Goal: Information Seeking & Learning: Learn about a topic

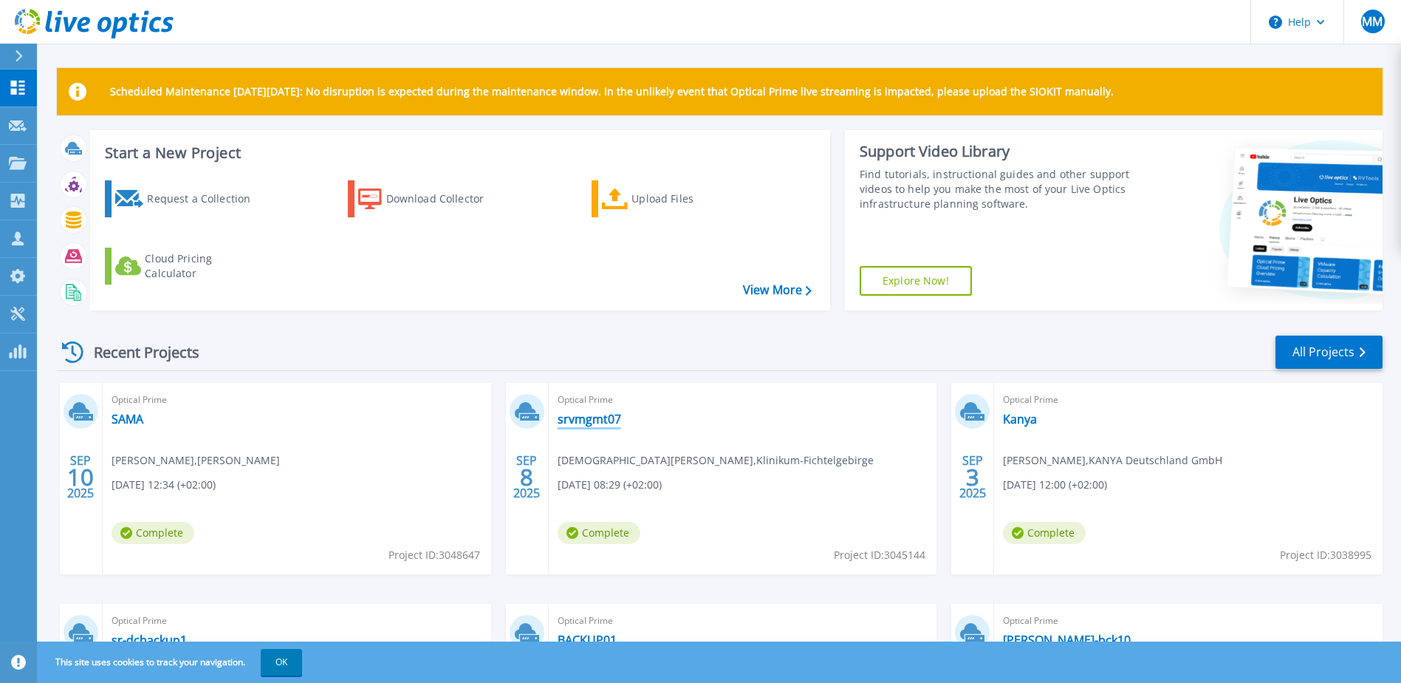
click at [584, 419] on link "srvmgmt07" at bounding box center [590, 419] width 64 height 15
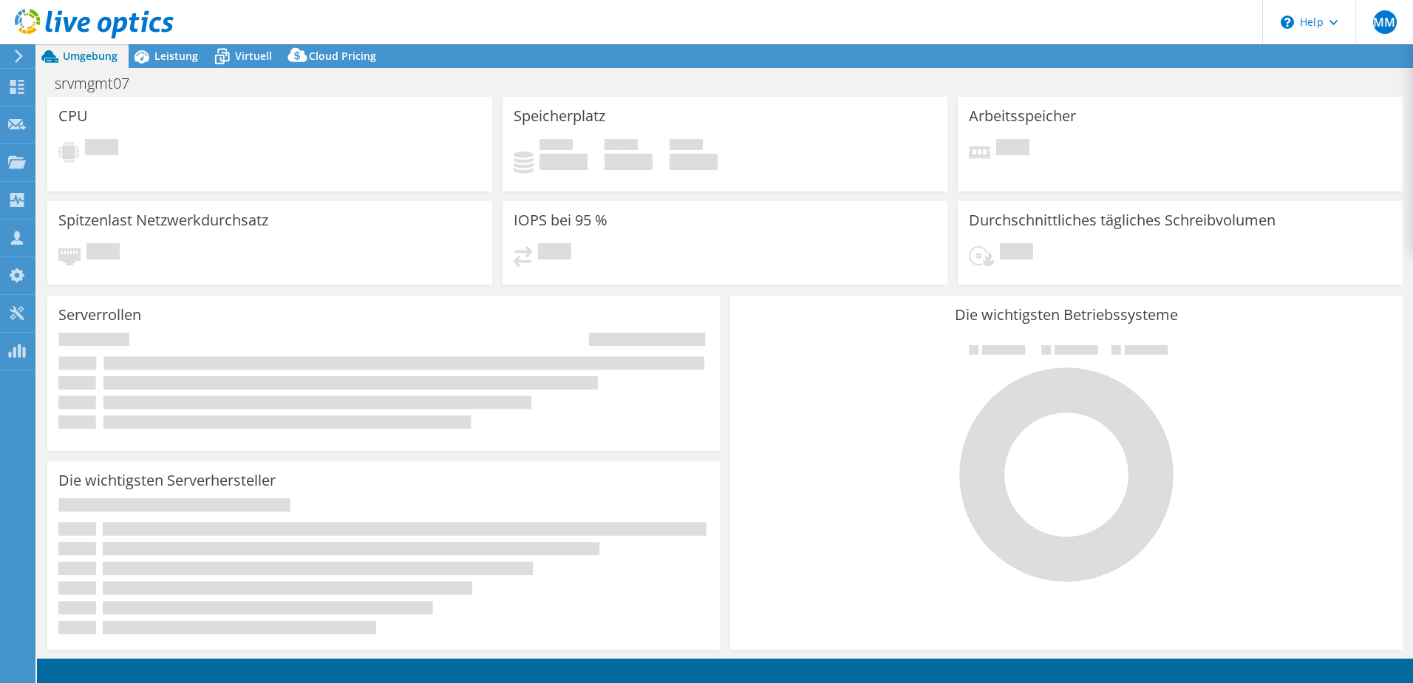
select select "EUFrankfurt"
select select "EUR"
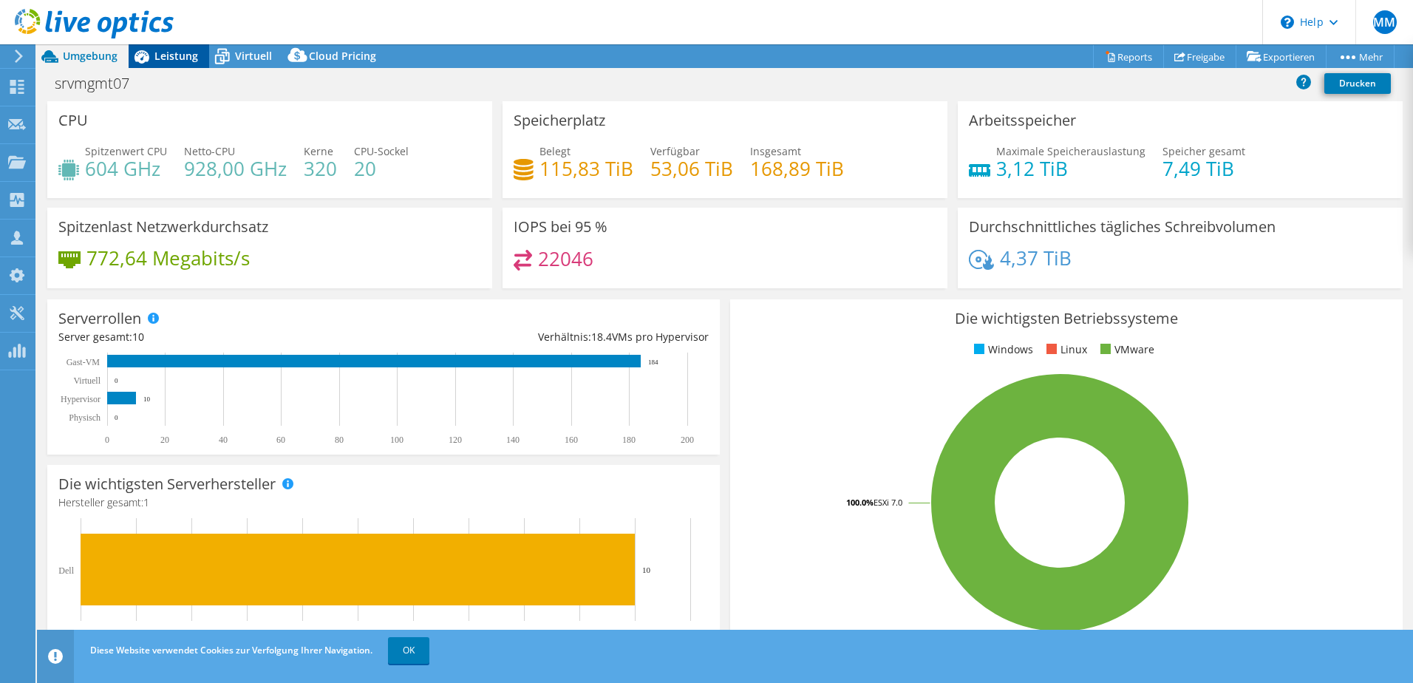
click at [176, 57] on span "Leistung" at bounding box center [176, 56] width 44 height 14
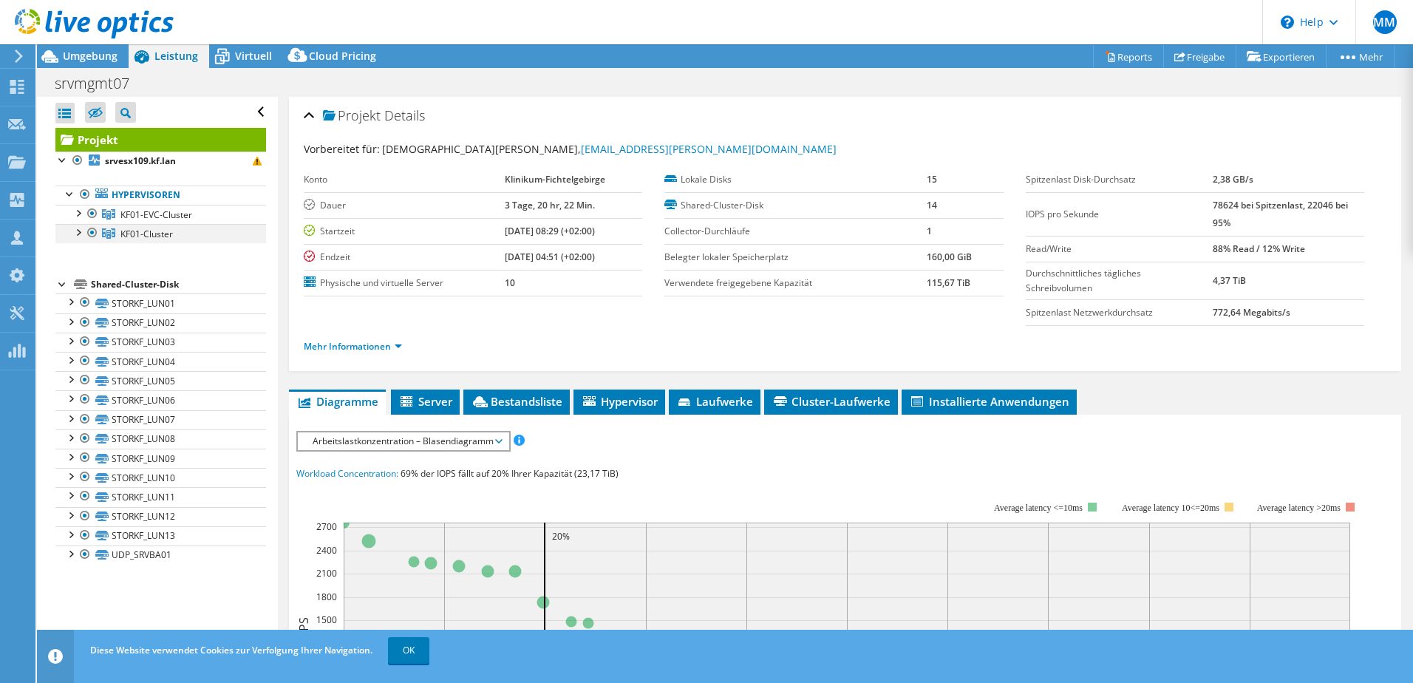
click at [78, 229] on div at bounding box center [77, 231] width 15 height 15
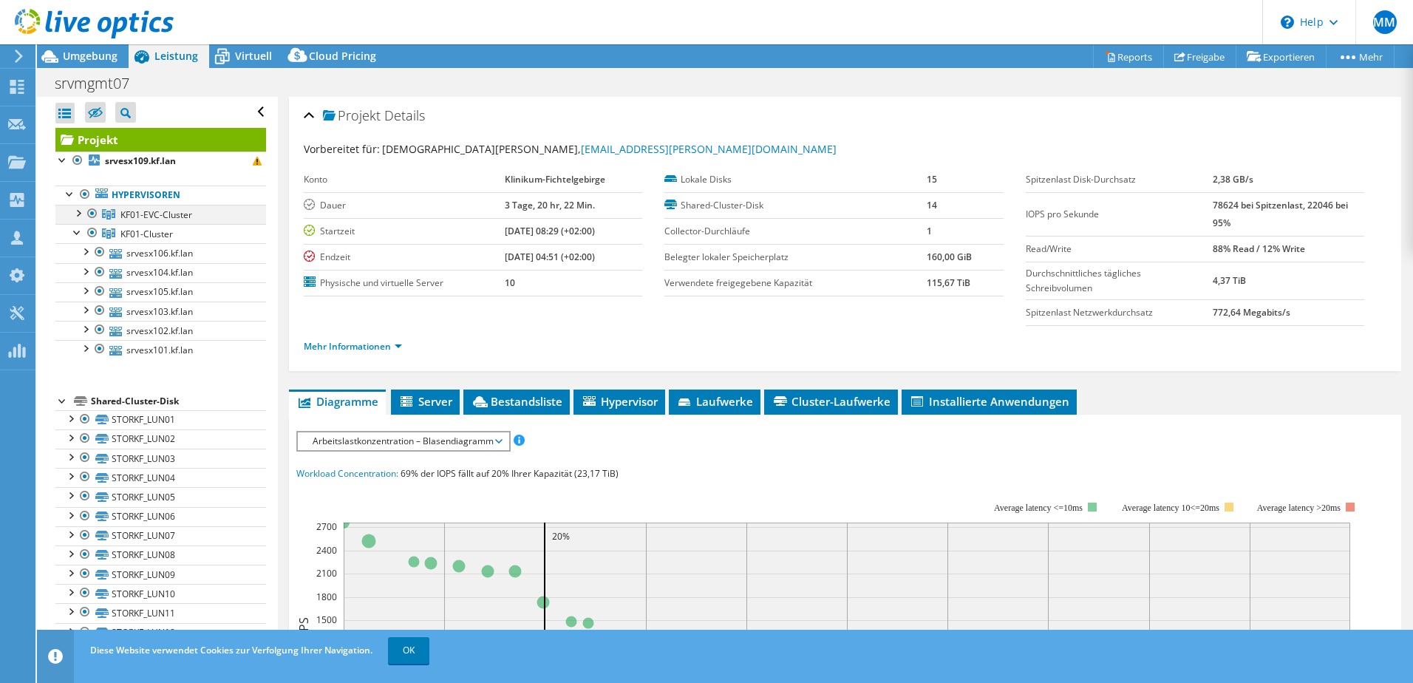
click at [79, 210] on div at bounding box center [77, 212] width 15 height 15
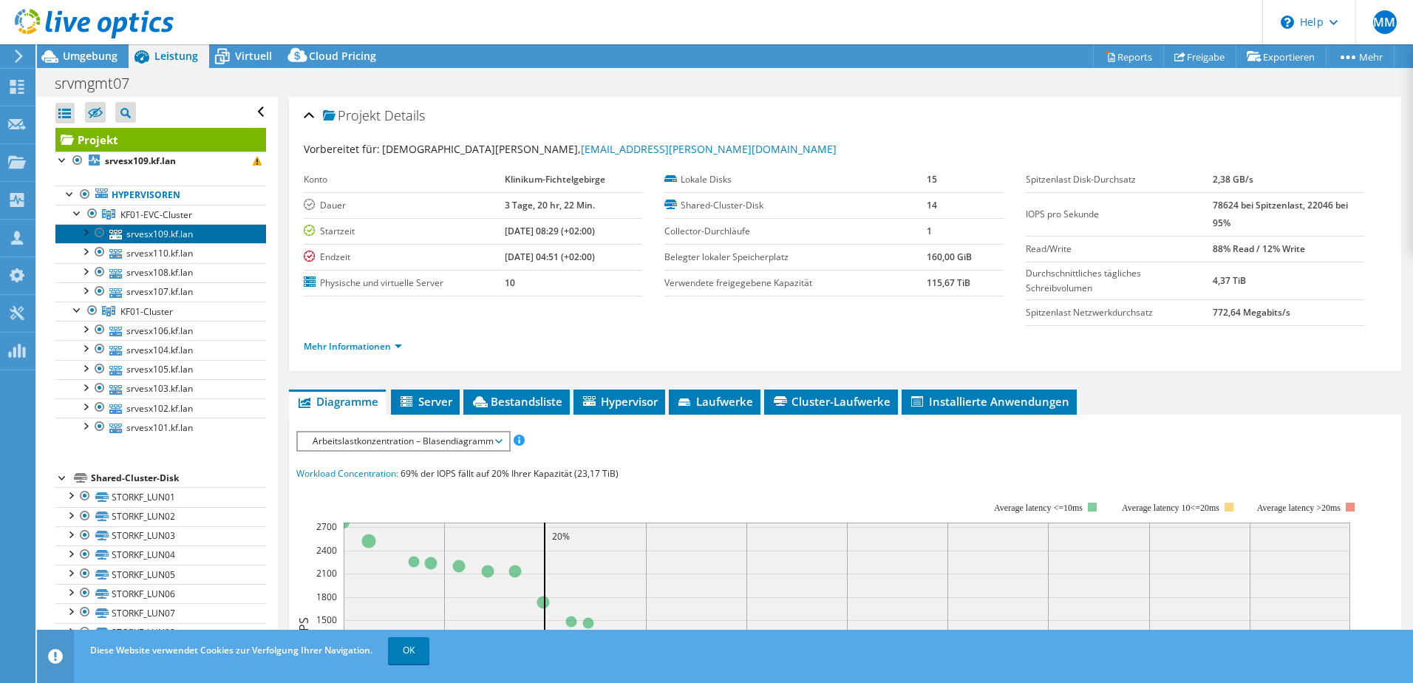
click at [196, 229] on link "srvesx109.kf.lan" at bounding box center [160, 233] width 211 height 19
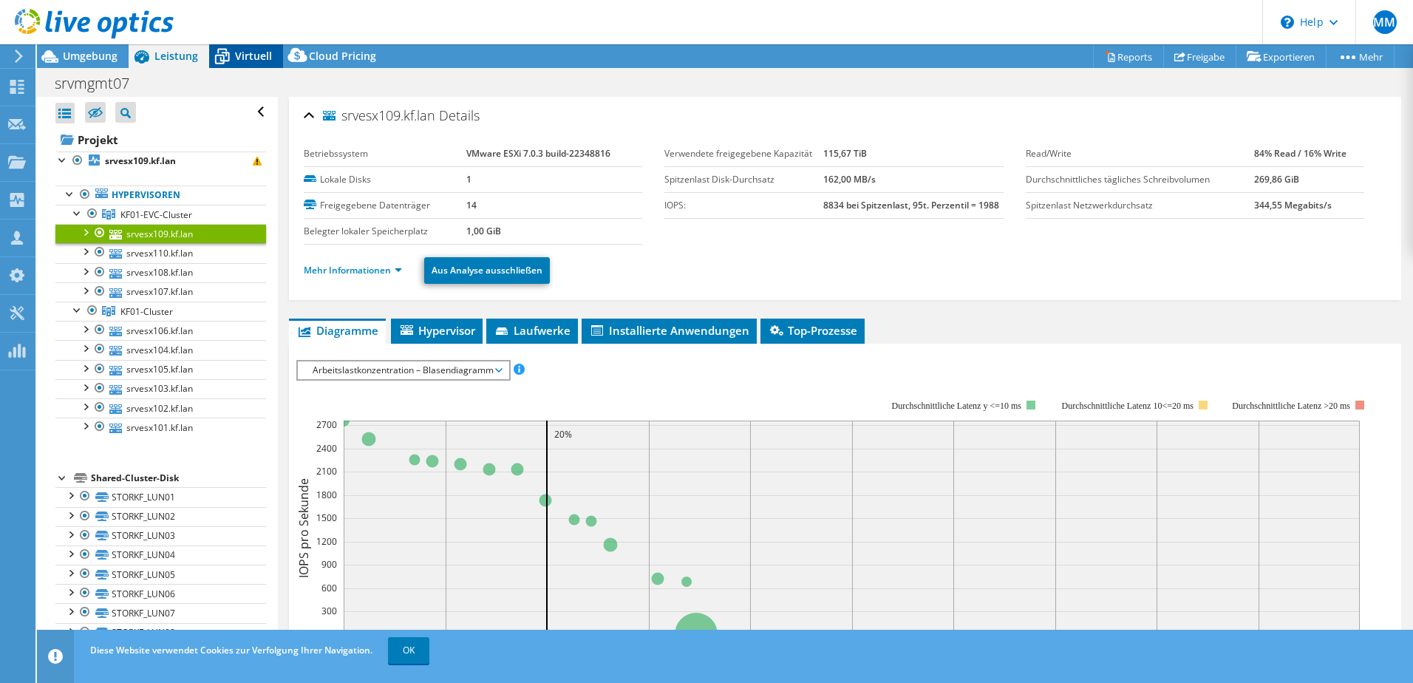
click at [253, 55] on span "Virtuell" at bounding box center [253, 56] width 37 height 14
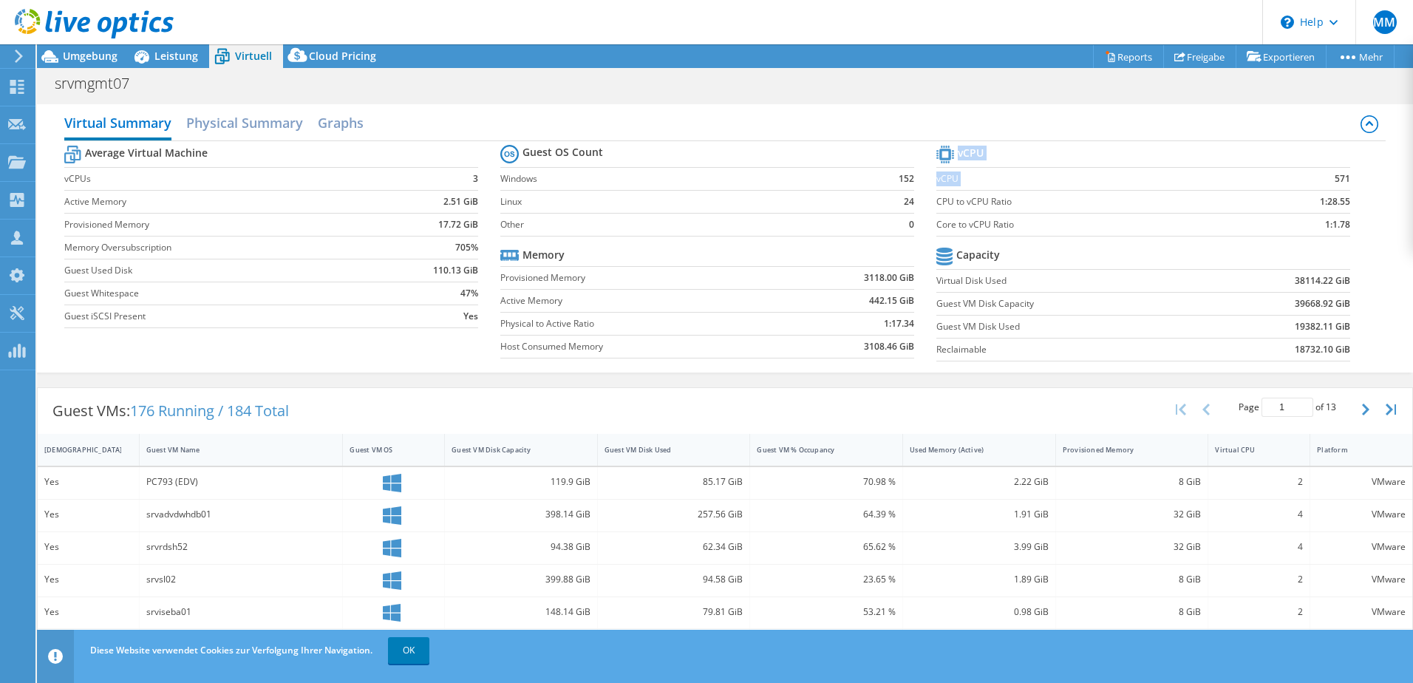
drag, startPoint x: 1324, startPoint y: 177, endPoint x: 1347, endPoint y: 177, distance: 22.9
click at [1347, 177] on section "vCPU vCPU 571 CPU to vCPU Ratio 1:28.55 Core to vCPU Ratio 1:1.78 Capacity Virt…" at bounding box center [1154, 255] width 436 height 227
drag, startPoint x: 1347, startPoint y: 177, endPoint x: 1336, endPoint y: 177, distance: 11.1
click at [1345, 177] on section "vCPU vCPU 571 CPU to vCPU Ratio 1:28.55 Core to vCPU Ratio 1:1.78 Capacity Virt…" at bounding box center [1154, 255] width 436 height 227
click at [1334, 177] on b "571" at bounding box center [1342, 178] width 16 height 15
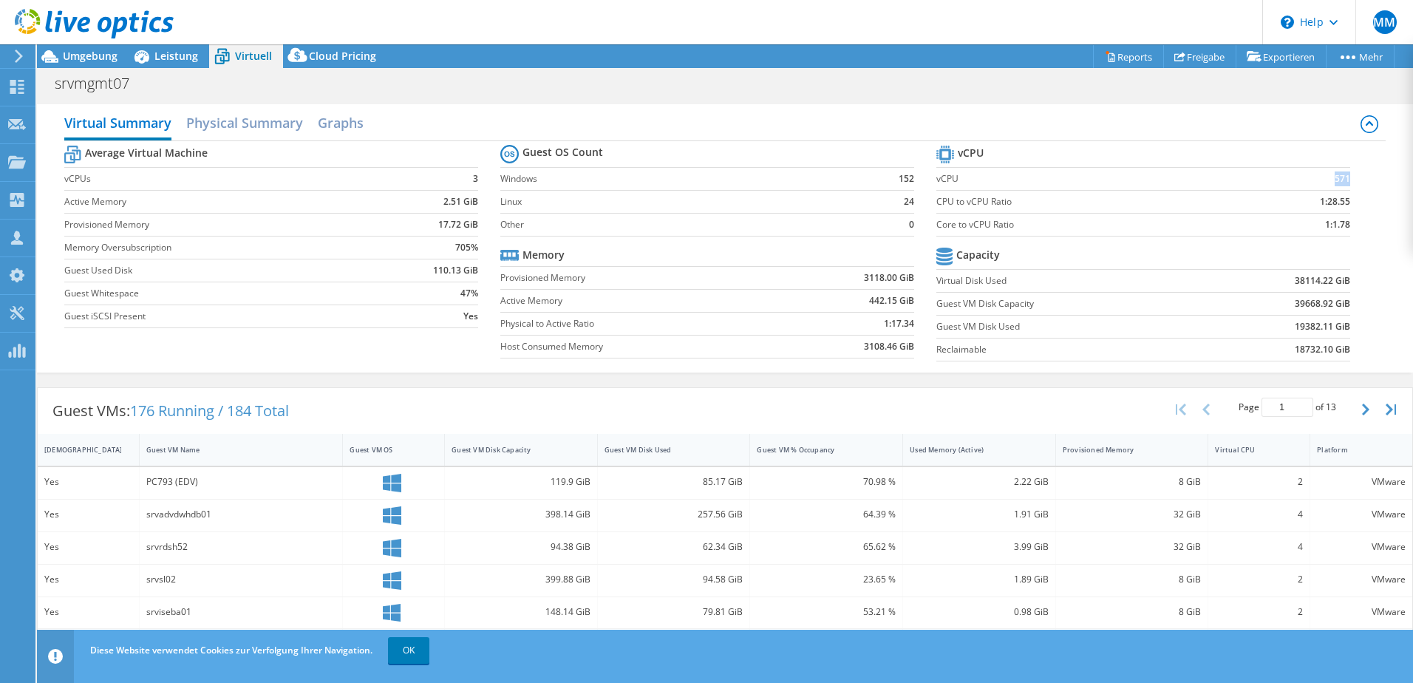
drag, startPoint x: 1323, startPoint y: 178, endPoint x: 1338, endPoint y: 178, distance: 14.8
click at [1338, 178] on b "571" at bounding box center [1342, 178] width 16 height 15
click at [122, 58] on div "Umgebung" at bounding box center [83, 56] width 92 height 24
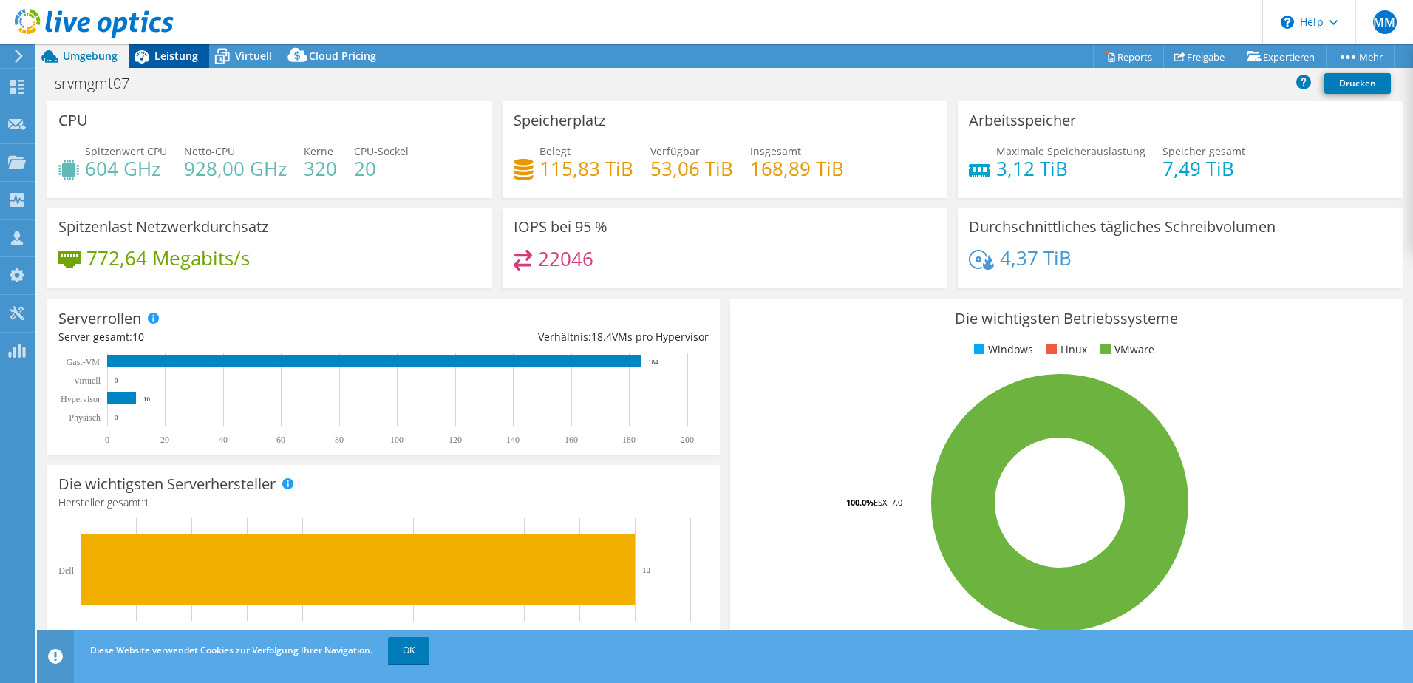
click at [169, 57] on span "Leistung" at bounding box center [176, 56] width 44 height 14
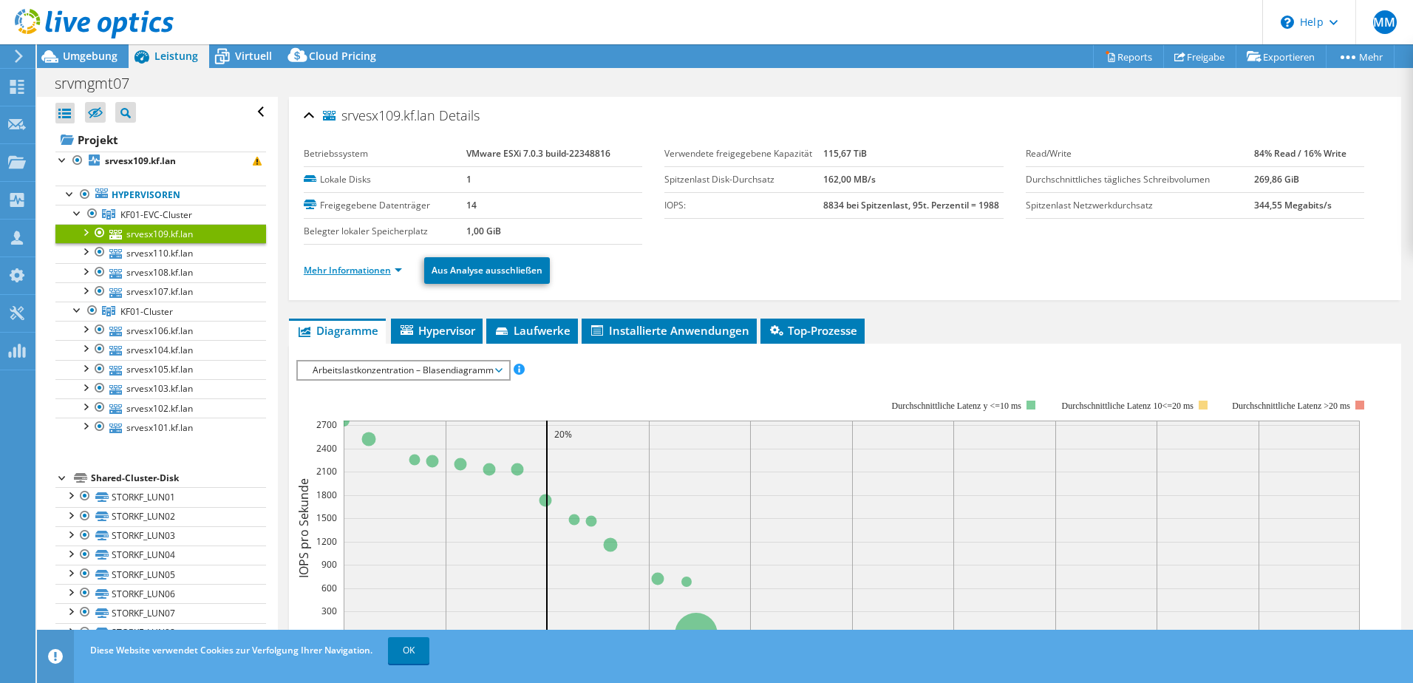
click at [400, 273] on link "Mehr Informationen" at bounding box center [353, 270] width 98 height 13
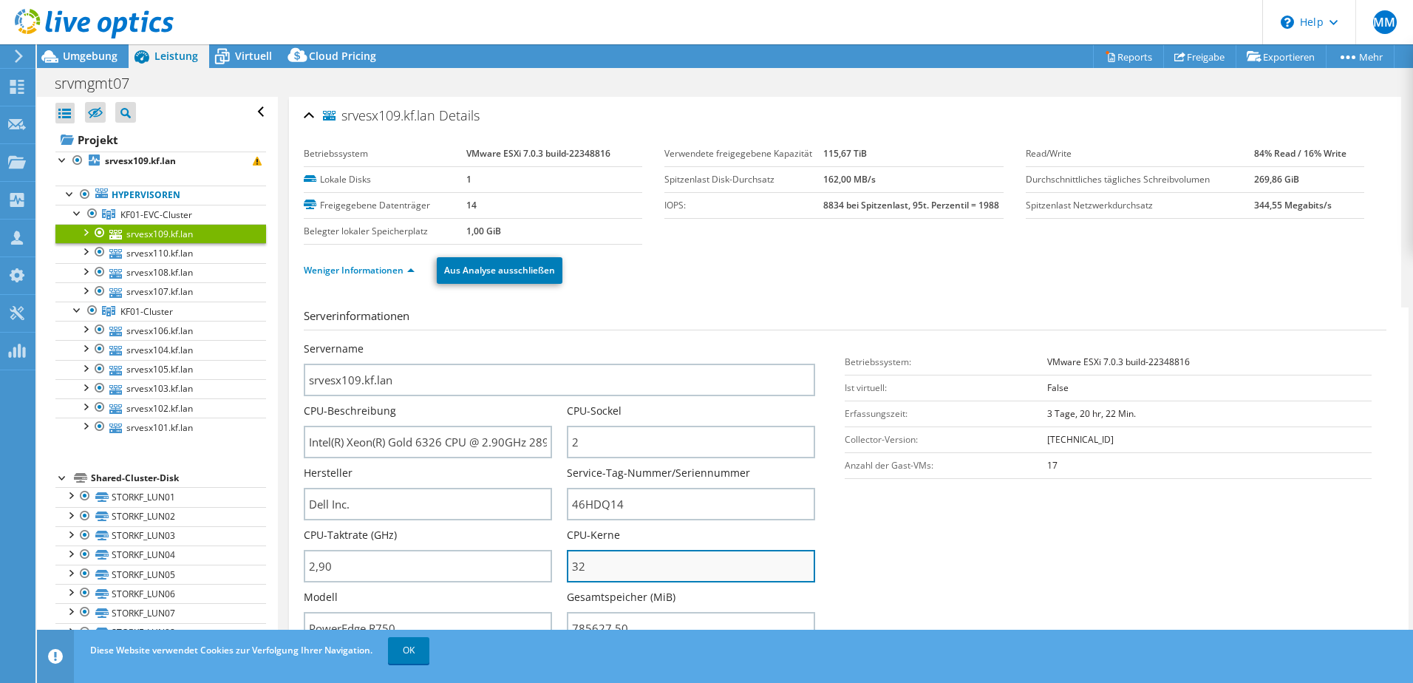
drag, startPoint x: 567, startPoint y: 565, endPoint x: 584, endPoint y: 564, distance: 16.3
click at [584, 564] on input "32" at bounding box center [691, 566] width 248 height 33
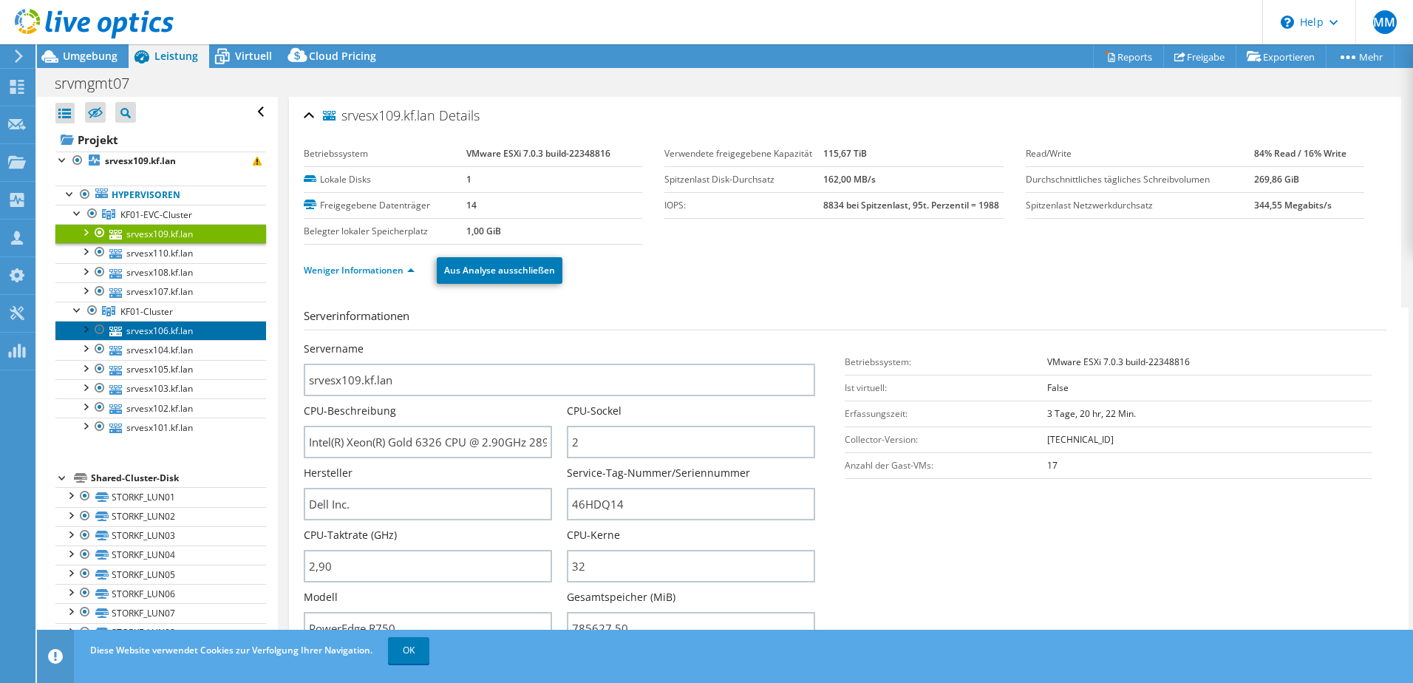
click at [157, 338] on link "srvesx106.kf.lan" at bounding box center [160, 330] width 211 height 19
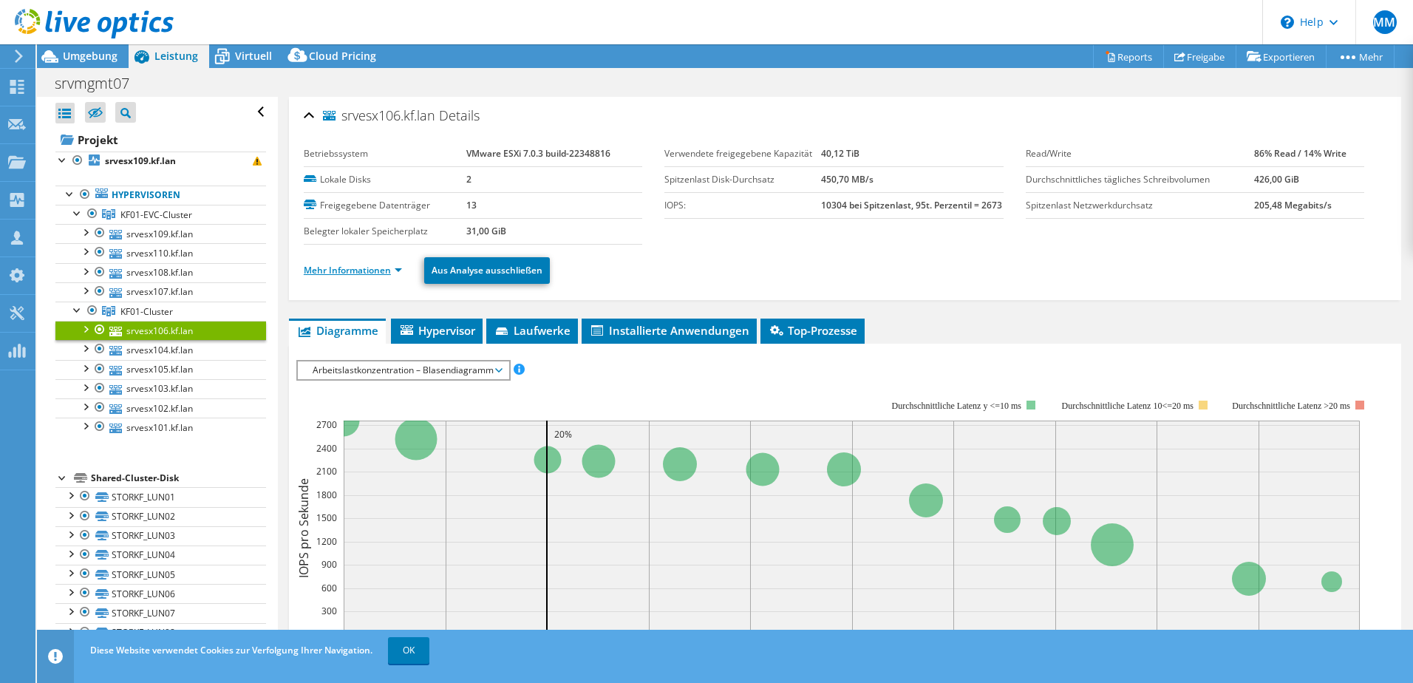
click at [398, 276] on link "Mehr Informationen" at bounding box center [353, 270] width 98 height 13
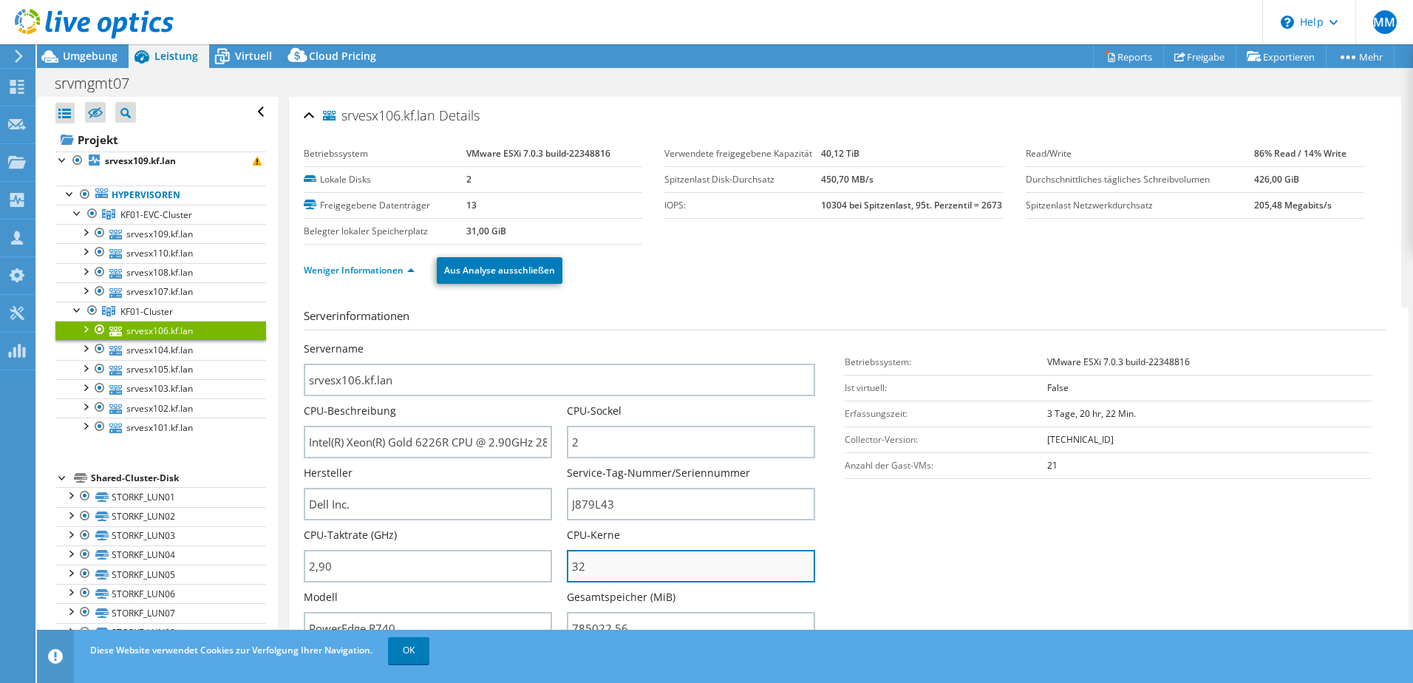
drag, startPoint x: 569, startPoint y: 572, endPoint x: 595, endPoint y: 571, distance: 25.9
click at [595, 571] on input "32" at bounding box center [691, 566] width 248 height 33
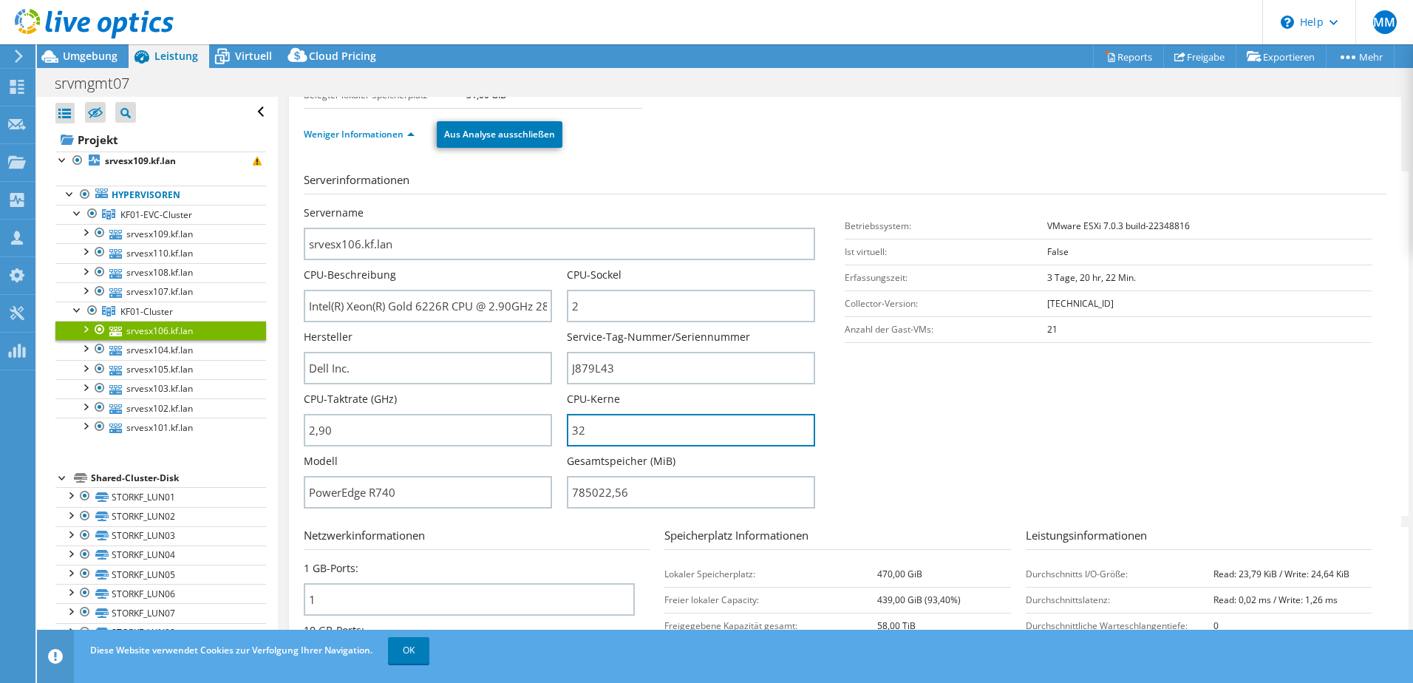
scroll to position [148, 0]
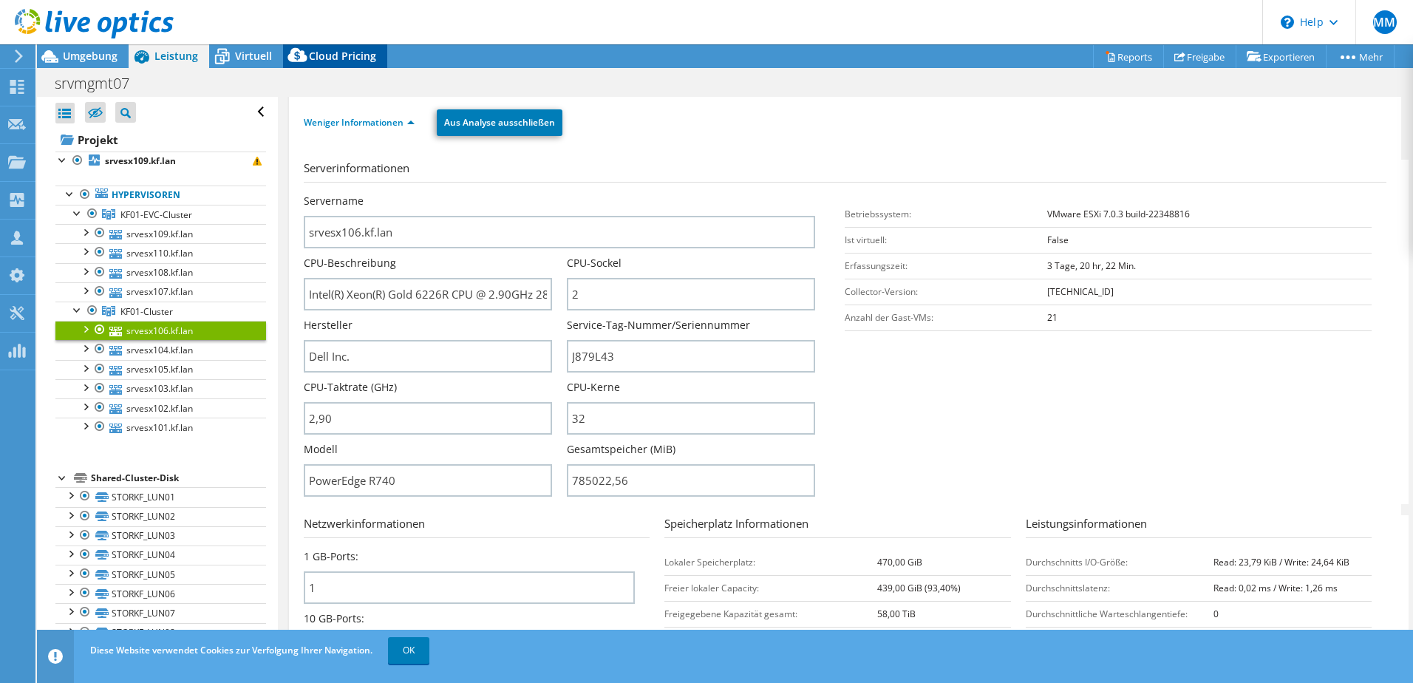
drag, startPoint x: 258, startPoint y: 50, endPoint x: 325, endPoint y: 65, distance: 68.8
click at [259, 50] on span "Virtuell" at bounding box center [253, 56] width 37 height 14
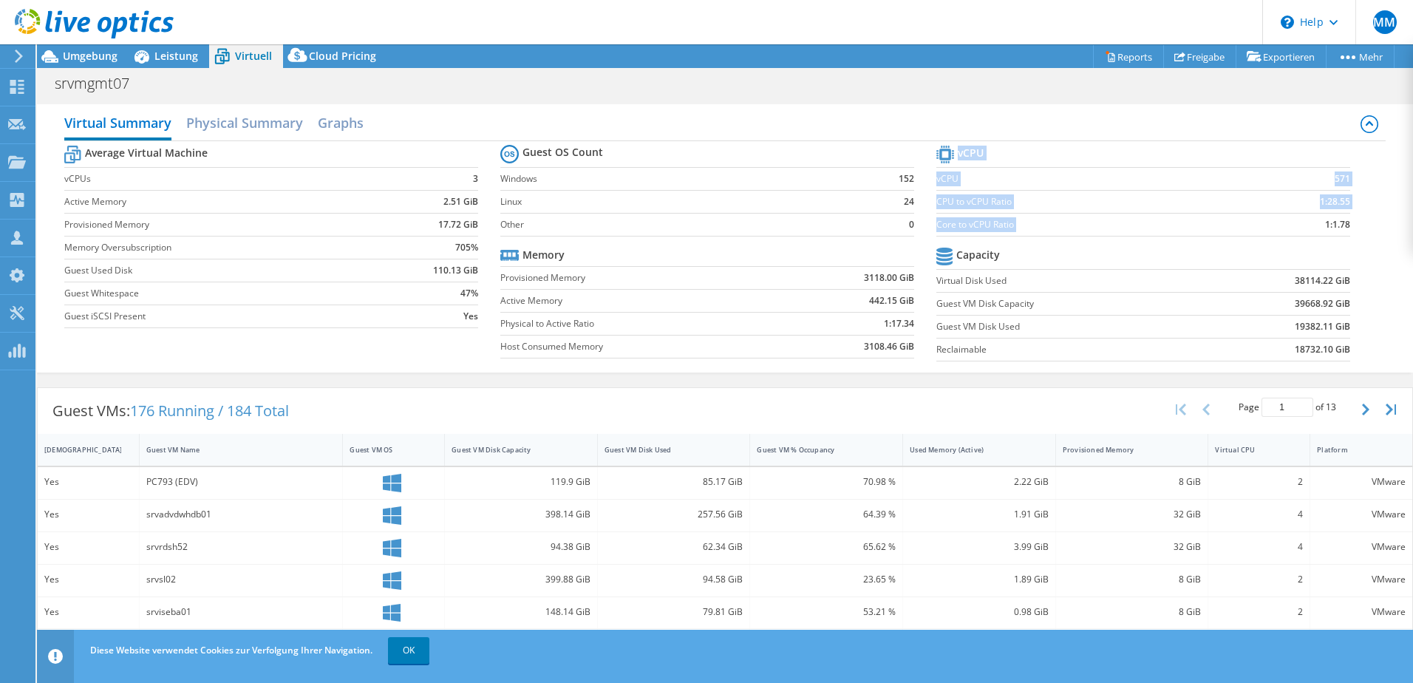
drag, startPoint x: 1314, startPoint y: 225, endPoint x: 1348, endPoint y: 223, distance: 34.8
click at [1348, 223] on section "vCPU vCPU 571 CPU to vCPU Ratio 1:28.55 Core to vCPU Ratio 1:1.78 Capacity Virt…" at bounding box center [1154, 255] width 436 height 227
click at [115, 49] on span "Umgebung" at bounding box center [90, 56] width 55 height 14
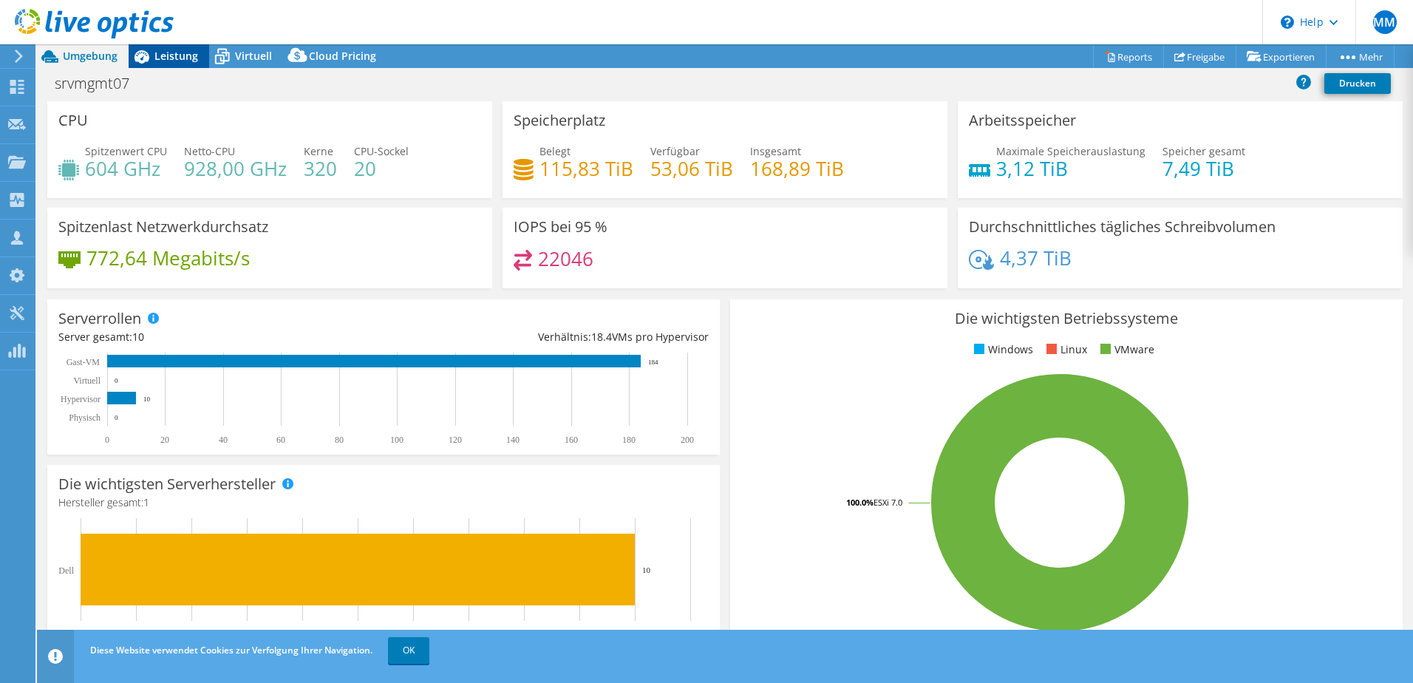
click at [182, 57] on span "Leistung" at bounding box center [176, 56] width 44 height 14
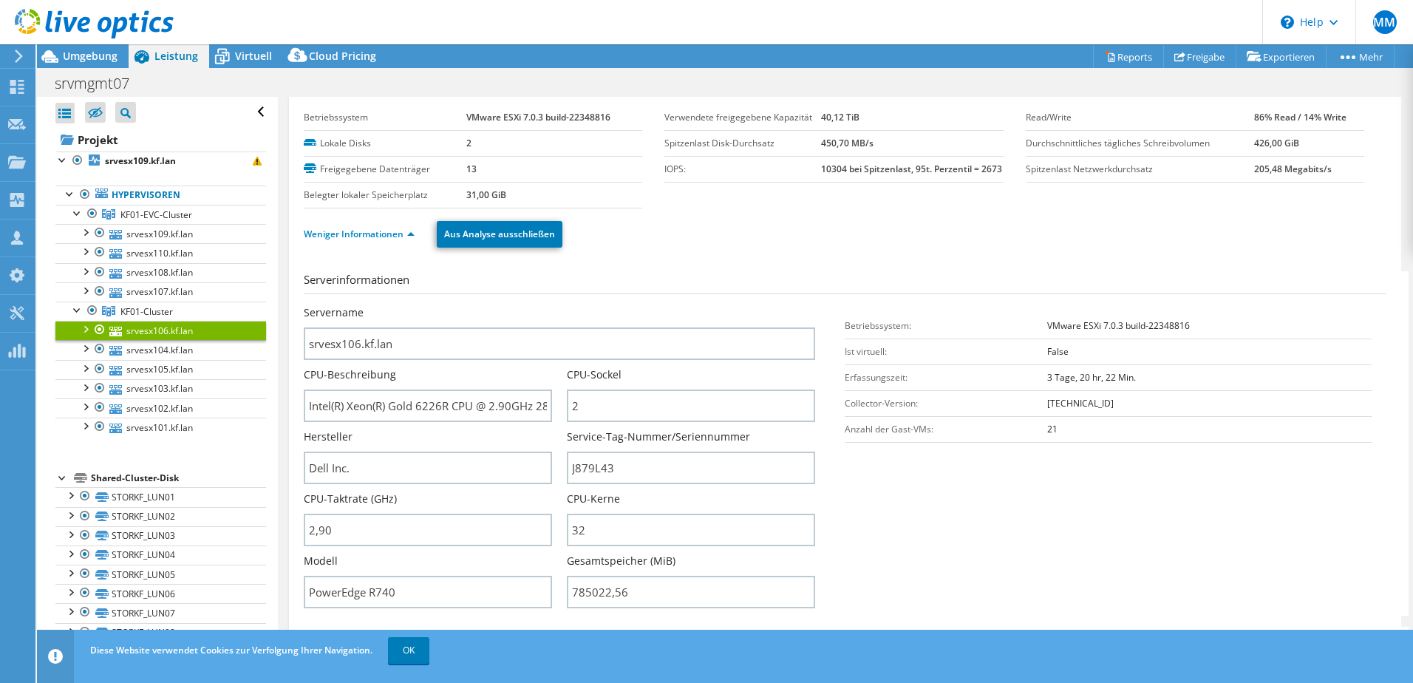
scroll to position [0, 0]
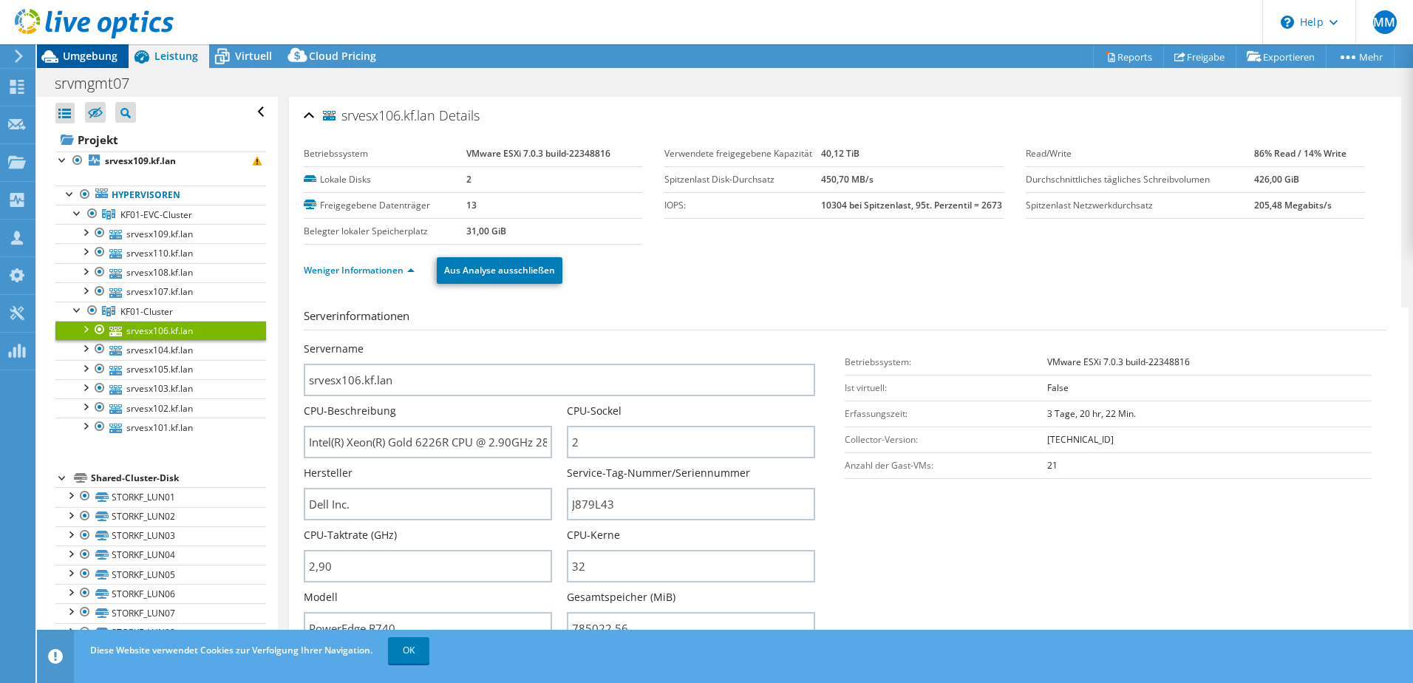
click at [98, 58] on span "Umgebung" at bounding box center [90, 56] width 55 height 14
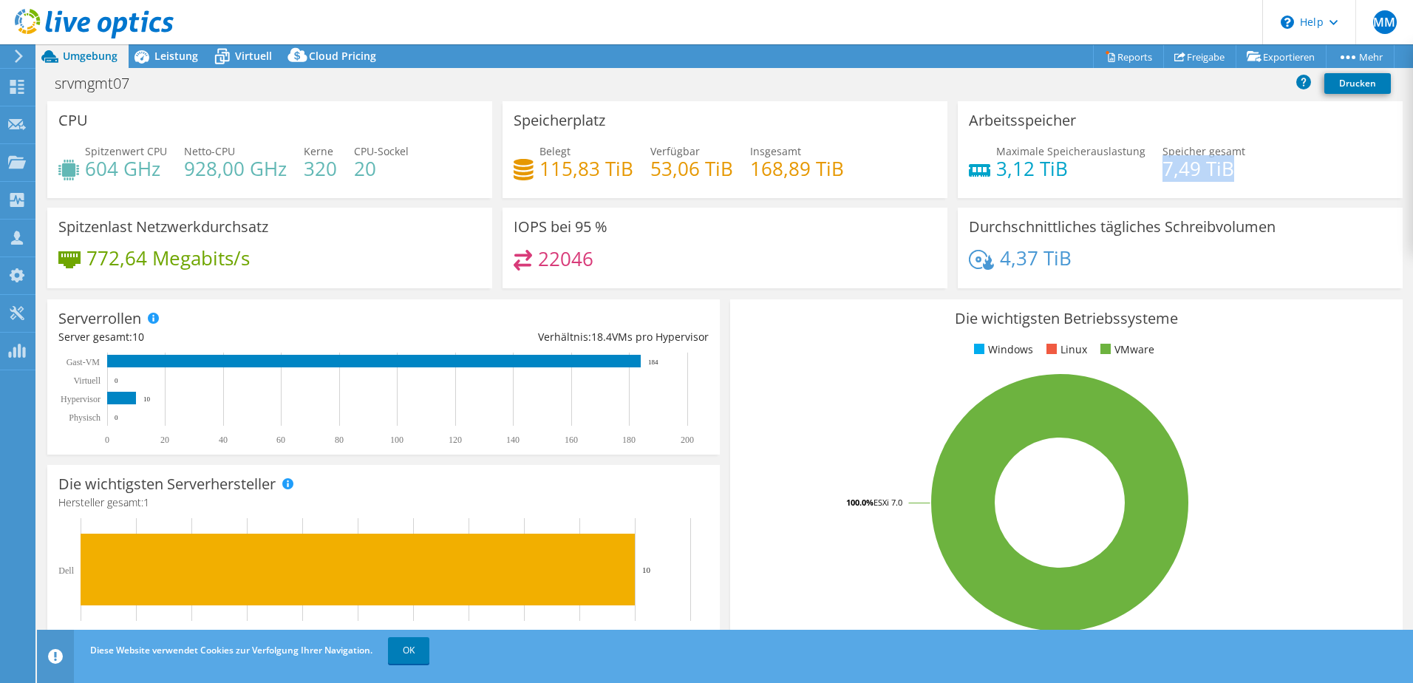
drag, startPoint x: 1153, startPoint y: 170, endPoint x: 1238, endPoint y: 170, distance: 85.7
click at [1238, 170] on div "Maximale Speicherauslastung 3,12 TiB [PERSON_NAME] gesamt 7,49 TiB" at bounding box center [1180, 167] width 423 height 48
click at [149, 50] on icon at bounding box center [142, 57] width 26 height 26
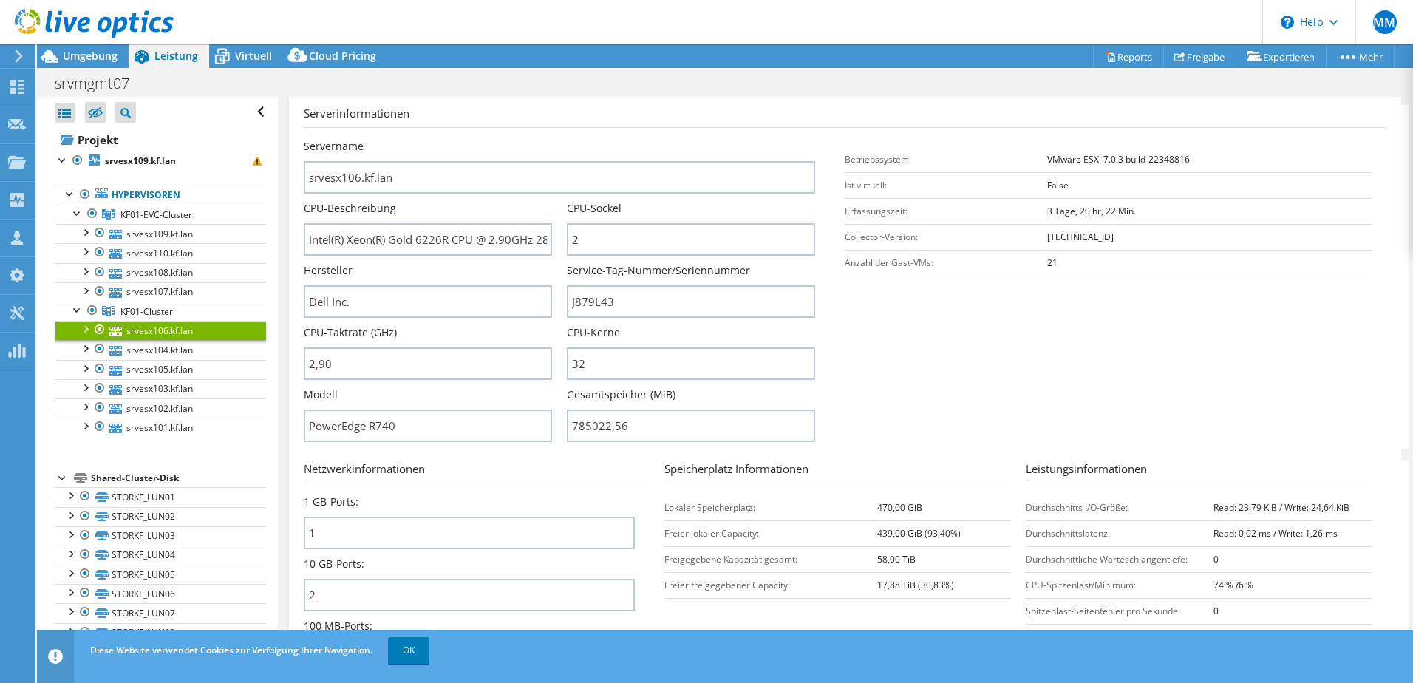
scroll to position [222, 0]
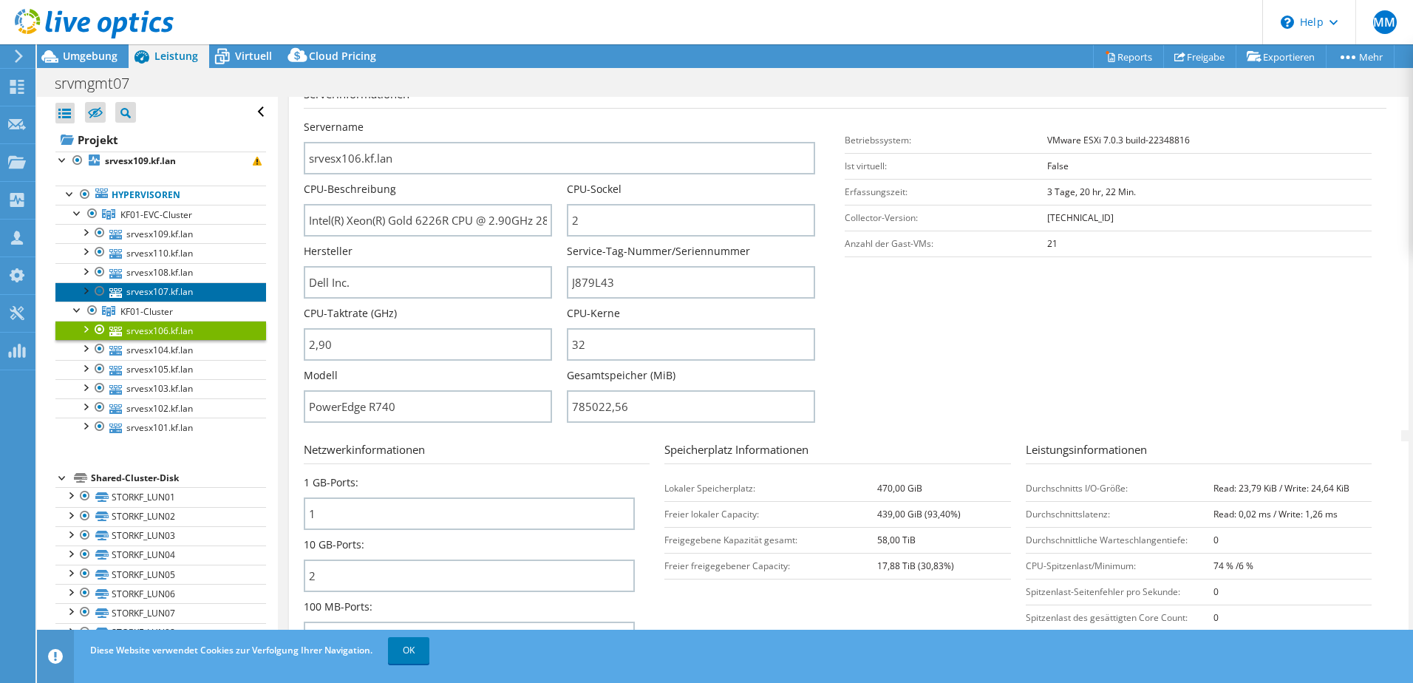
click at [168, 292] on link "srvesx107.kf.lan" at bounding box center [160, 291] width 211 height 19
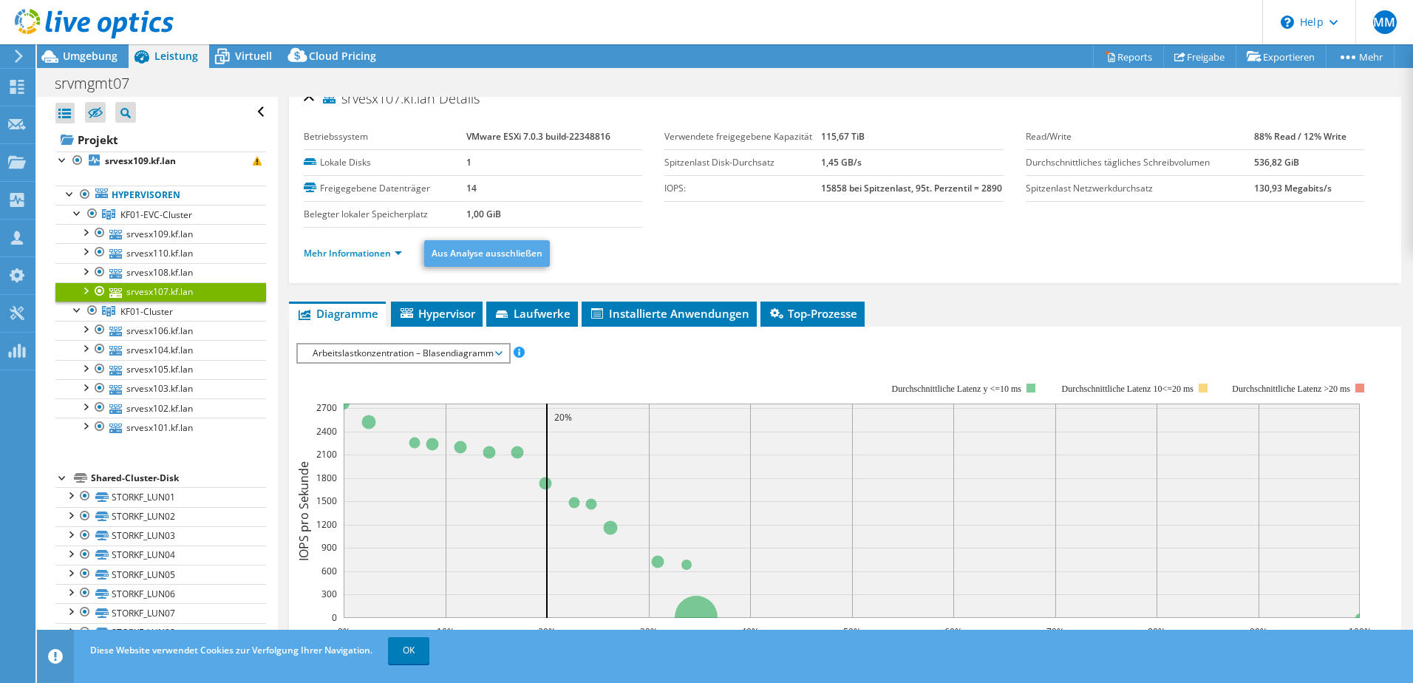
scroll to position [0, 0]
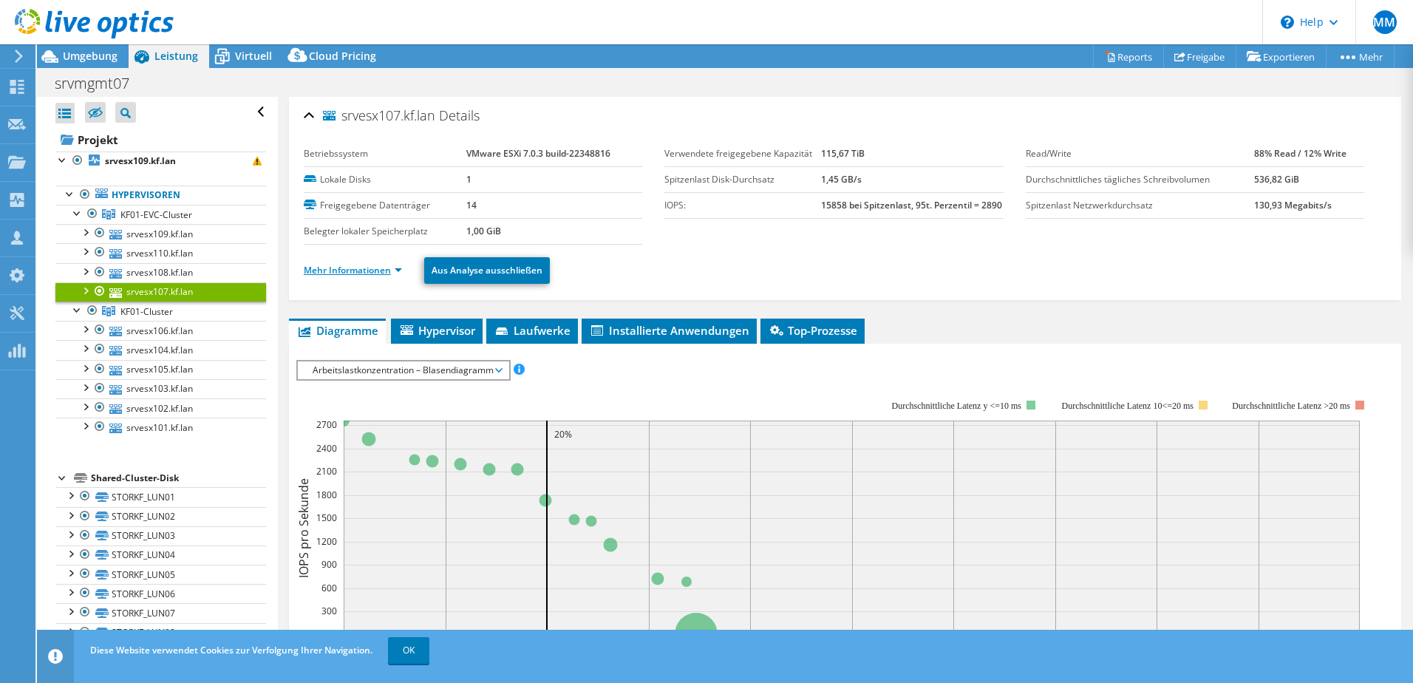
click at [397, 270] on link "Mehr Informationen" at bounding box center [353, 270] width 98 height 13
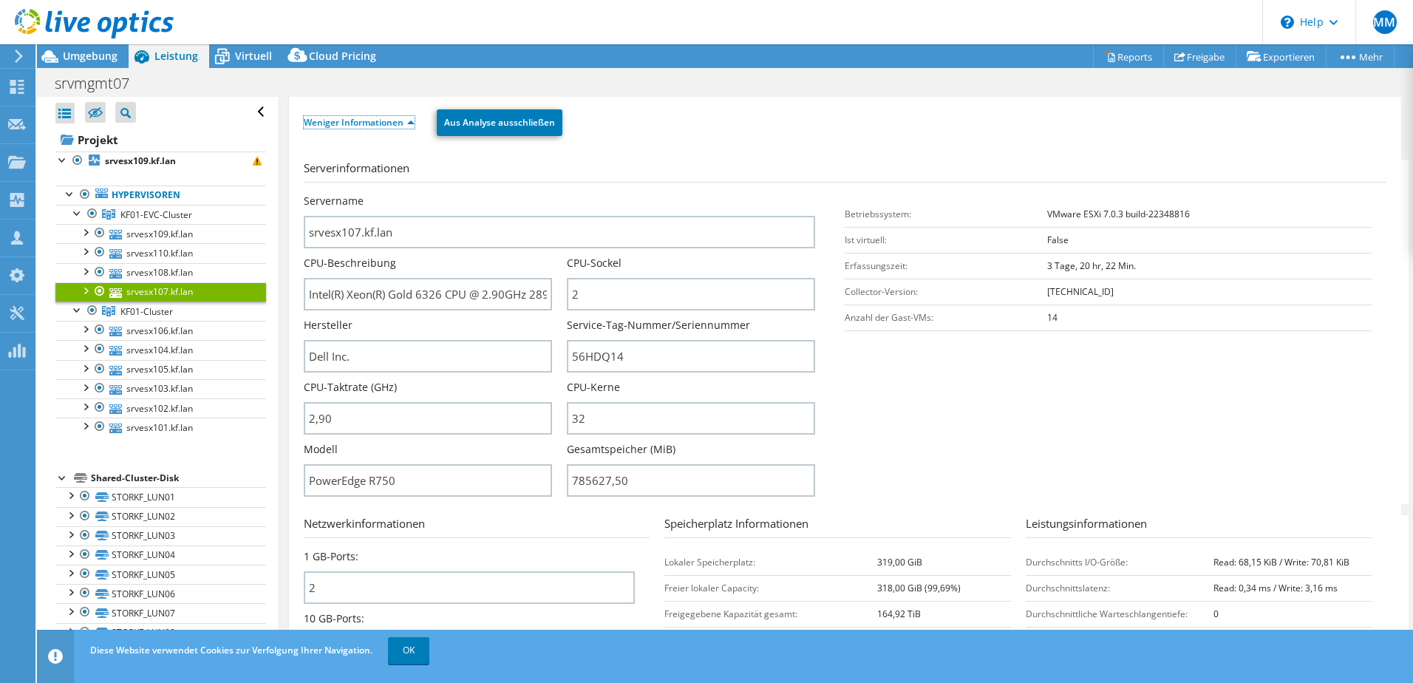
scroll to position [74, 0]
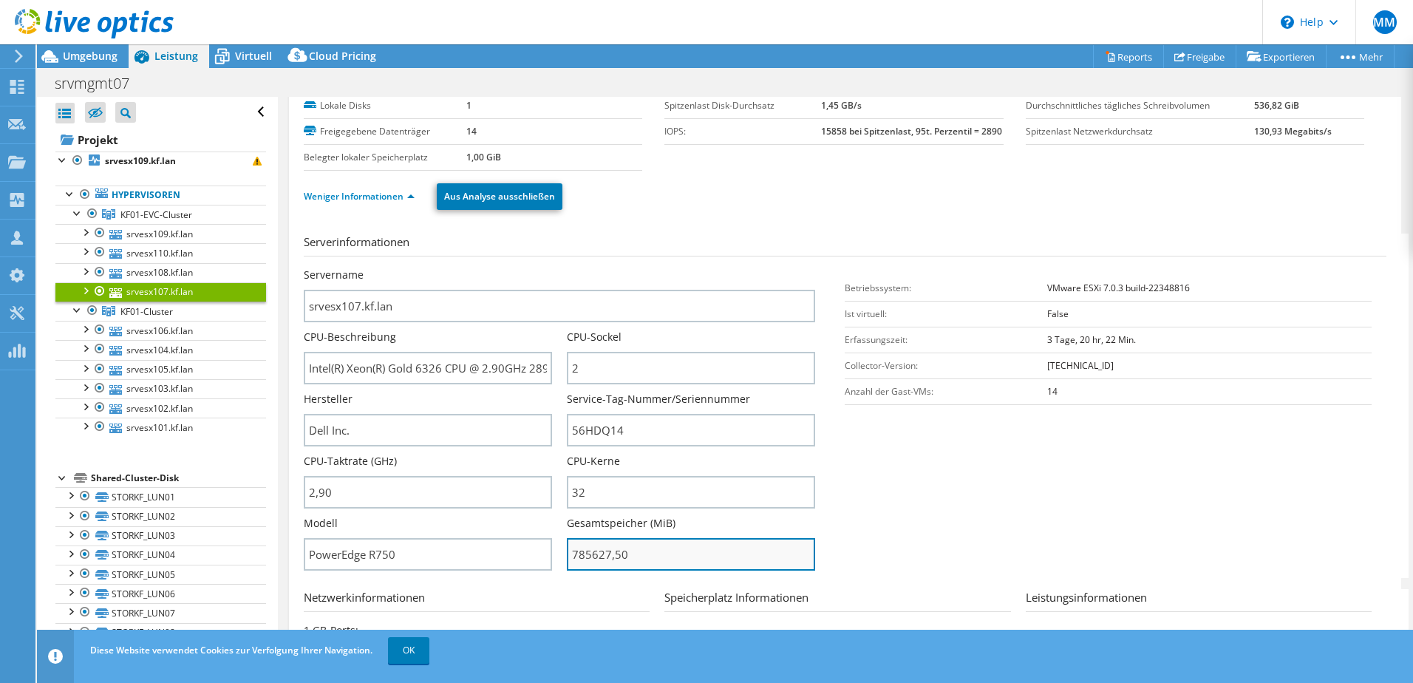
drag, startPoint x: 567, startPoint y: 556, endPoint x: 646, endPoint y: 555, distance: 78.3
click at [646, 555] on input "785627,50" at bounding box center [691, 554] width 248 height 33
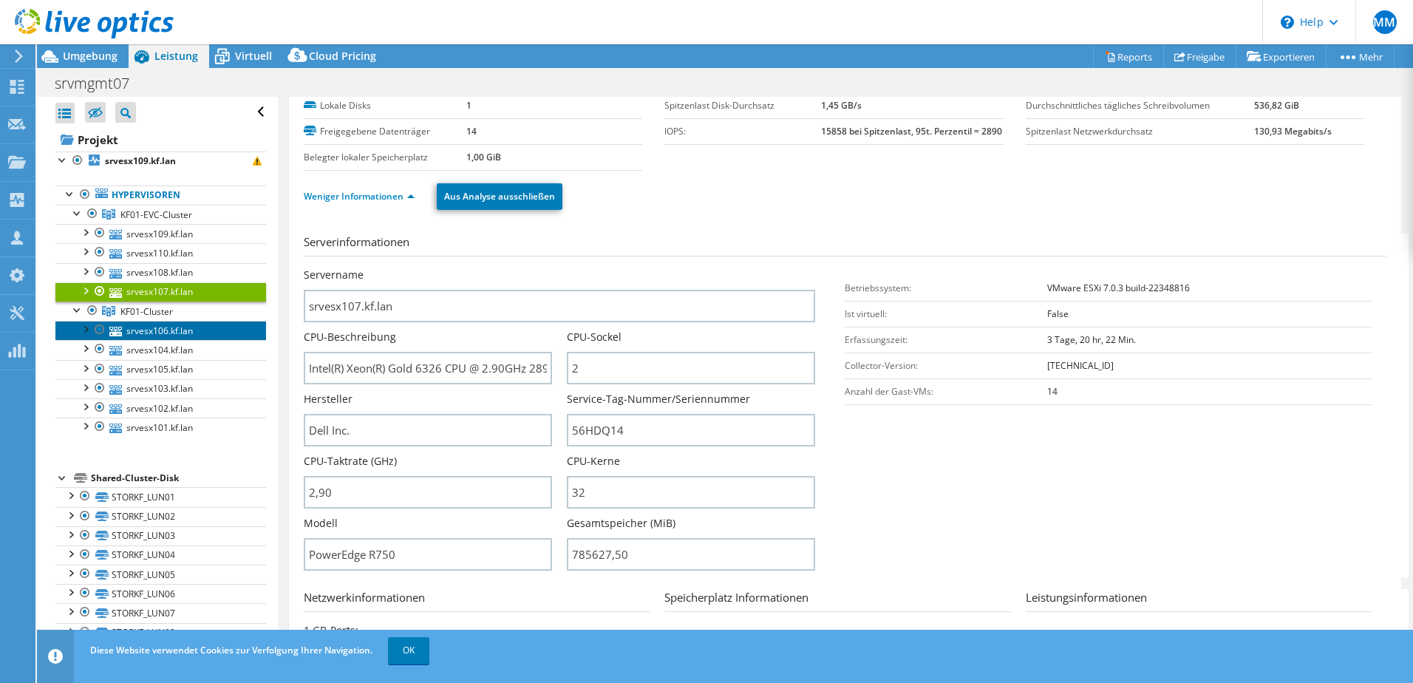
type input "78562750"
click at [182, 330] on link "srvesx106.kf.lan" at bounding box center [160, 330] width 211 height 19
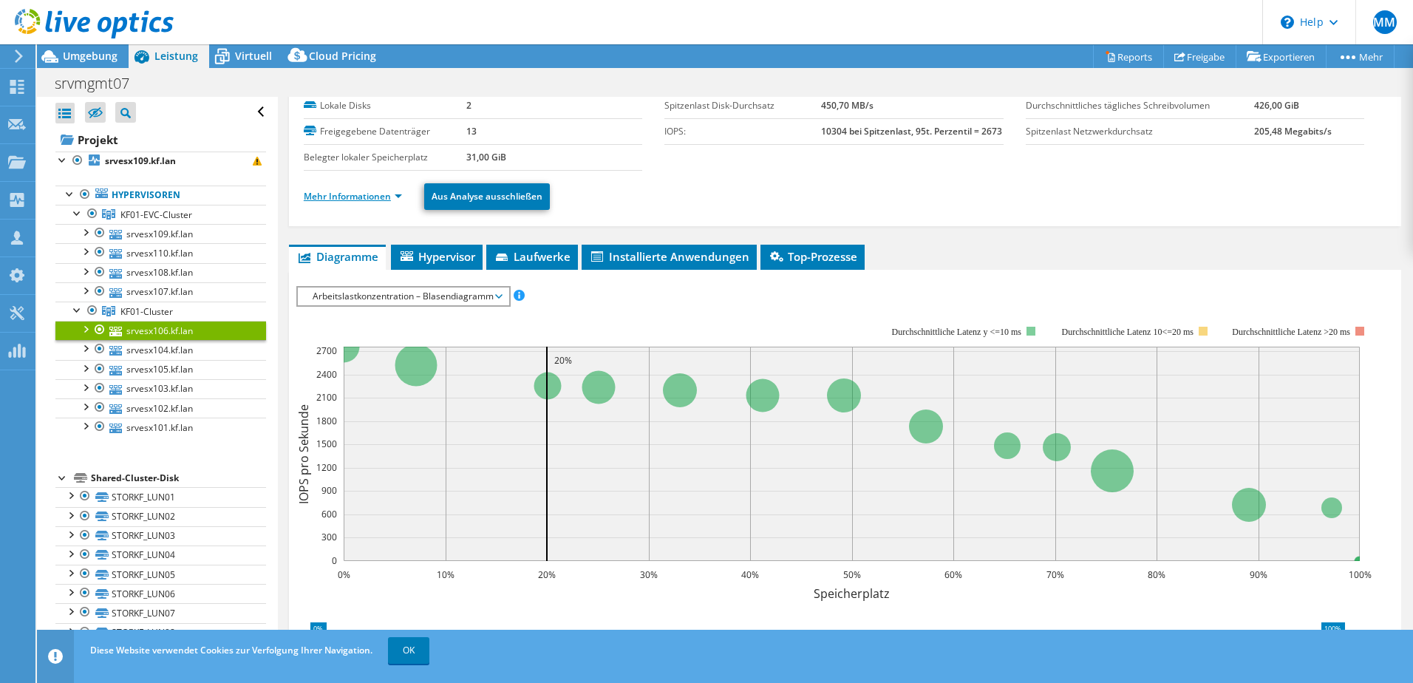
click at [395, 199] on link "Mehr Informationen" at bounding box center [353, 196] width 98 height 13
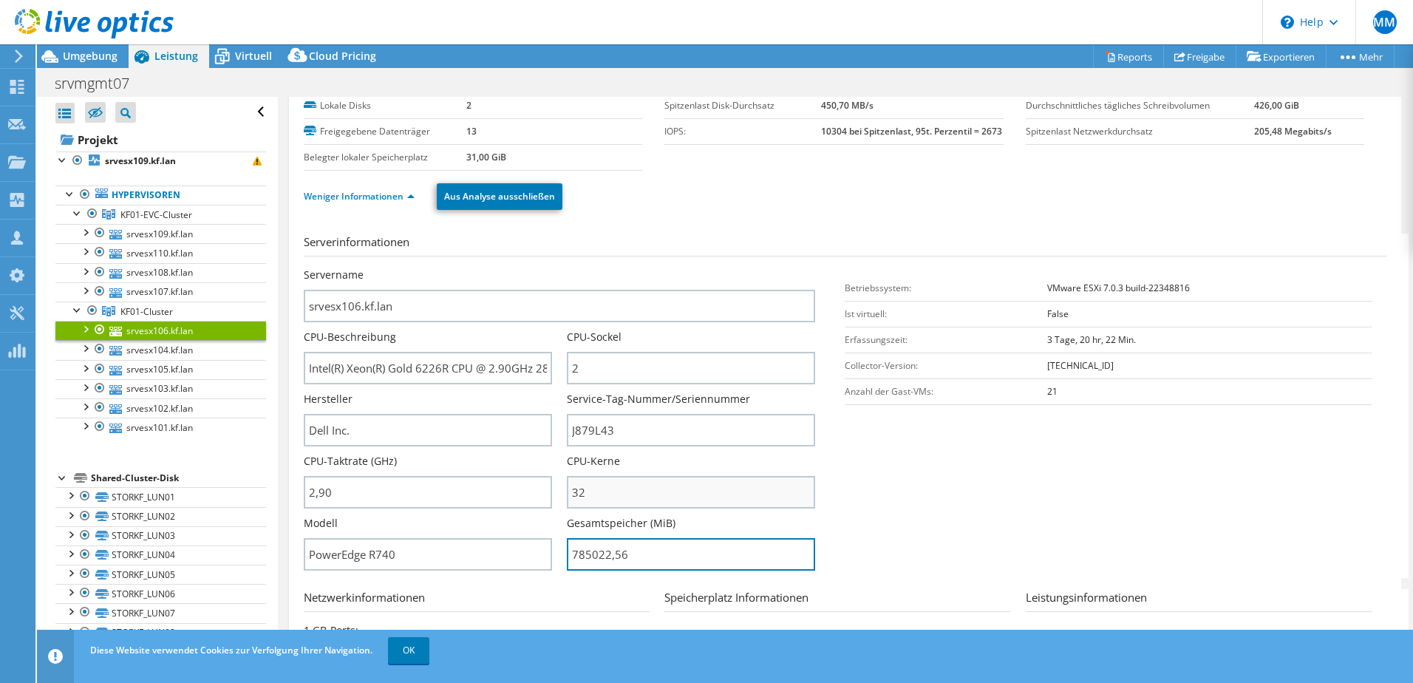
drag, startPoint x: 567, startPoint y: 555, endPoint x: 576, endPoint y: 491, distance: 64.9
click at [644, 548] on input "785022,56" at bounding box center [691, 554] width 248 height 33
type input "78502256"
click at [77, 59] on span "Umgebung" at bounding box center [90, 56] width 55 height 14
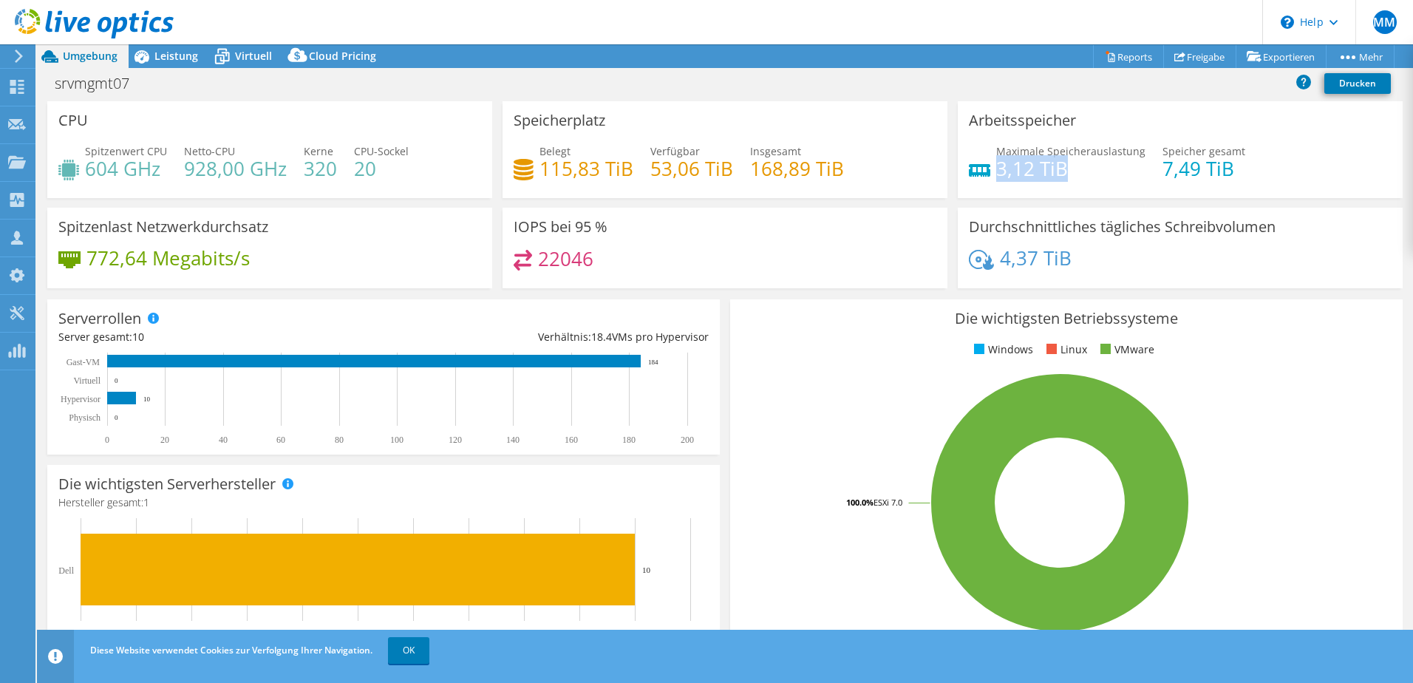
drag, startPoint x: 994, startPoint y: 167, endPoint x: 1061, endPoint y: 163, distance: 67.4
click at [1061, 163] on h4 "3,12 TiB" at bounding box center [1070, 168] width 149 height 16
click at [300, 162] on div "Spitzenwert CPU 604 GHz Netto-CPU 928,00 GHz Kerne 320 CPU-Sockel 20" at bounding box center [269, 167] width 423 height 48
drag, startPoint x: 301, startPoint y: 163, endPoint x: 332, endPoint y: 164, distance: 31.0
click at [332, 164] on h4 "320" at bounding box center [320, 168] width 33 height 16
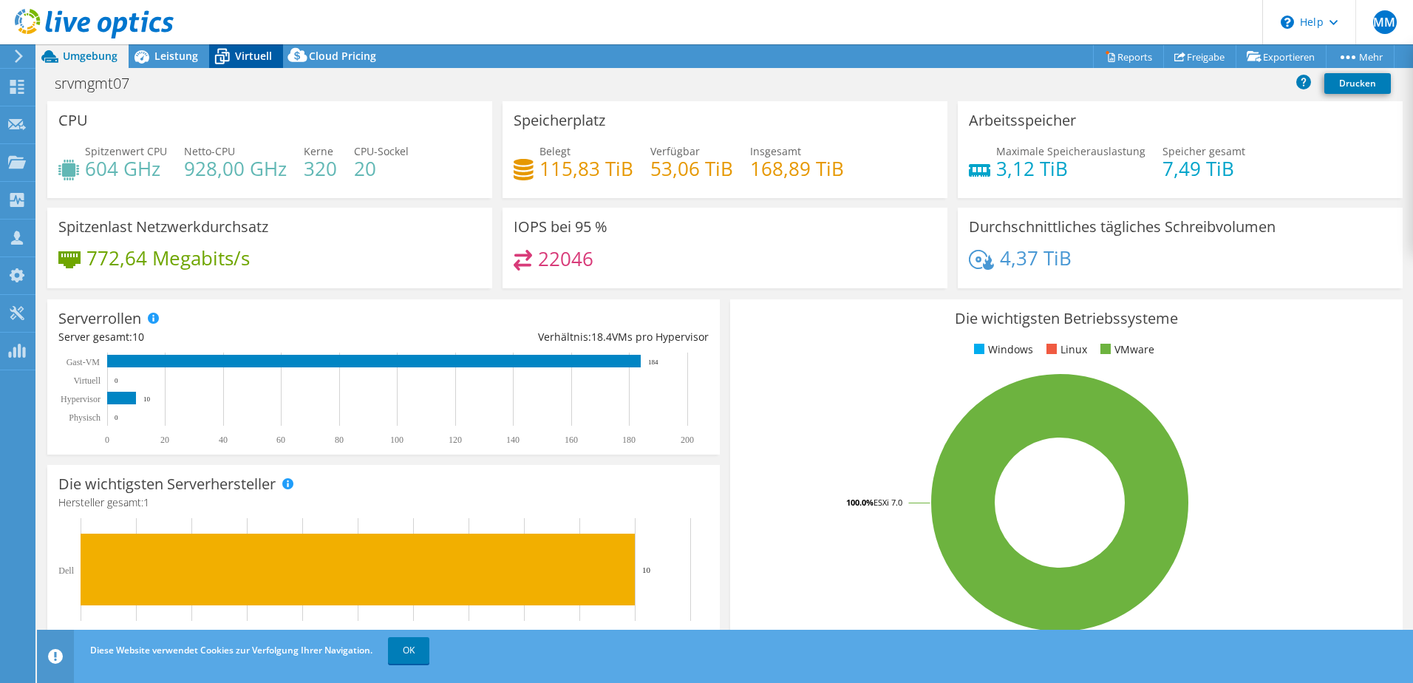
click at [253, 57] on span "Virtuell" at bounding box center [253, 56] width 37 height 14
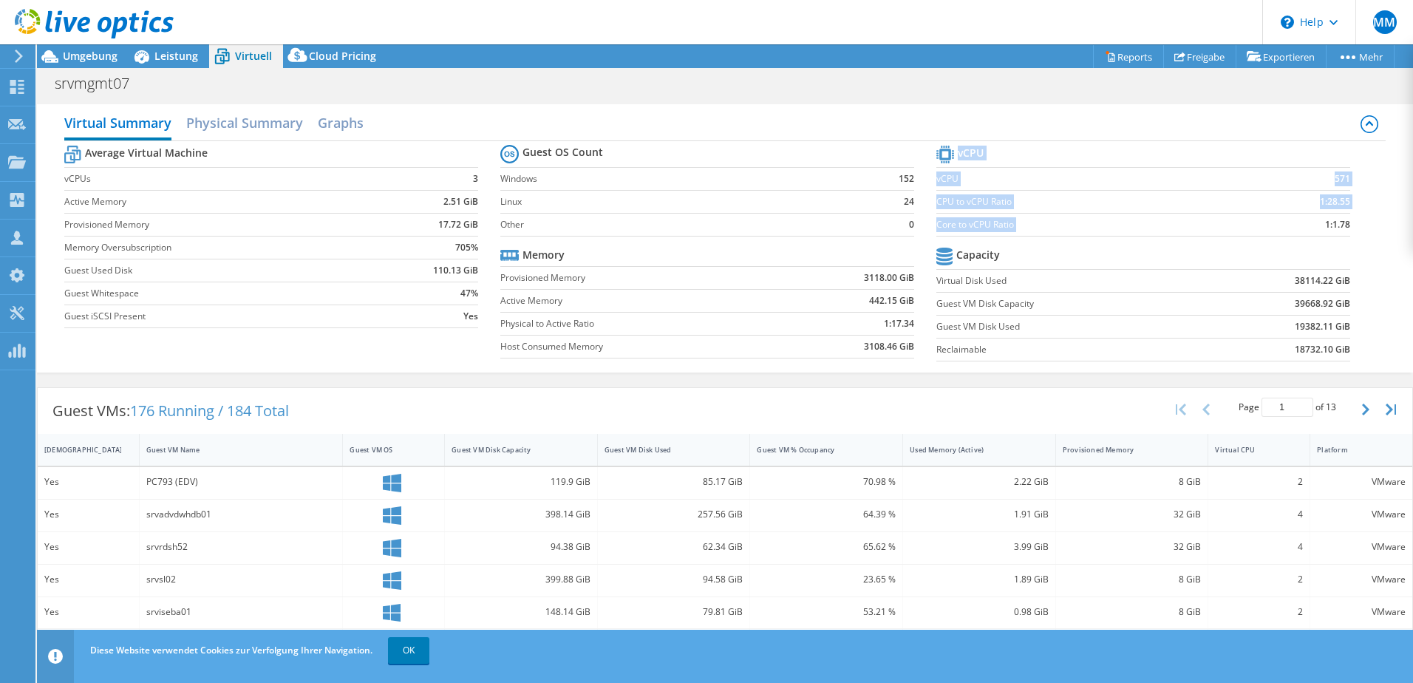
drag, startPoint x: 1308, startPoint y: 227, endPoint x: 1355, endPoint y: 216, distance: 47.7
click at [1355, 216] on section "vCPU vCPU 571 CPU to vCPU Ratio 1:28.55 Core to vCPU Ratio 1:1.78 Capacity Virt…" at bounding box center [1154, 255] width 436 height 227
drag, startPoint x: 1355, startPoint y: 216, endPoint x: 1355, endPoint y: 227, distance: 10.3
click at [1355, 227] on section "vCPU vCPU 571 CPU to vCPU Ratio 1:28.55 Core to vCPU Ratio 1:1.78 Capacity Virt…" at bounding box center [1154, 255] width 436 height 227
drag, startPoint x: 1355, startPoint y: 227, endPoint x: 1302, endPoint y: 208, distance: 56.6
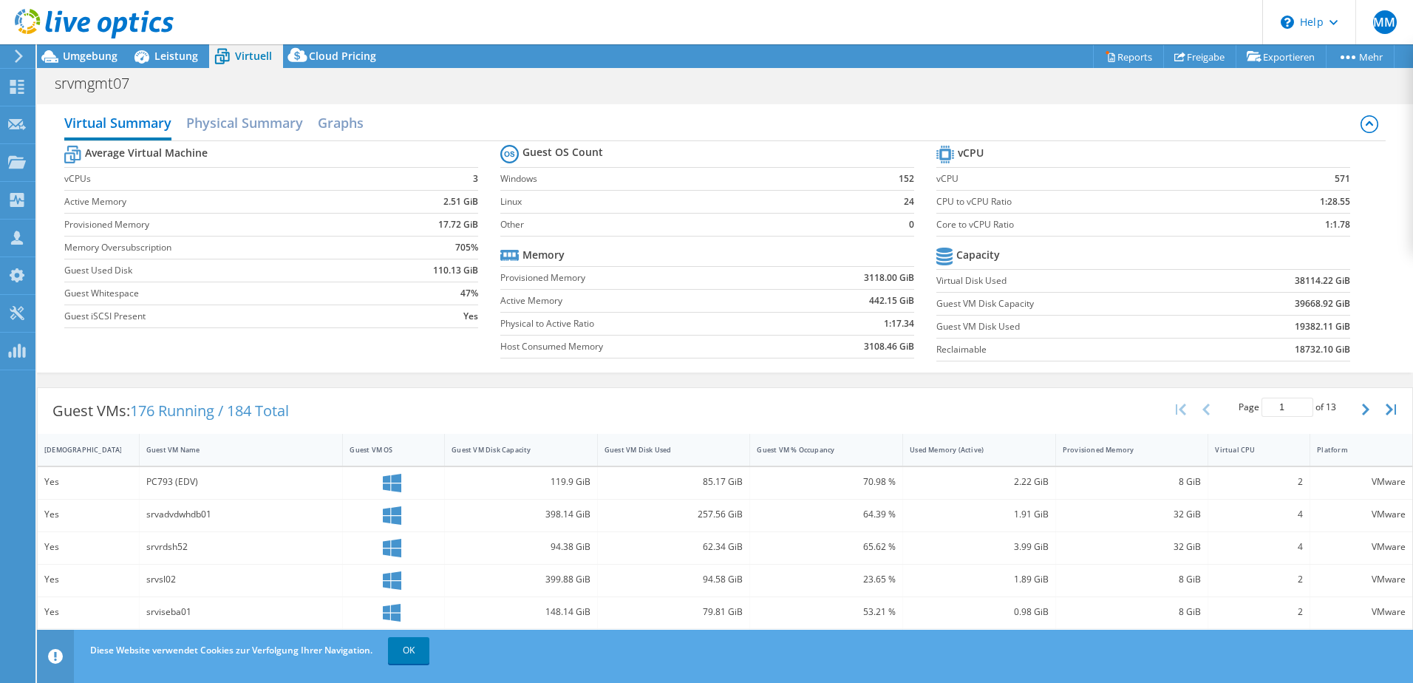
click at [1333, 232] on td "1:1.78" at bounding box center [1295, 224] width 109 height 23
drag, startPoint x: 1314, startPoint y: 223, endPoint x: 1339, endPoint y: 222, distance: 25.2
click at [1339, 222] on section "vCPU vCPU 571 CPU to vCPU Ratio 1:28.55 Core to vCPU Ratio 1:1.78 Capacity Virt…" at bounding box center [1154, 255] width 436 height 227
click at [363, 123] on h2 "Graphs" at bounding box center [341, 124] width 46 height 33
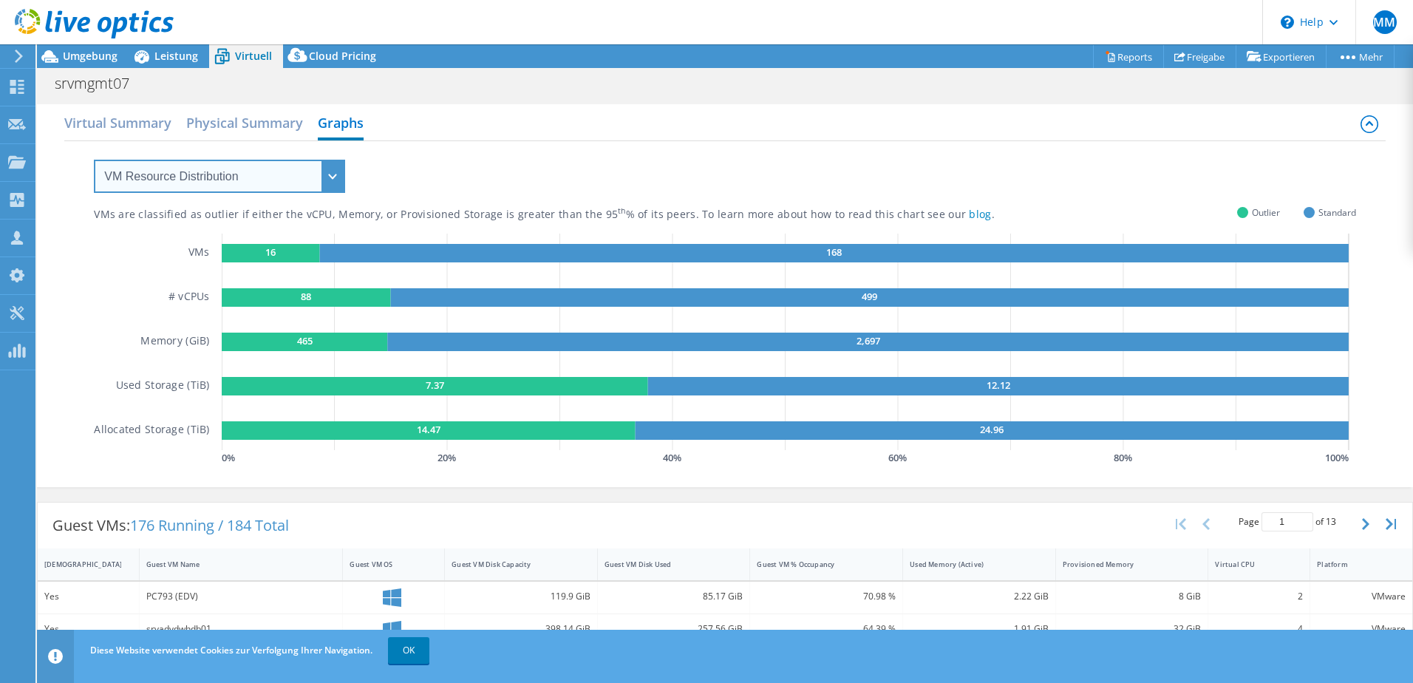
drag, startPoint x: 317, startPoint y: 169, endPoint x: 324, endPoint y: 190, distance: 22.0
click at [317, 169] on select "VM Resource Distribution Provisioning Contrast Over Provisioning" at bounding box center [219, 176] width 251 height 33
select select "Over Provisioning"
click at [94, 160] on select "VM Resource Distribution Provisioning Contrast Over Provisioning" at bounding box center [219, 176] width 251 height 33
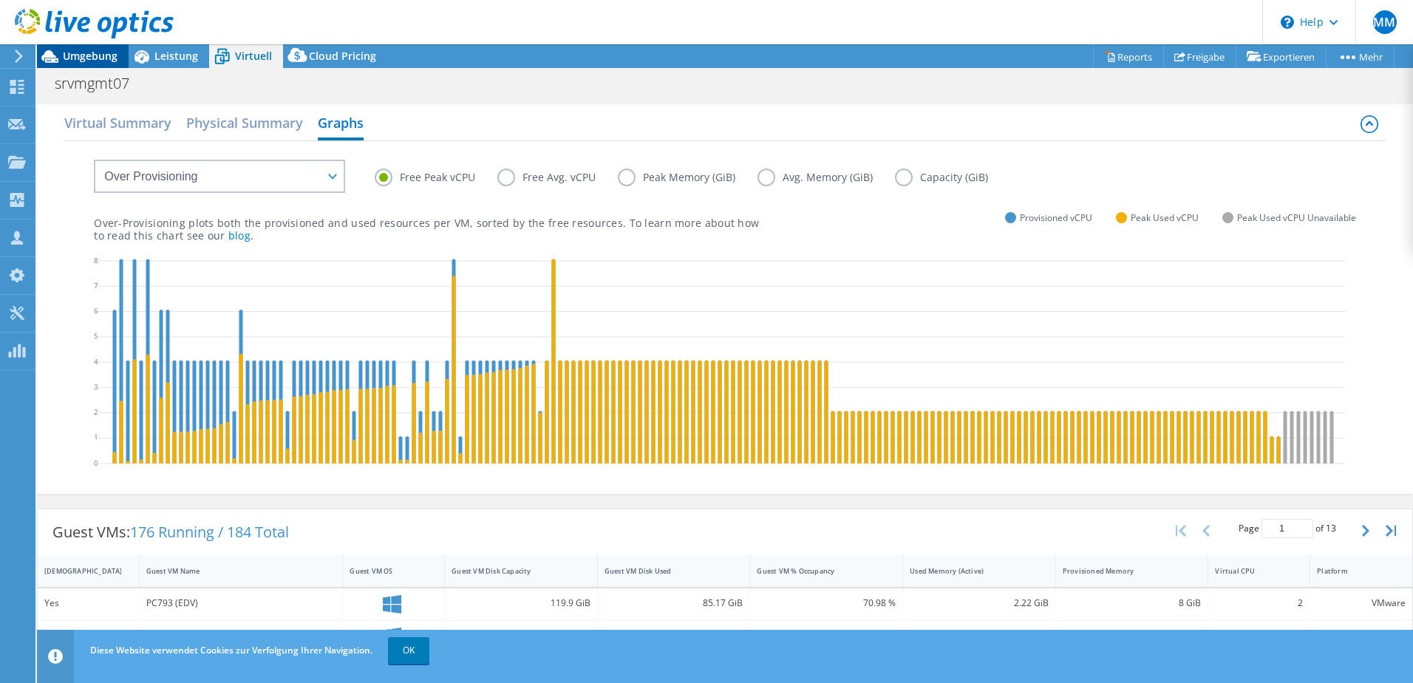
click at [86, 53] on span "Umgebung" at bounding box center [90, 56] width 55 height 14
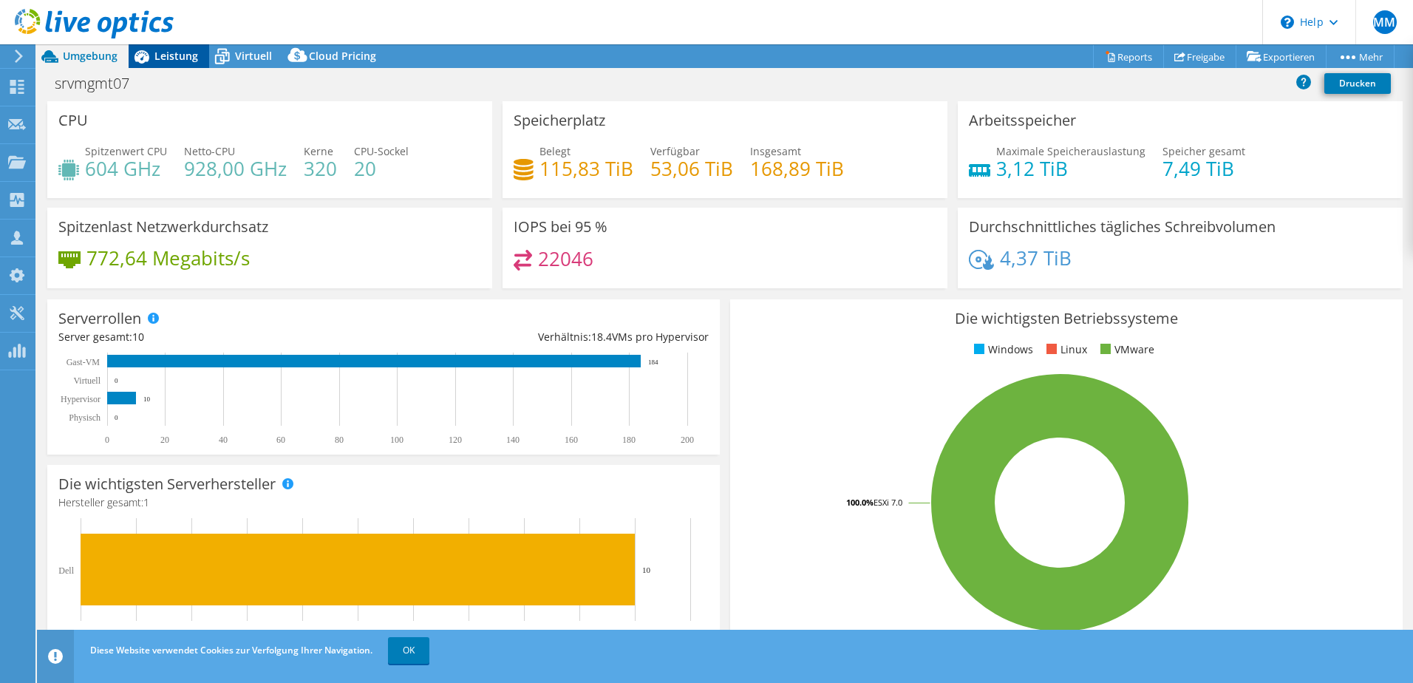
click at [185, 64] on div "Leistung" at bounding box center [169, 56] width 81 height 24
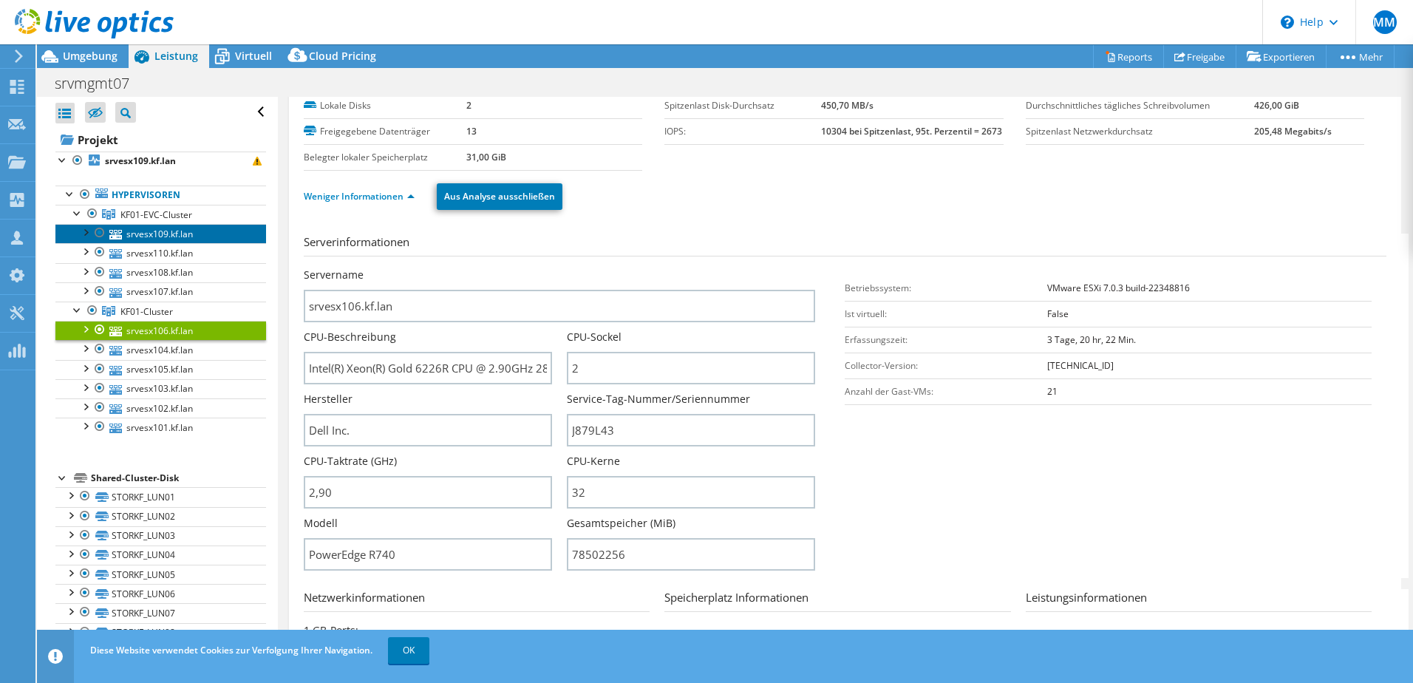
click at [180, 231] on link "srvesx109.kf.lan" at bounding box center [160, 233] width 211 height 19
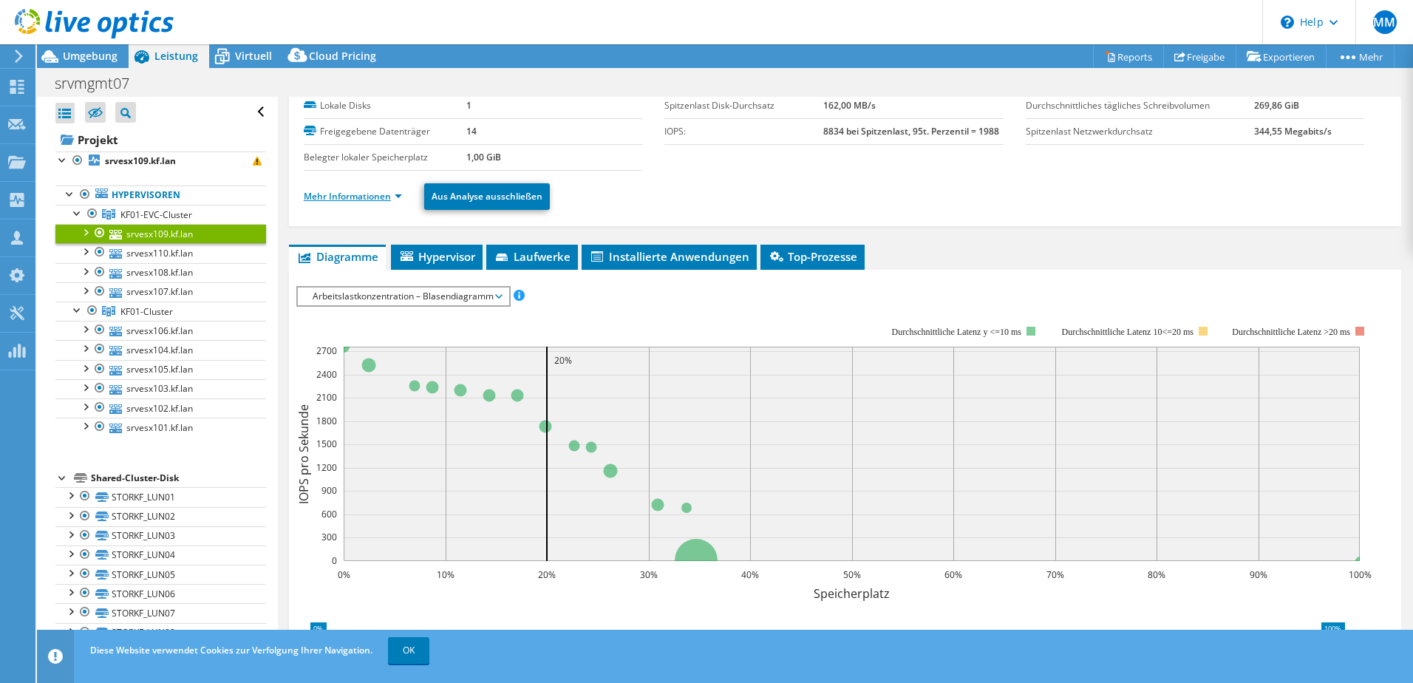
click at [386, 195] on link "Mehr Informationen" at bounding box center [353, 196] width 98 height 13
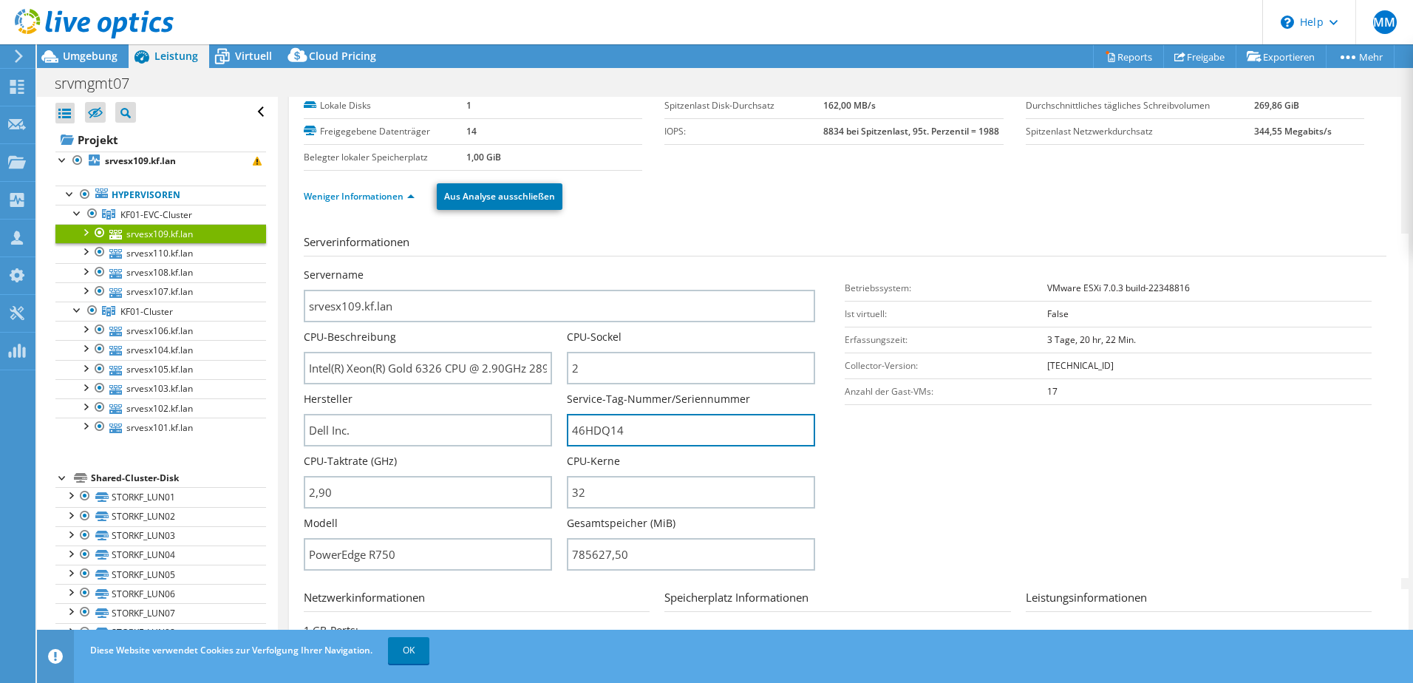
drag, startPoint x: 643, startPoint y: 426, endPoint x: 525, endPoint y: 412, distance: 118.2
click at [525, 267] on div "Servername srvesx109.kf.lan CPU-Beschreibung Intel(R) Xeon(R) Gold 6326 CPU @ 2…" at bounding box center [567, 267] width 527 height 0
click at [677, 417] on input "46HDQ14" at bounding box center [691, 430] width 248 height 33
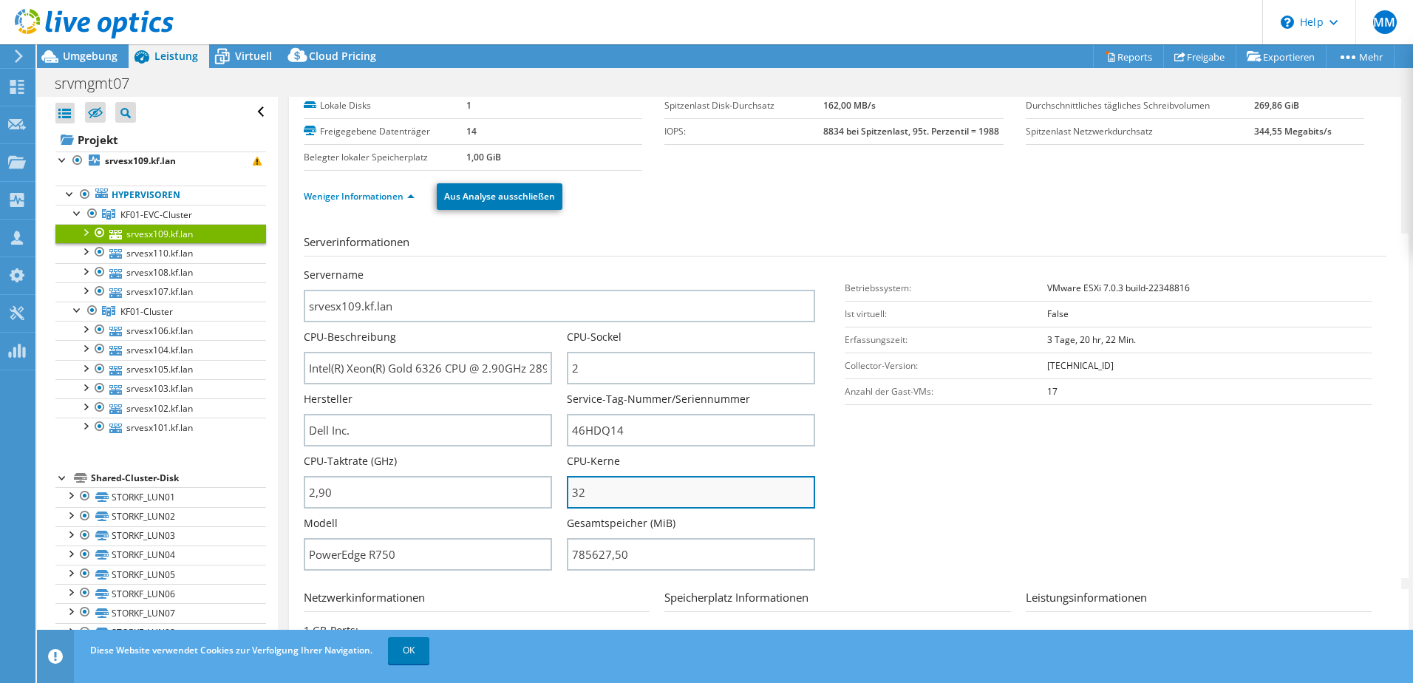
click at [634, 490] on input "32" at bounding box center [691, 492] width 248 height 33
drag, startPoint x: 567, startPoint y: 492, endPoint x: 595, endPoint y: 488, distance: 27.7
click at [598, 491] on input "32" at bounding box center [691, 492] width 248 height 33
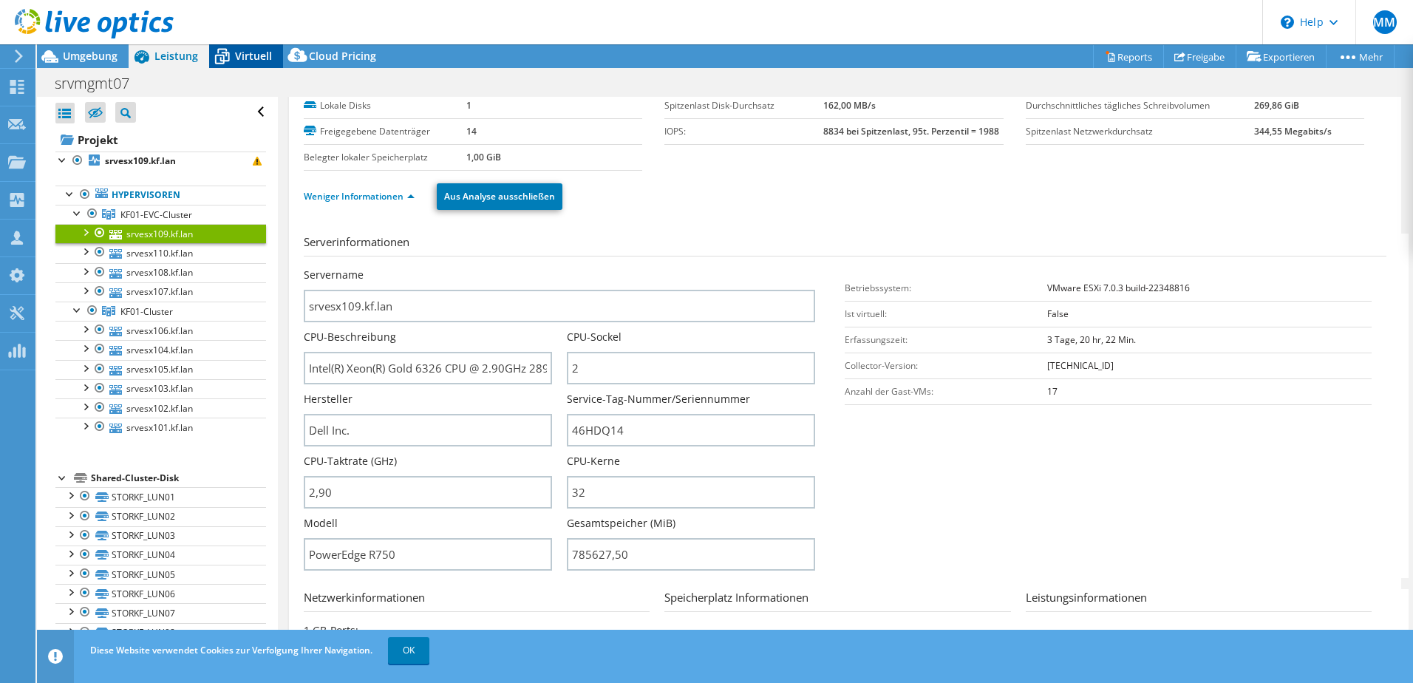
click at [224, 55] on icon at bounding box center [222, 57] width 26 height 26
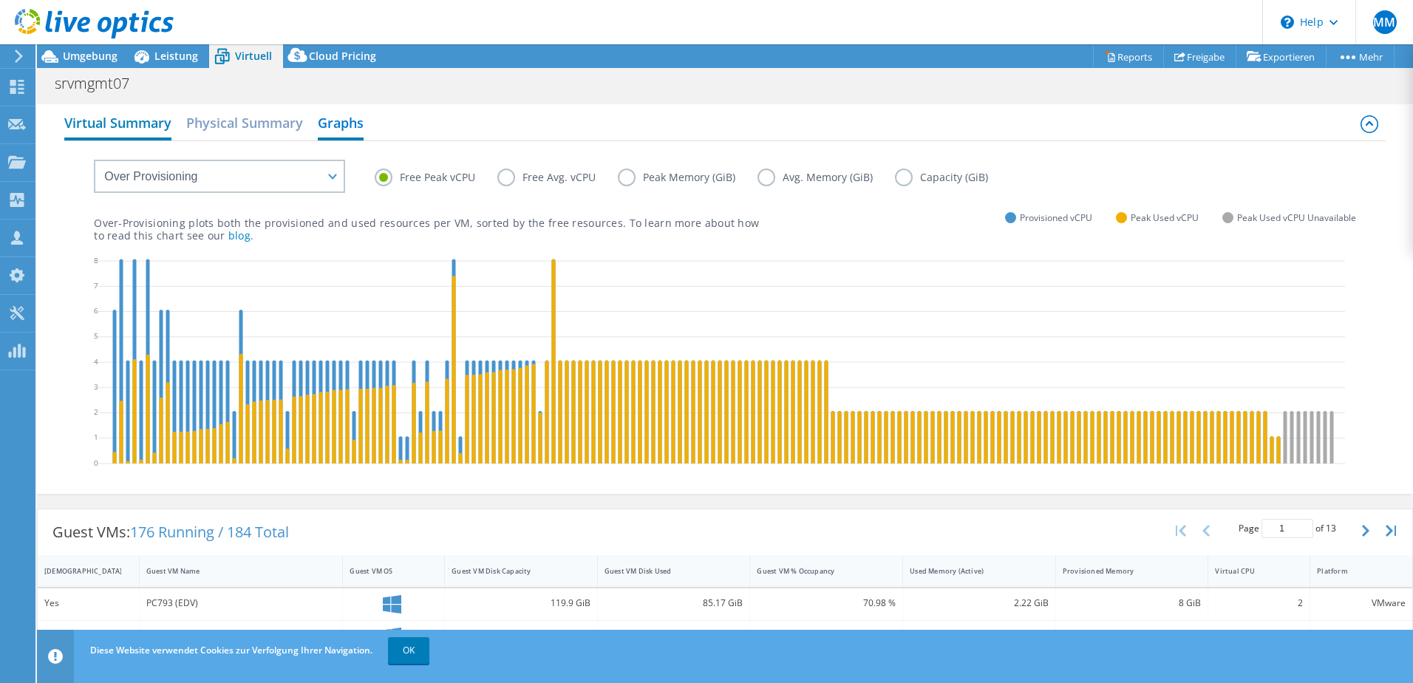
click at [137, 119] on h2 "Virtual Summary" at bounding box center [117, 124] width 107 height 33
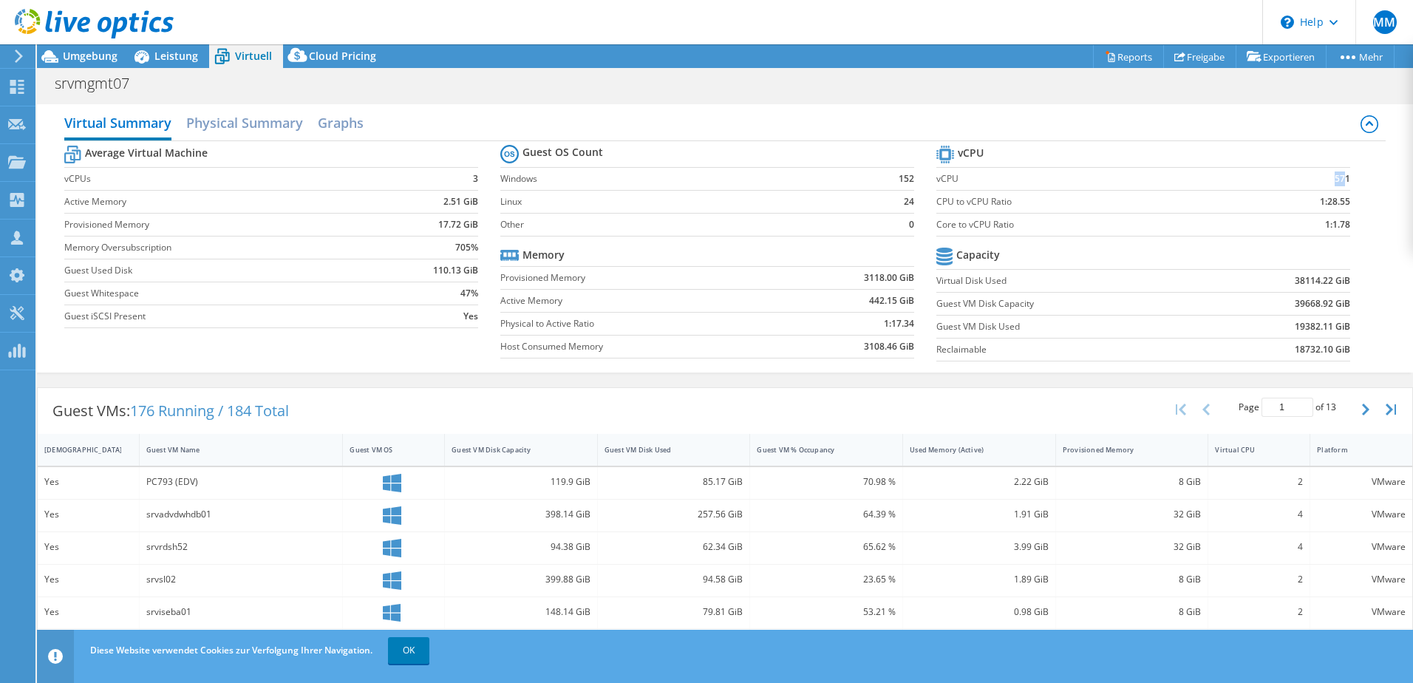
click at [1334, 175] on td "571" at bounding box center [1295, 178] width 109 height 23
click at [1334, 175] on b "571" at bounding box center [1342, 178] width 16 height 15
click at [81, 57] on span "Umgebung" at bounding box center [90, 56] width 55 height 14
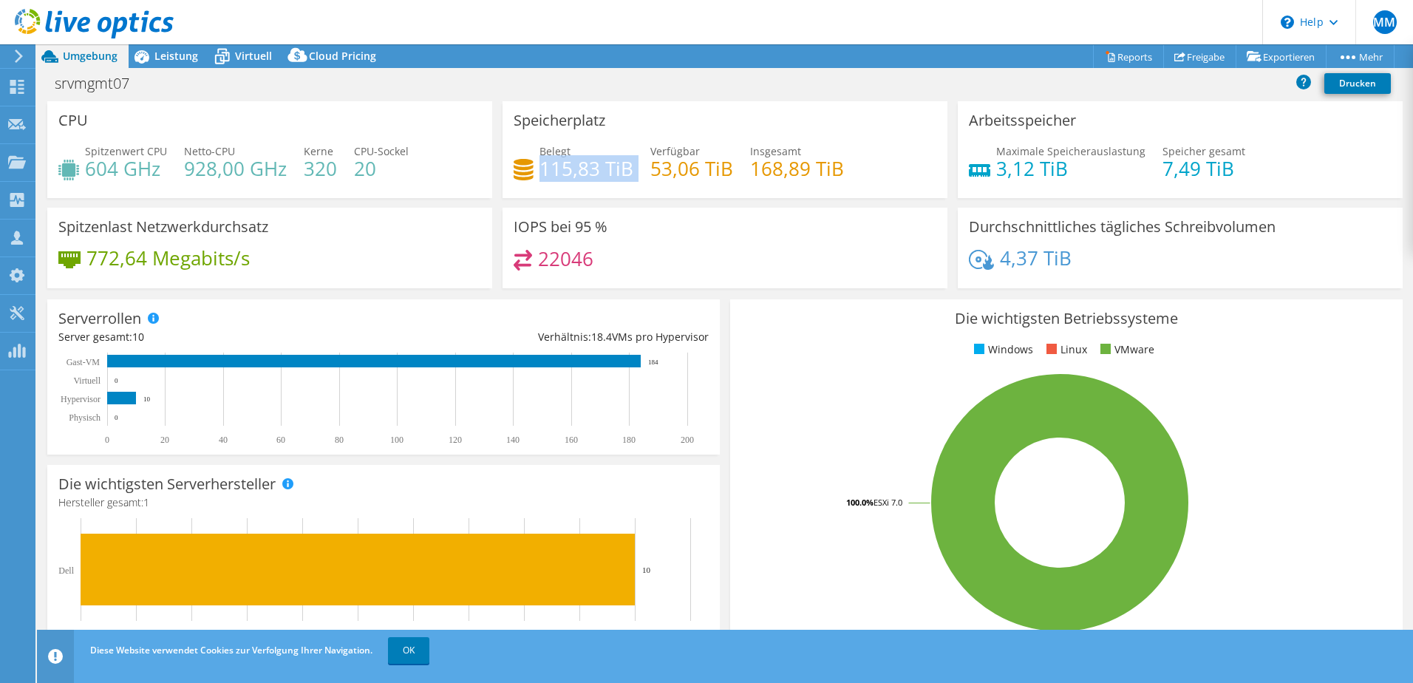
drag, startPoint x: 537, startPoint y: 166, endPoint x: 634, endPoint y: 165, distance: 96.8
click at [636, 163] on div "Belegt 115,83 TiB Verfügbar 53,06 TiB Insgesamt 168,89 TiB" at bounding box center [724, 167] width 423 height 48
drag, startPoint x: 811, startPoint y: 165, endPoint x: 833, endPoint y: 168, distance: 22.4
click at [833, 168] on h4 "168,89 TiB" at bounding box center [797, 168] width 94 height 16
click at [861, 165] on div "Belegt 115,83 TiB Verfügbar 53,06 TiB Insgesamt 168,89 TiB" at bounding box center [724, 167] width 423 height 48
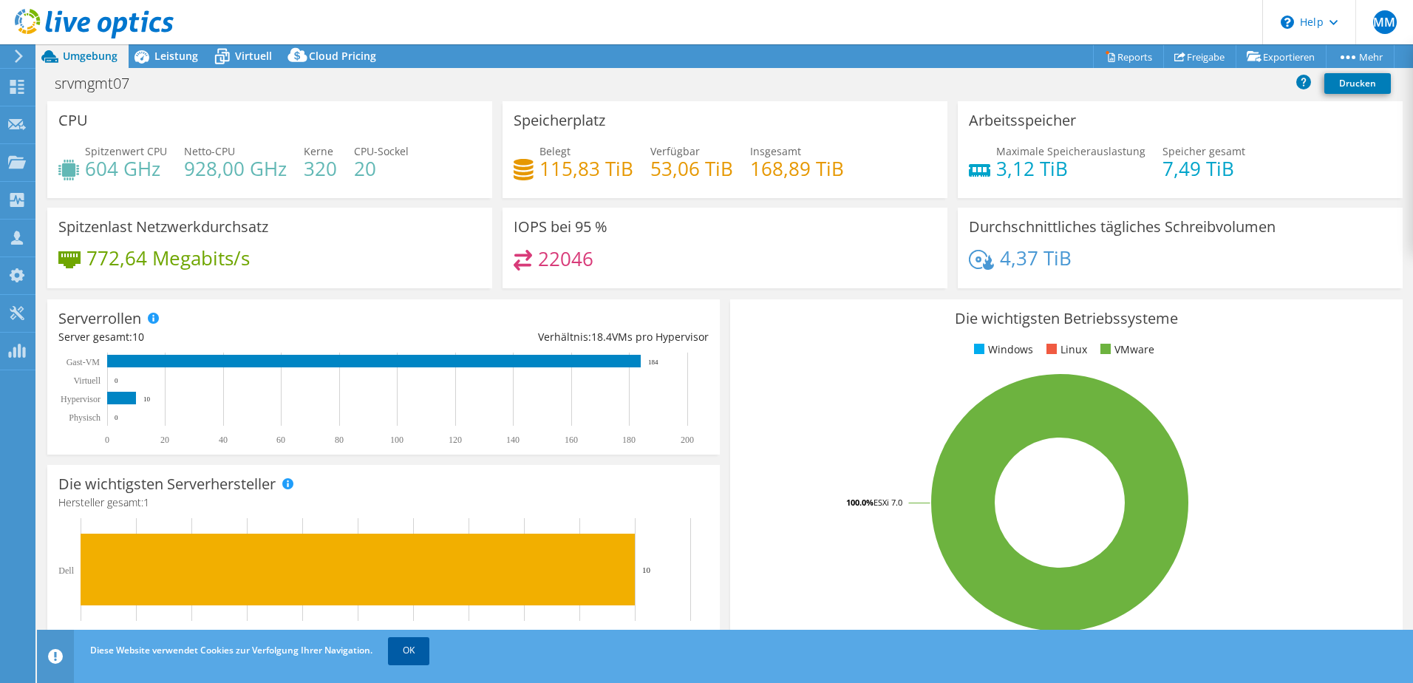
click at [418, 646] on link "OK" at bounding box center [408, 650] width 41 height 27
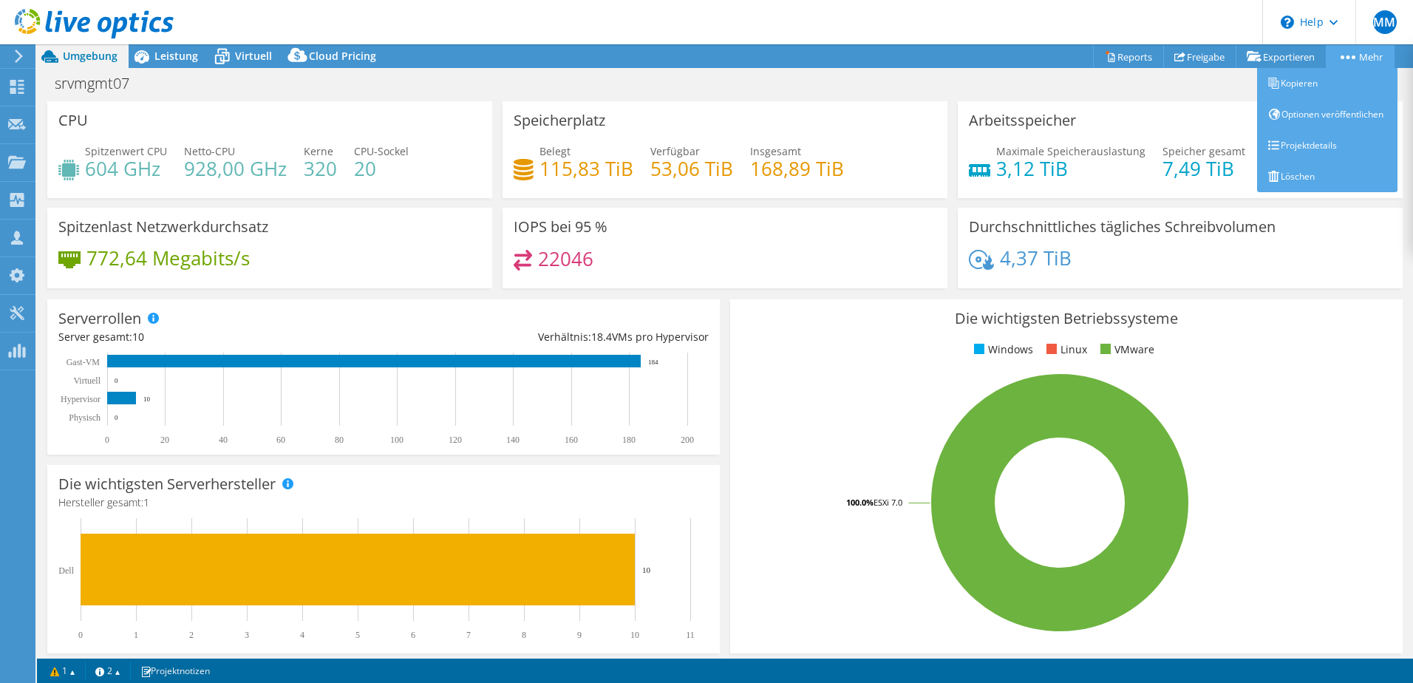
click at [1379, 55] on link "Mehr" at bounding box center [1359, 56] width 69 height 23
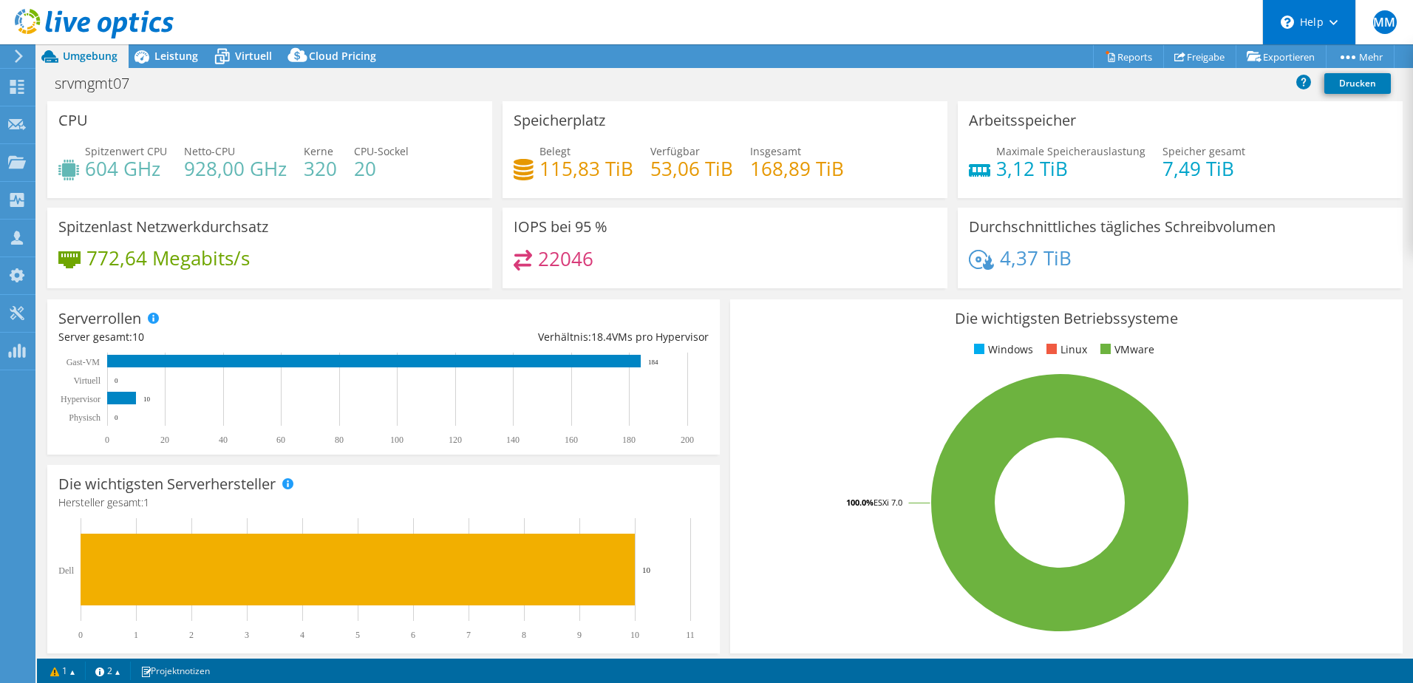
click at [1332, 23] on use at bounding box center [1333, 22] width 8 height 5
click at [1332, 22] on icon at bounding box center [1333, 22] width 8 height 5
click at [952, 103] on div "Arbeitsspeicher Maximale Speicherauslastung 3,12 TiB [PERSON_NAME] gesamt 7,49 …" at bounding box center [1179, 149] width 455 height 97
drag, startPoint x: 536, startPoint y: 171, endPoint x: 627, endPoint y: 164, distance: 91.1
click at [627, 164] on h4 "115,83 TiB" at bounding box center [586, 168] width 94 height 16
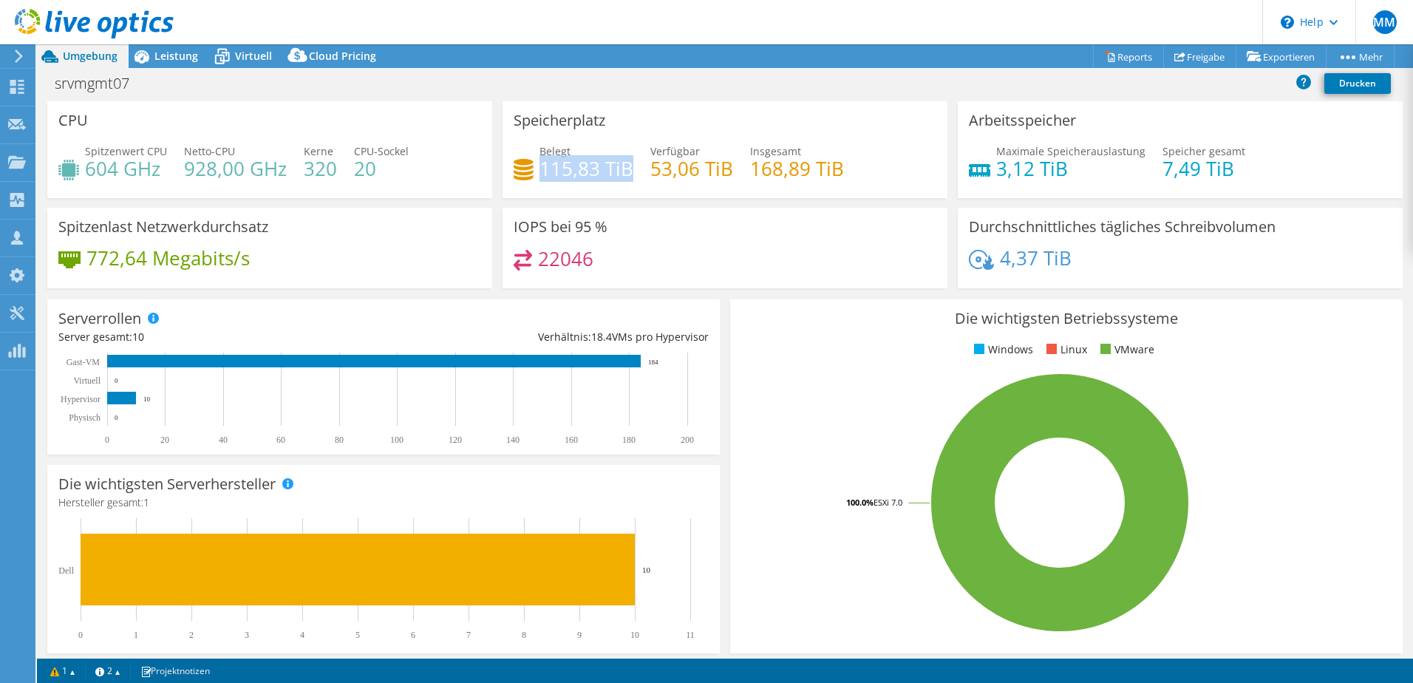
click at [550, 163] on h4 "115,83 TiB" at bounding box center [586, 168] width 94 height 16
drag, startPoint x: 544, startPoint y: 174, endPoint x: 633, endPoint y: 174, distance: 88.7
click at [633, 174] on div "Belegt 115,83 TiB Verfügbar 53,06 TiB Insgesamt 168,89 TiB" at bounding box center [724, 167] width 423 height 48
click at [185, 55] on span "Leistung" at bounding box center [176, 56] width 44 height 14
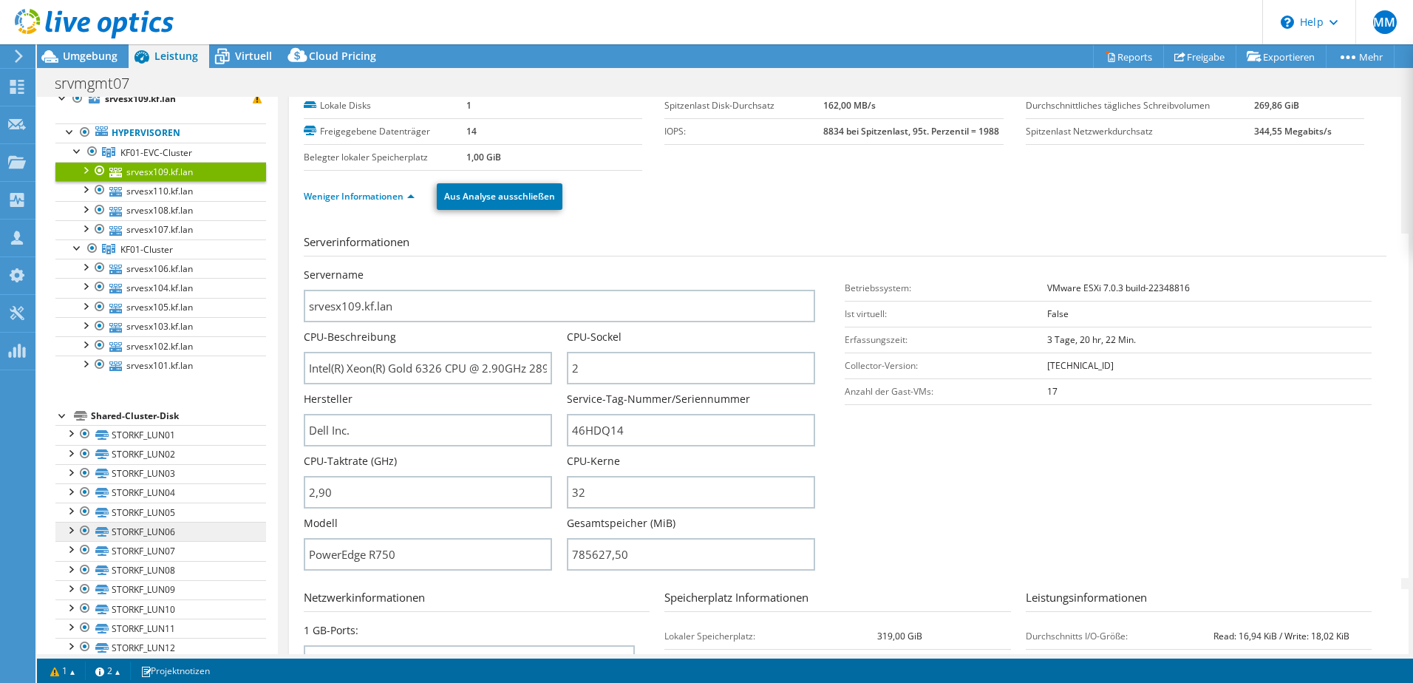
scroll to position [122, 0]
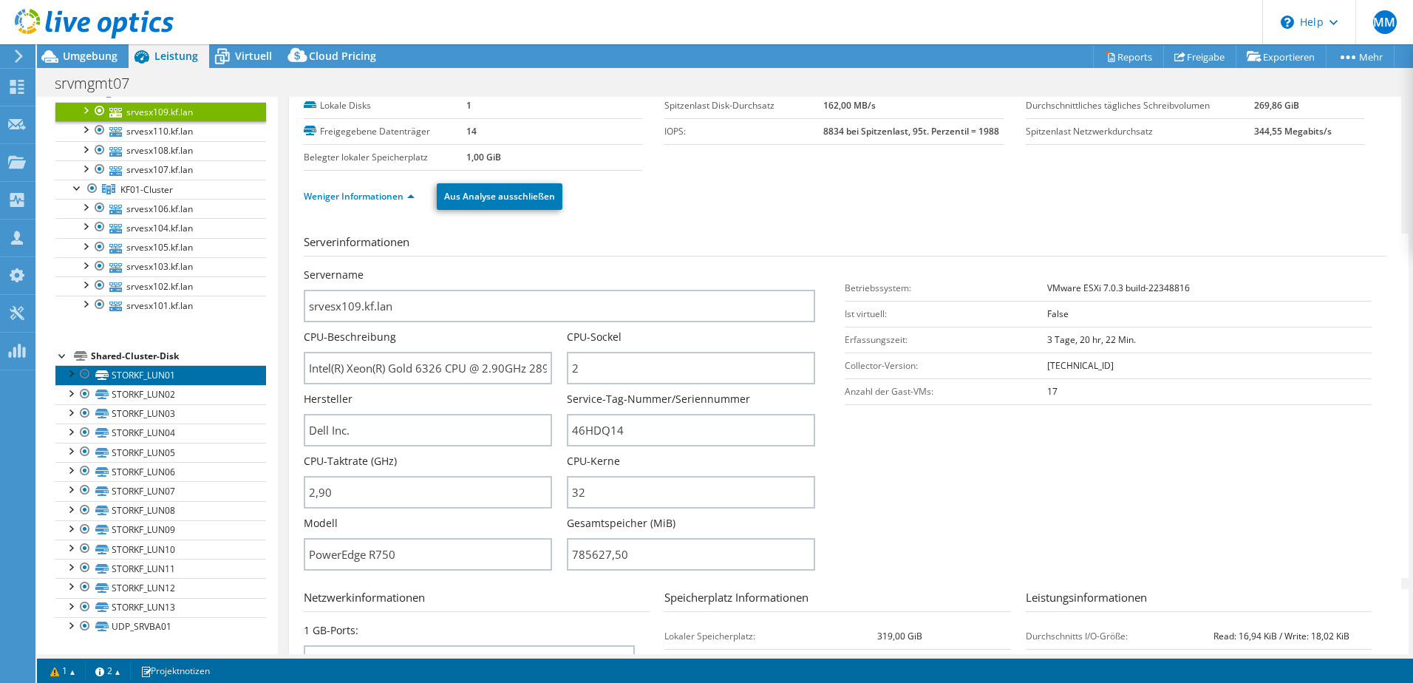
click at [171, 370] on link "STORKF_LUN01" at bounding box center [160, 374] width 211 height 19
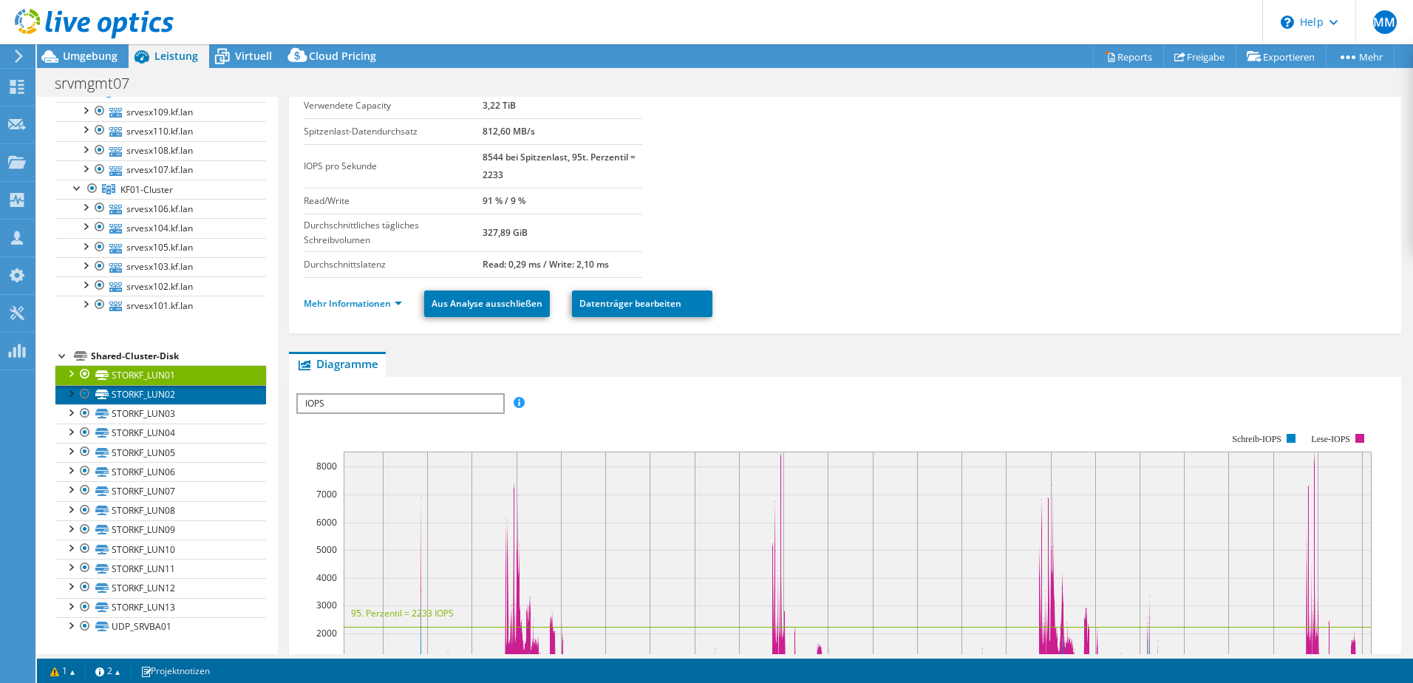
click at [162, 389] on link "STORKF_LUN02" at bounding box center [160, 394] width 211 height 19
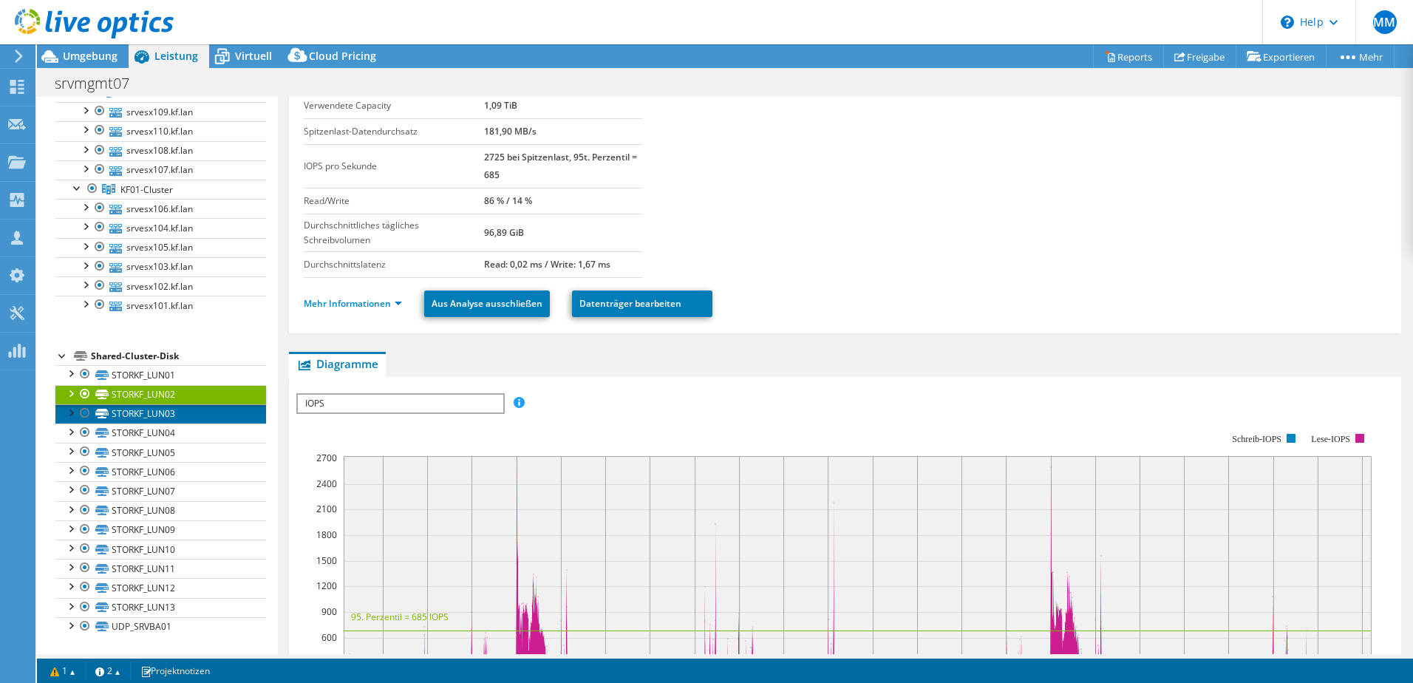
click at [163, 413] on link "STORKF_LUN03" at bounding box center [160, 413] width 211 height 19
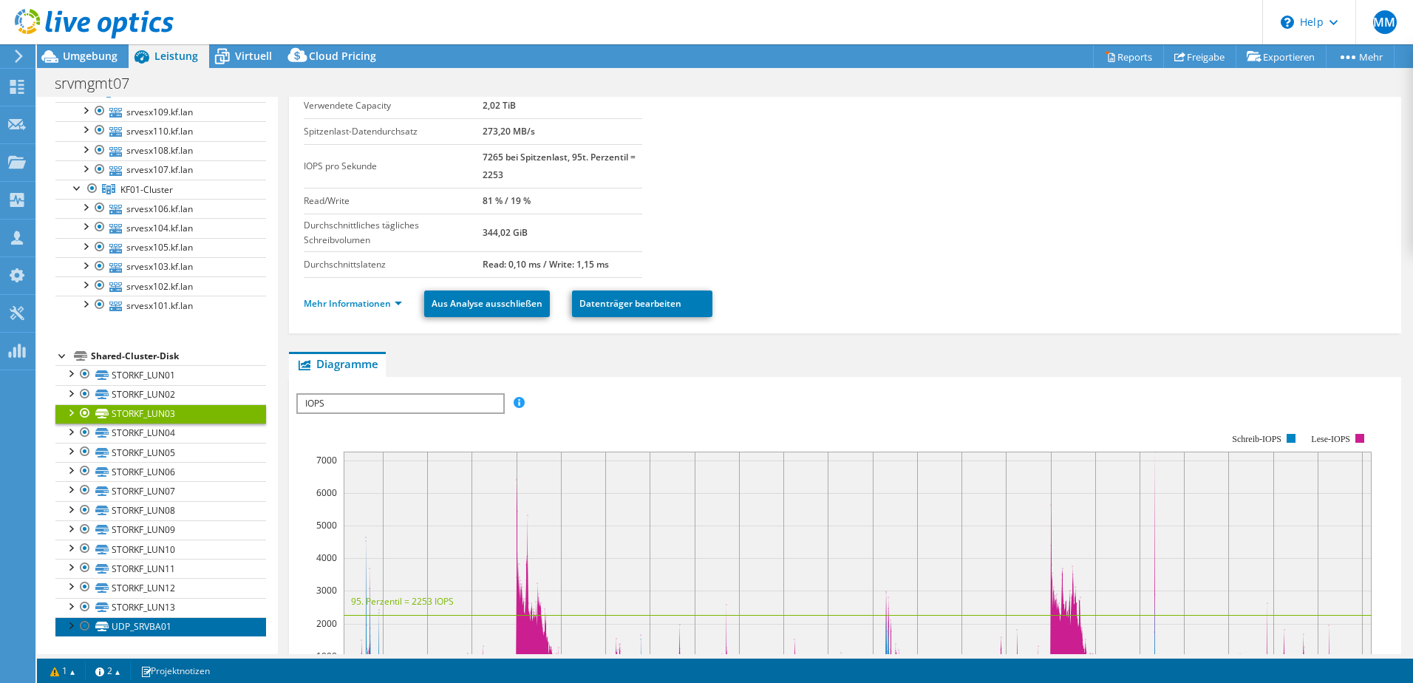
click at [160, 624] on link "UDP_SRVBA01" at bounding box center [160, 626] width 211 height 19
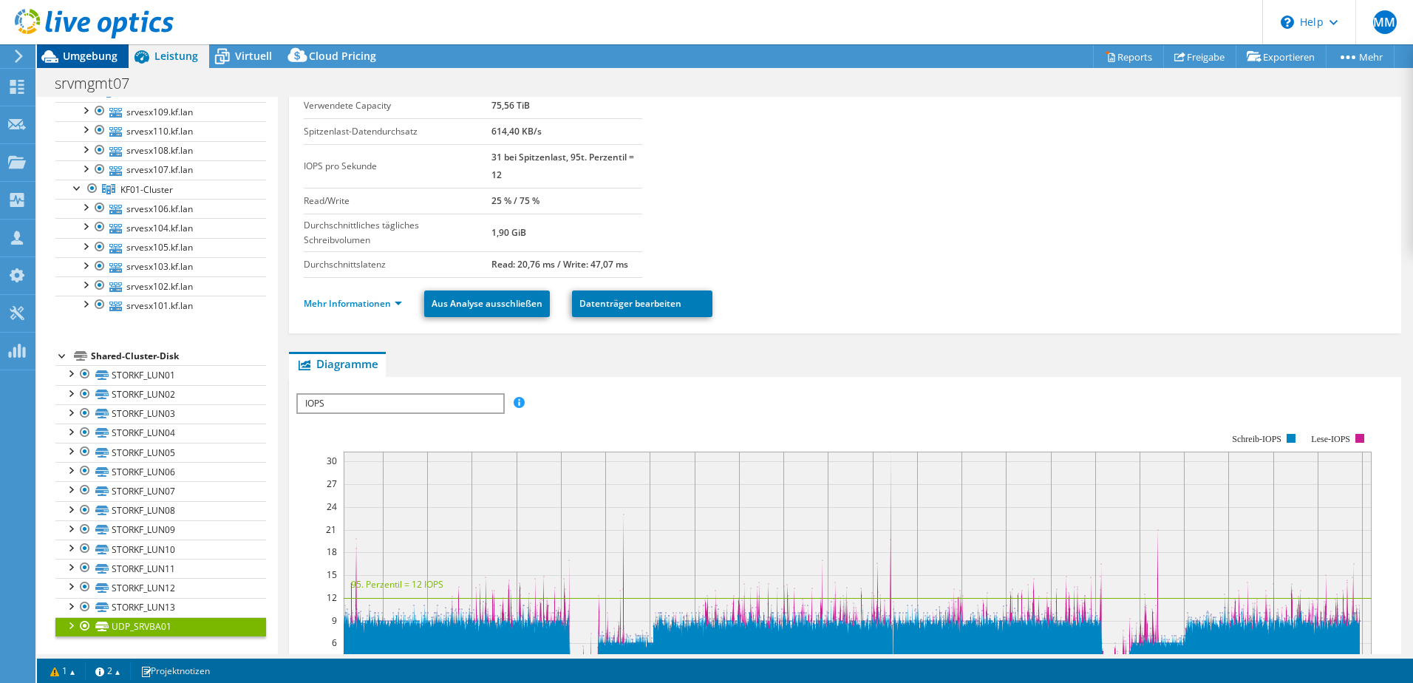
click at [105, 58] on span "Umgebung" at bounding box center [90, 56] width 55 height 14
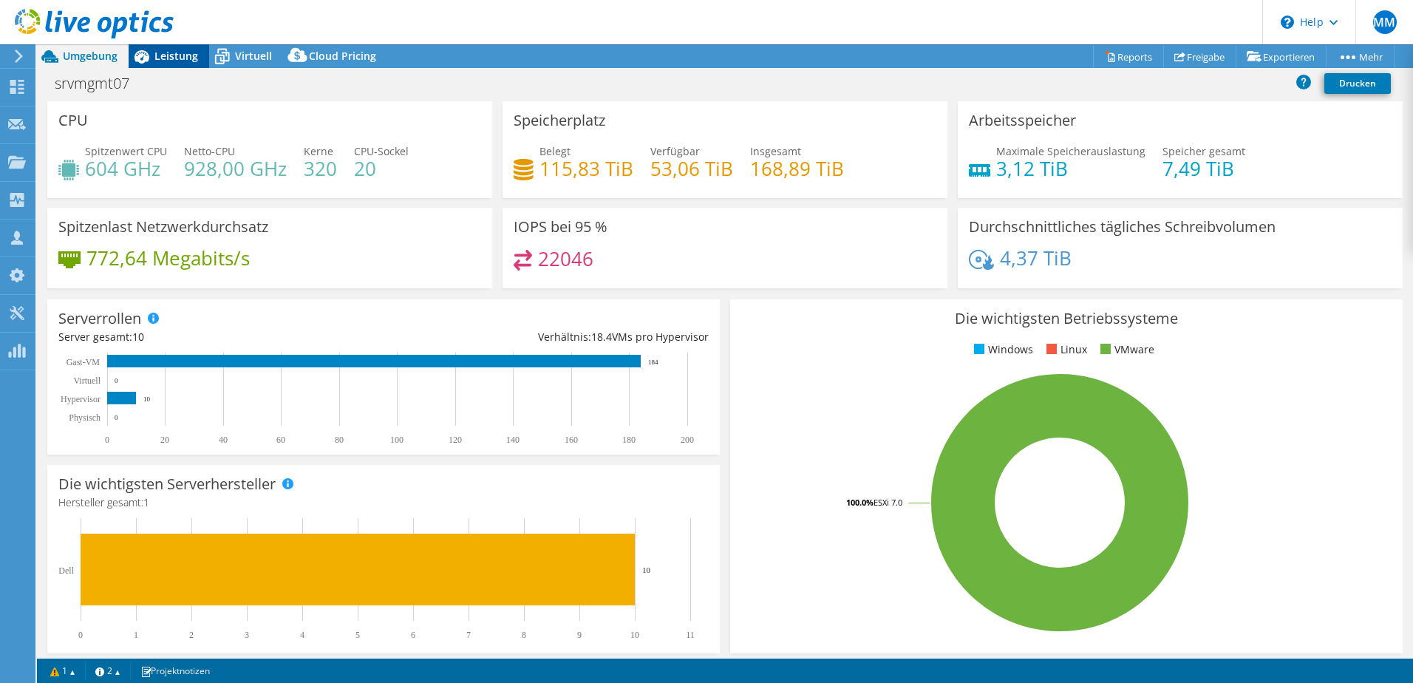
click at [165, 55] on span "Leistung" at bounding box center [176, 56] width 44 height 14
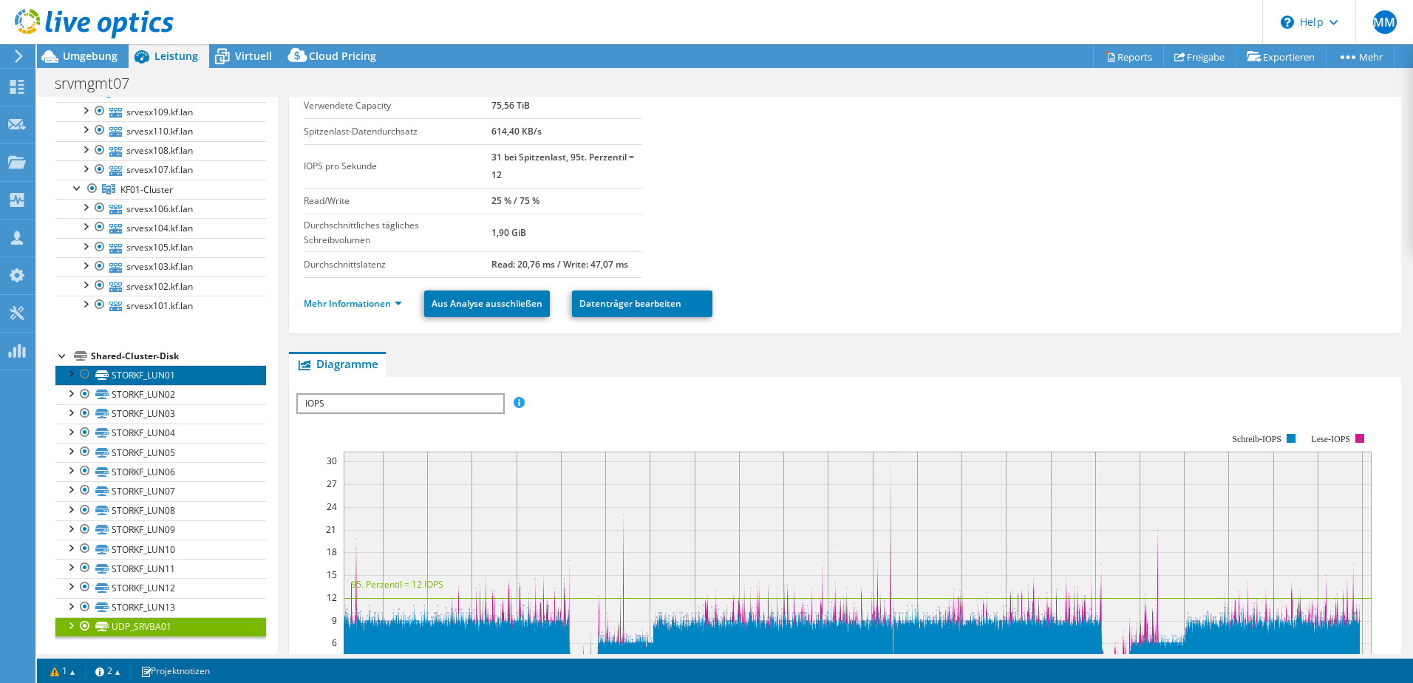
click at [175, 383] on link "STORKF_LUN01" at bounding box center [160, 374] width 211 height 19
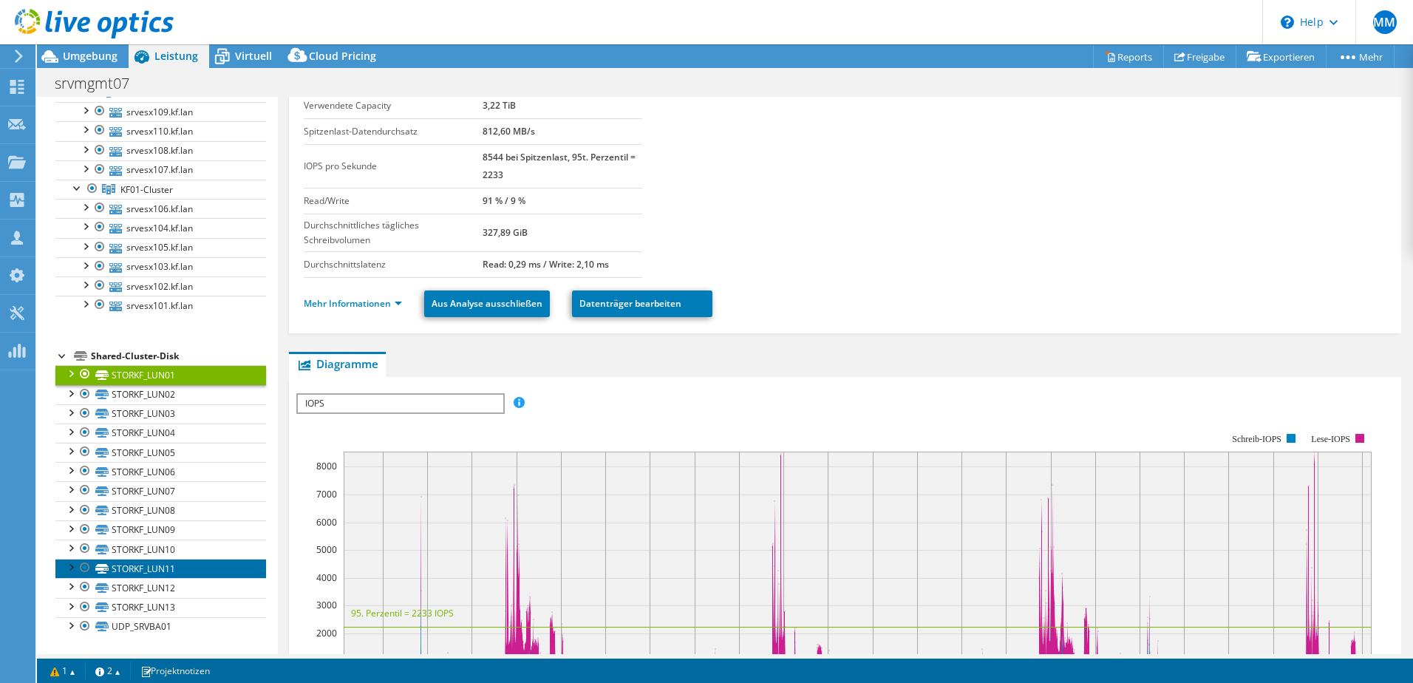
click at [181, 571] on link "STORKF_LUN11" at bounding box center [160, 568] width 211 height 19
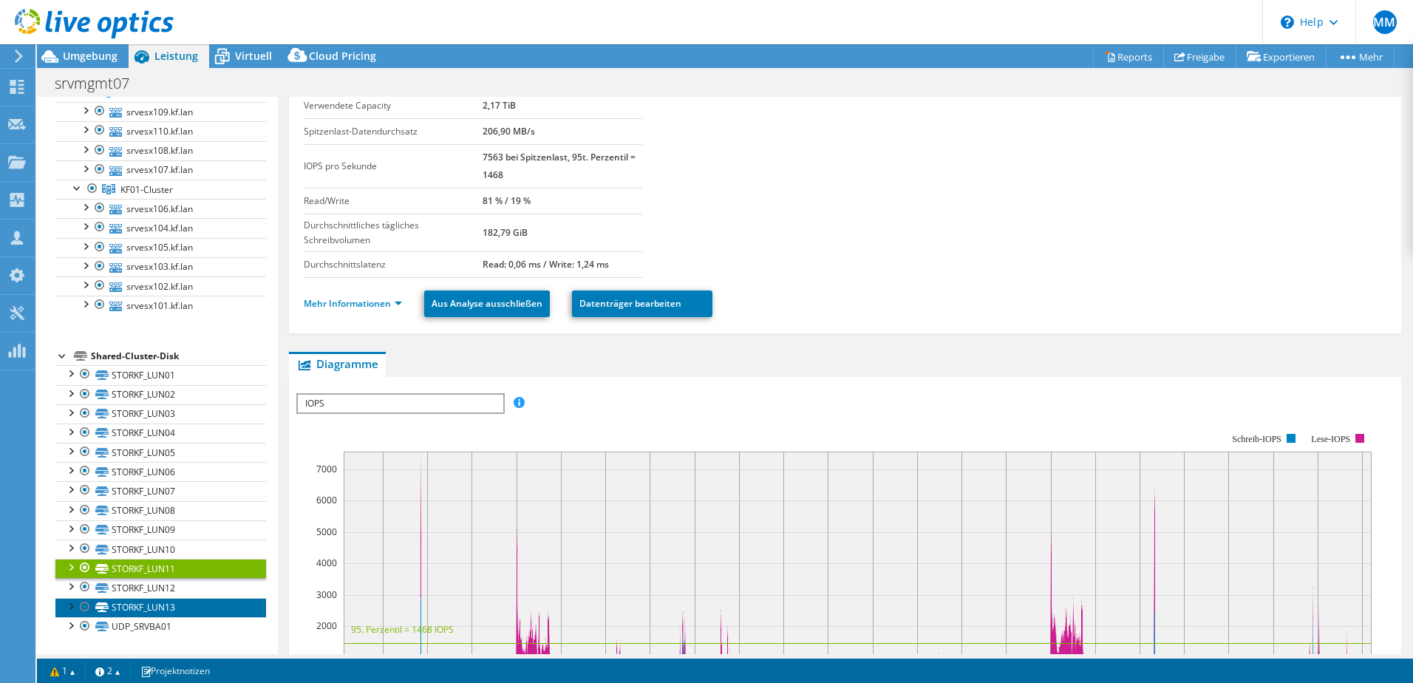
click at [171, 607] on link "STORKF_LUN13" at bounding box center [160, 607] width 211 height 19
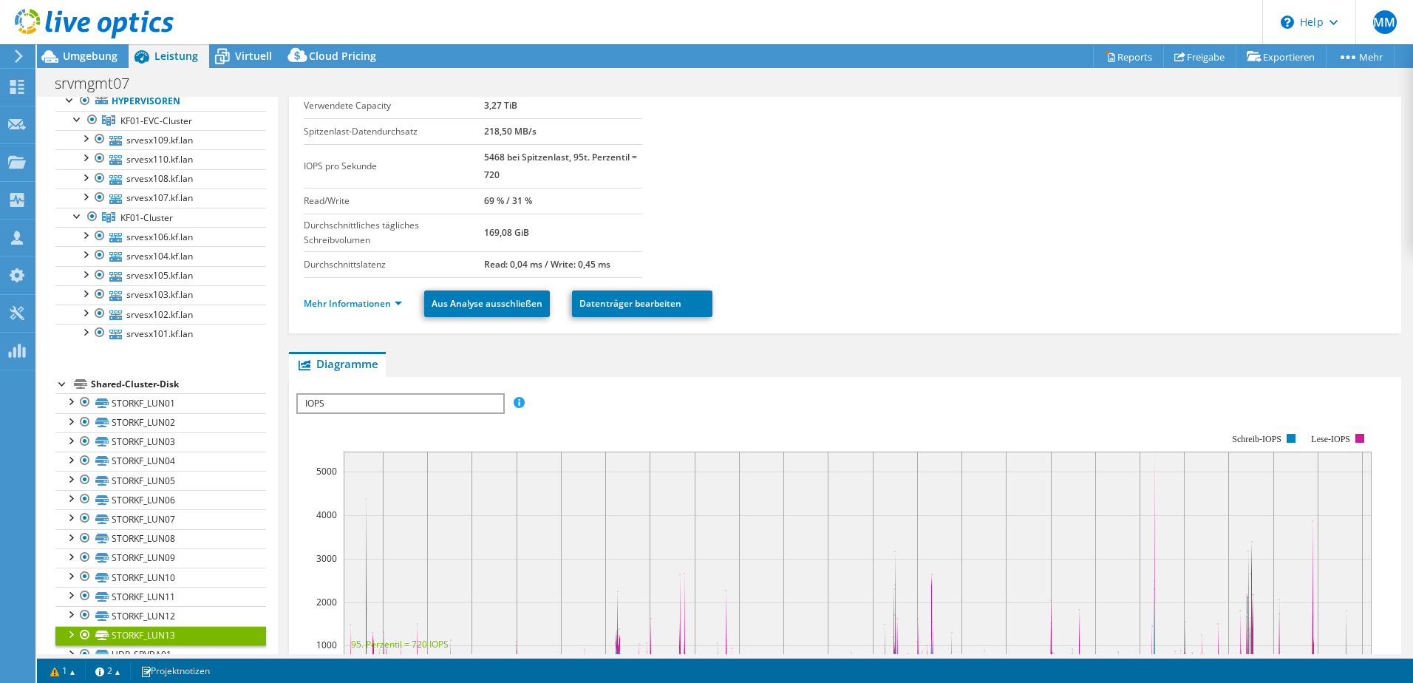
scroll to position [92, 0]
click at [177, 615] on link "STORKF_LUN12" at bounding box center [160, 616] width 211 height 19
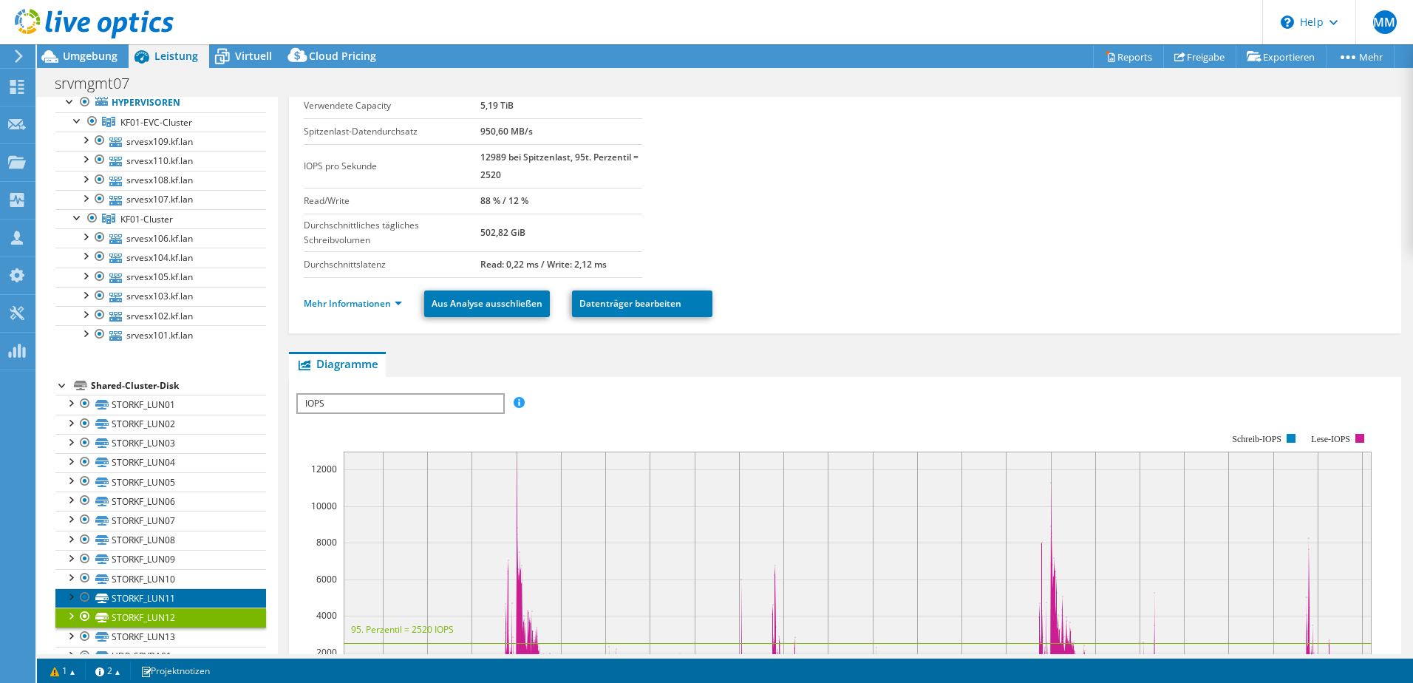
click at [176, 593] on link "STORKF_LUN11" at bounding box center [160, 597] width 211 height 19
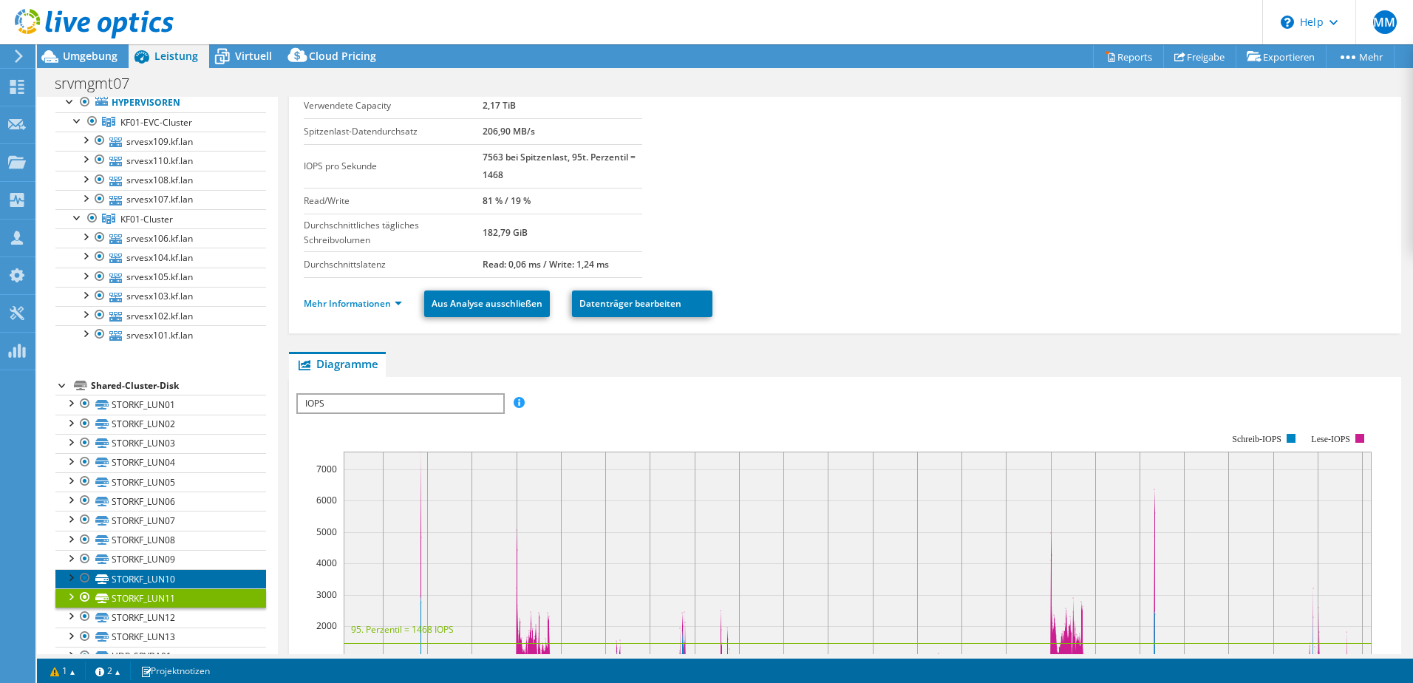
click at [177, 577] on link "STORKF_LUN10" at bounding box center [160, 578] width 211 height 19
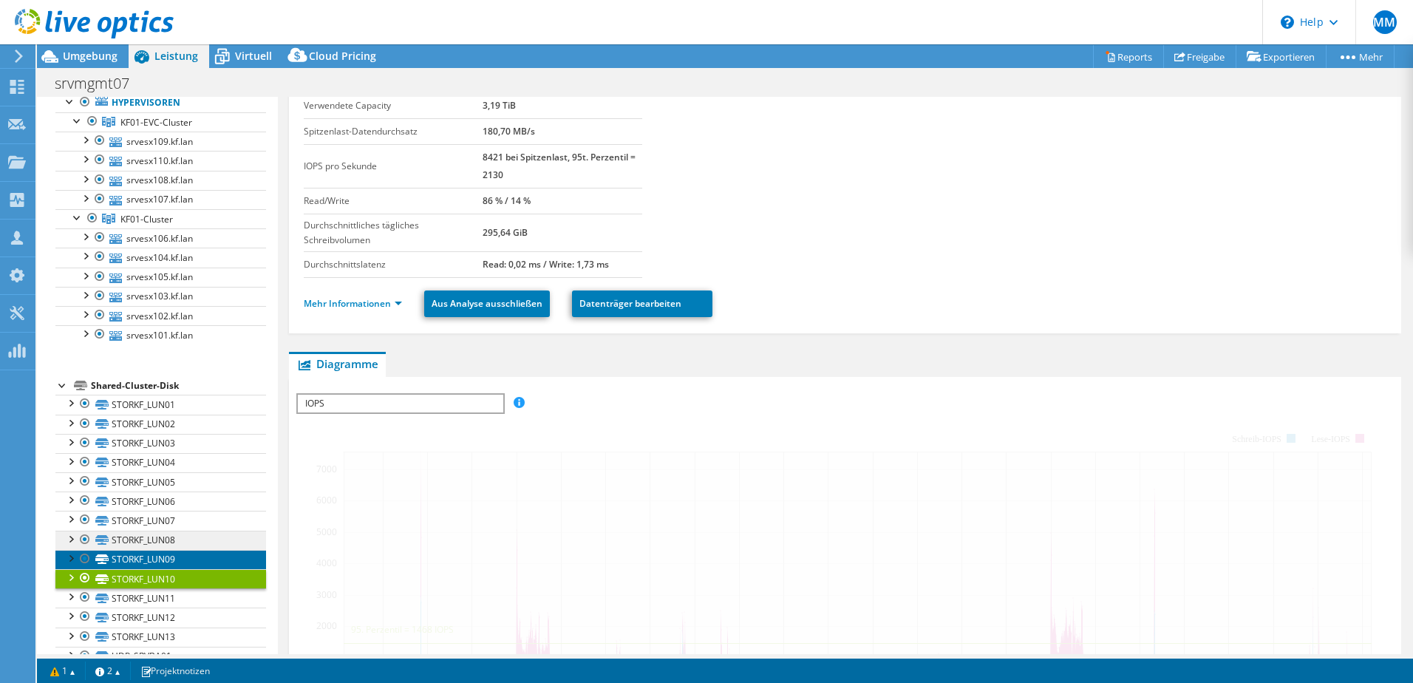
drag, startPoint x: 177, startPoint y: 561, endPoint x: 180, endPoint y: 545, distance: 15.7
click at [177, 561] on link "STORKF_LUN09" at bounding box center [160, 559] width 211 height 19
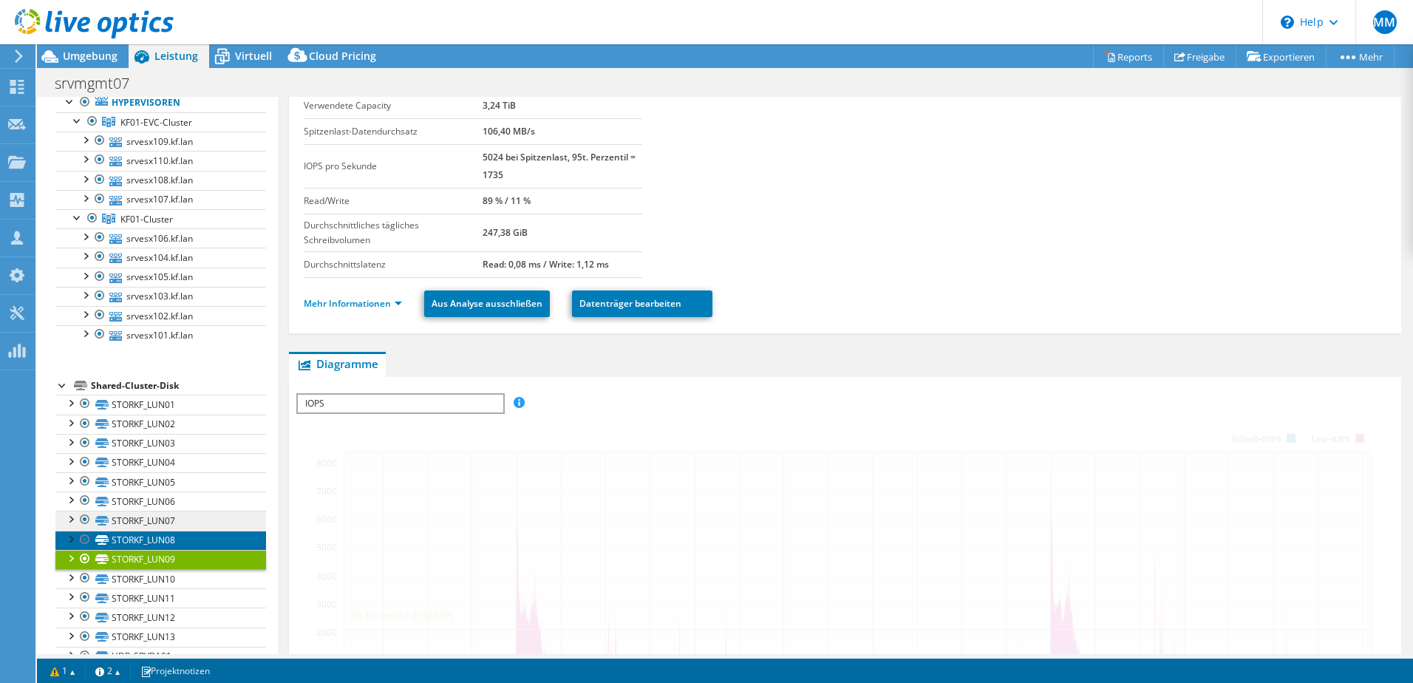
click at [180, 539] on link "STORKF_LUN08" at bounding box center [160, 539] width 211 height 19
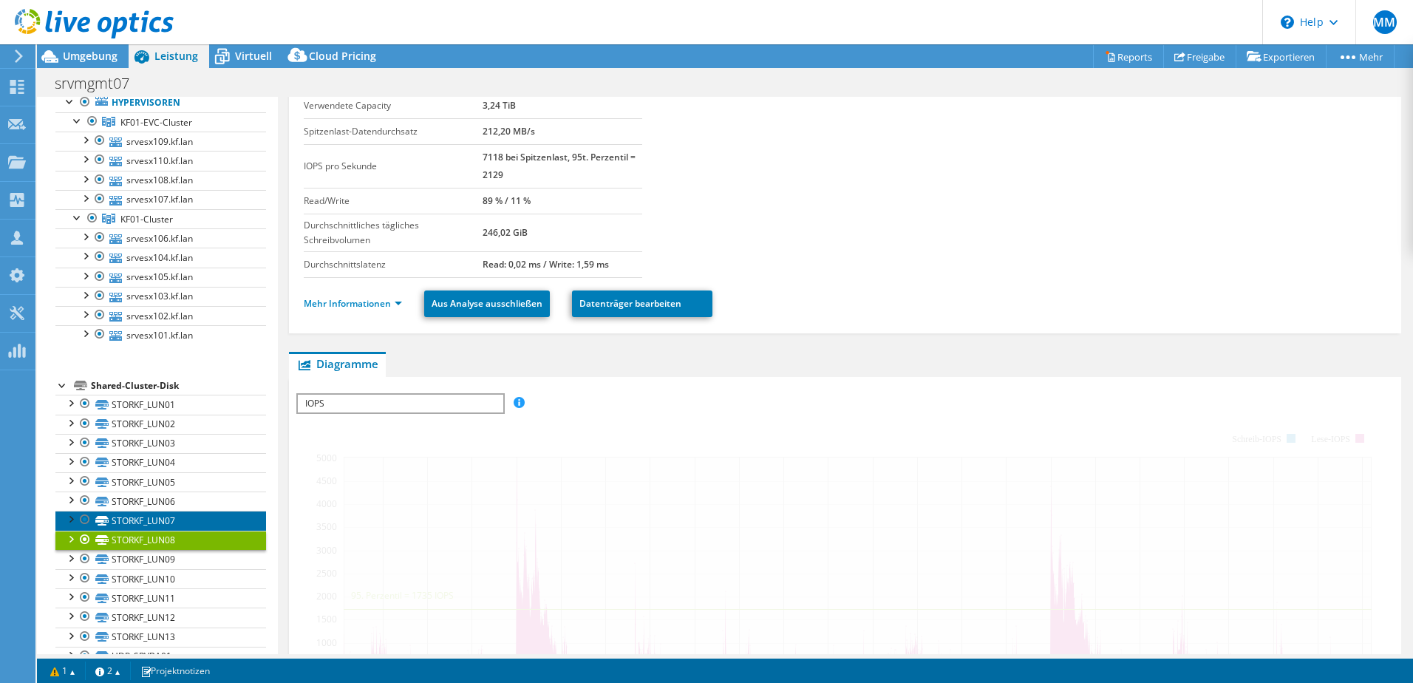
click at [177, 524] on link "STORKF_LUN07" at bounding box center [160, 520] width 211 height 19
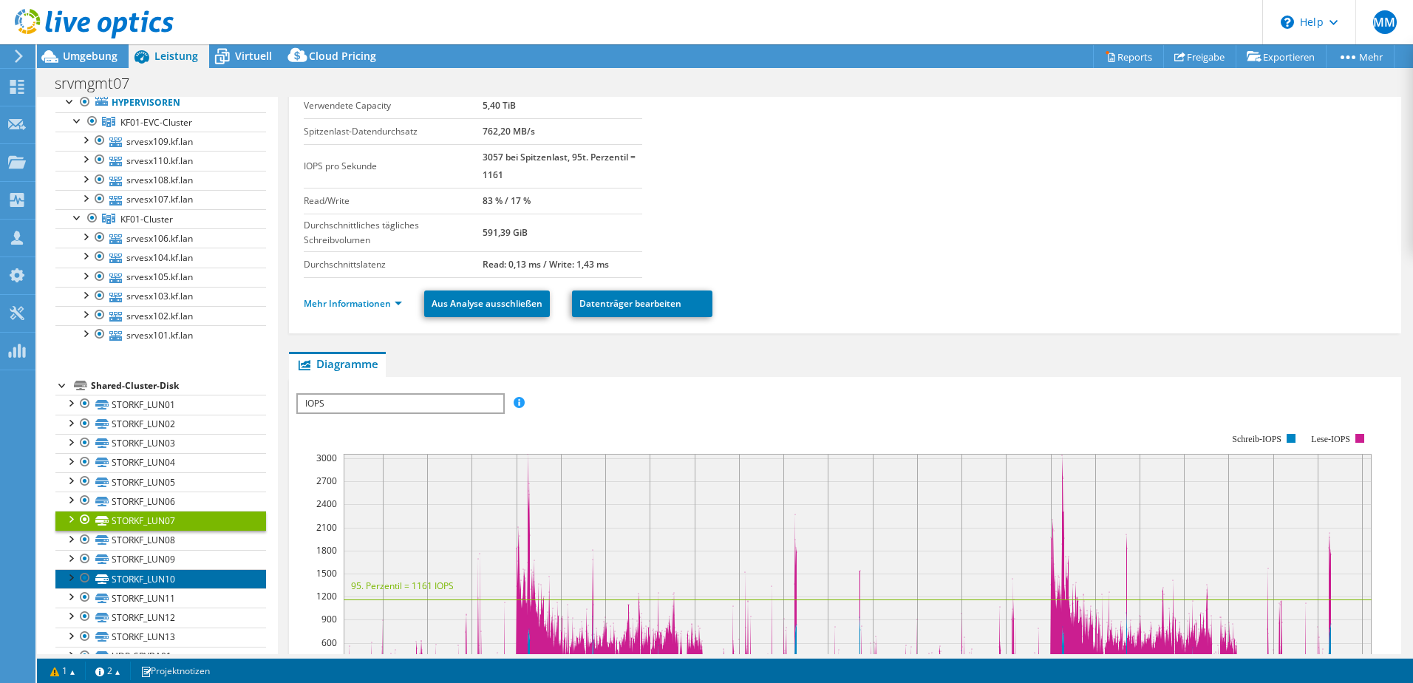
click at [178, 580] on link "STORKF_LUN10" at bounding box center [160, 578] width 211 height 19
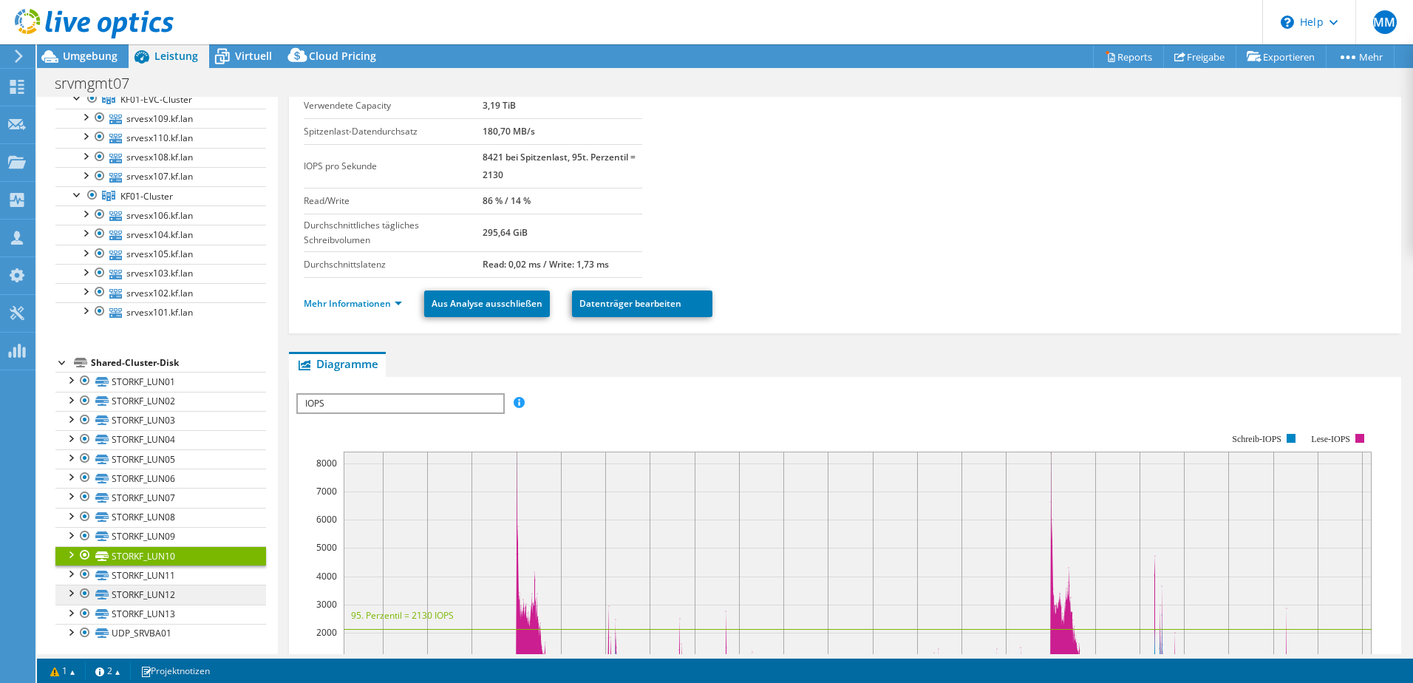
scroll to position [122, 0]
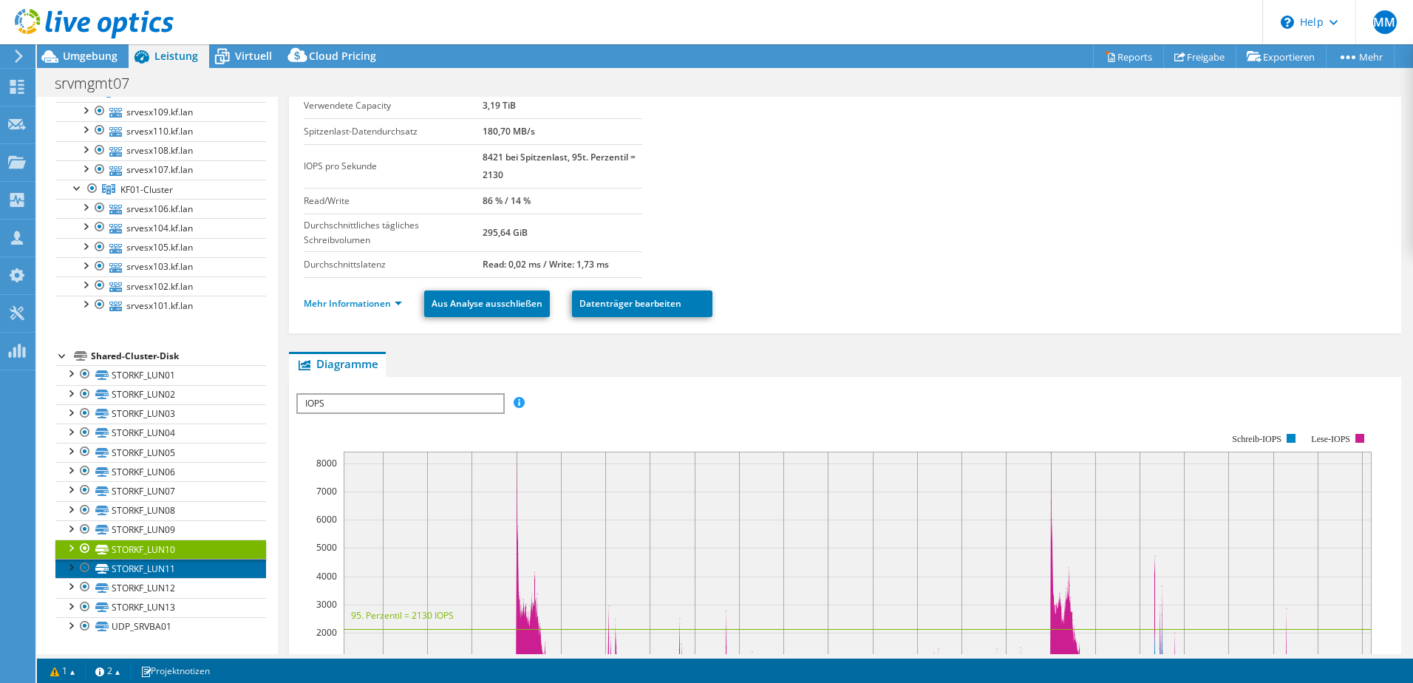
click at [182, 571] on link "STORKF_LUN11" at bounding box center [160, 568] width 211 height 19
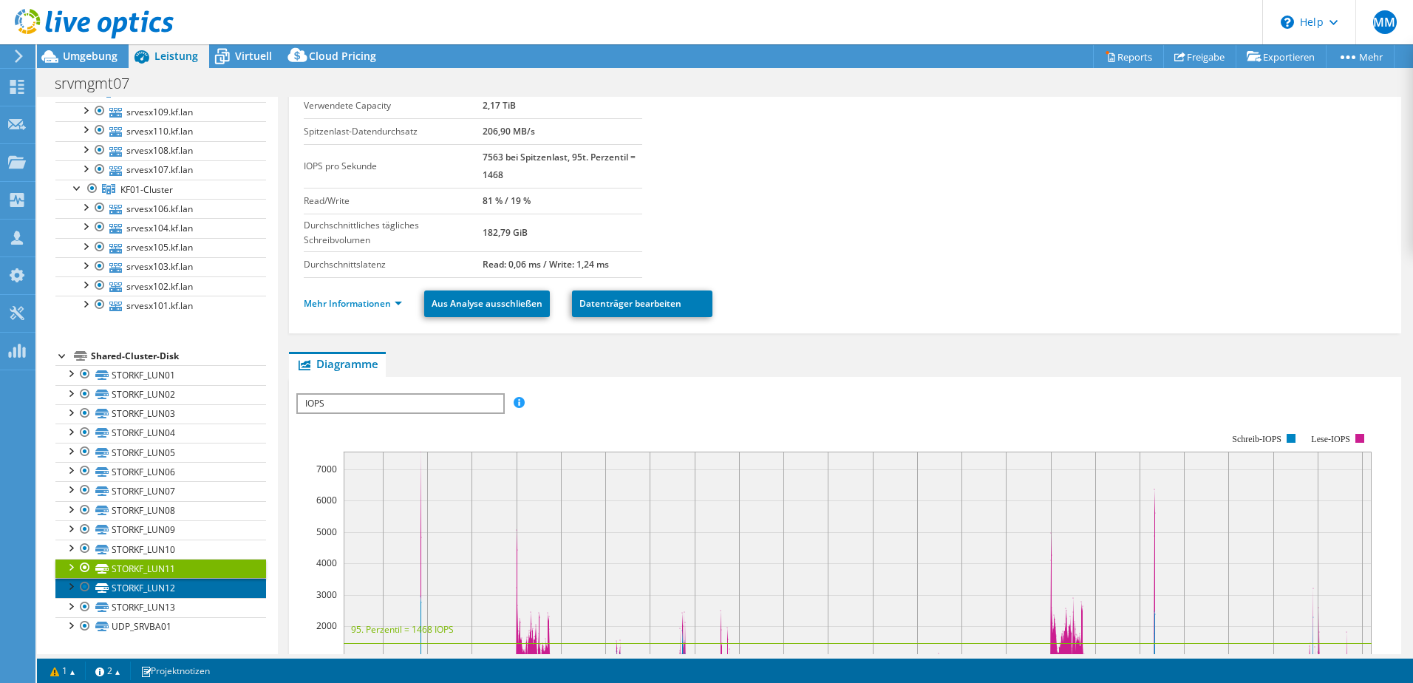
click at [181, 585] on link "STORKF_LUN12" at bounding box center [160, 587] width 211 height 19
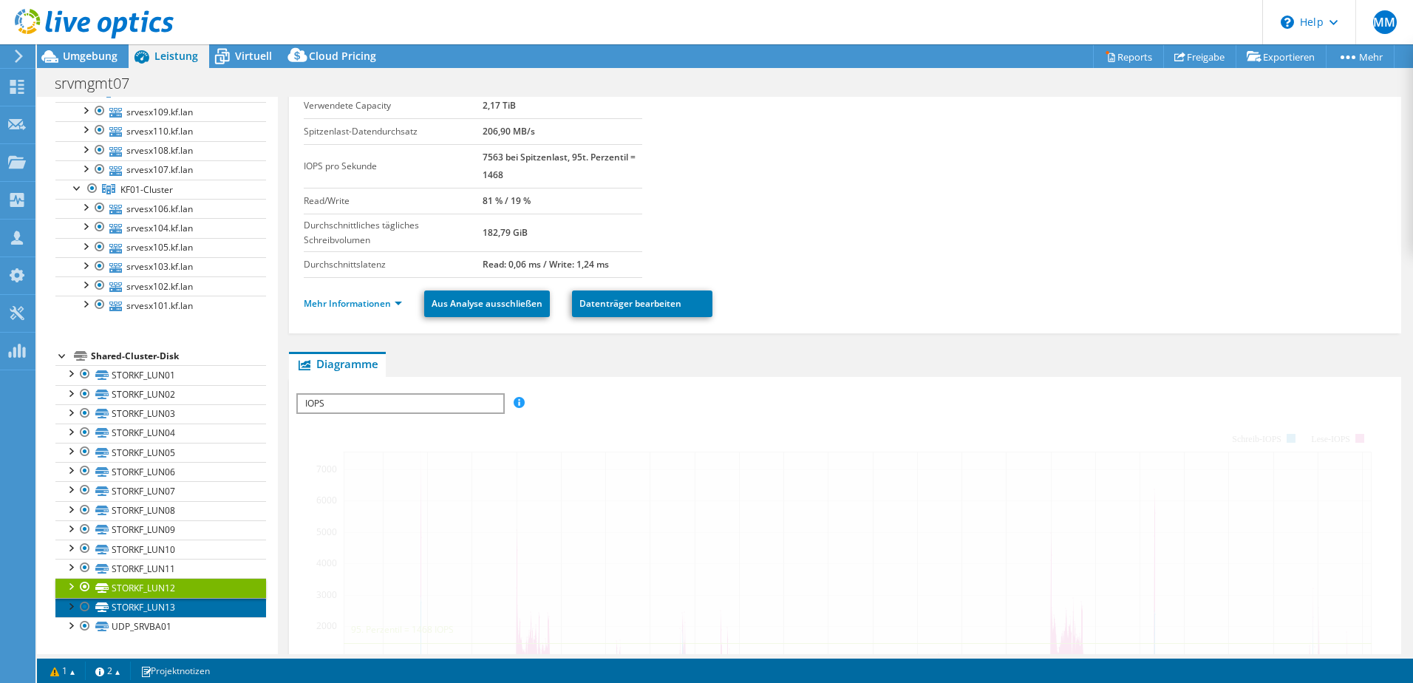
click at [180, 609] on link "STORKF_LUN13" at bounding box center [160, 607] width 211 height 19
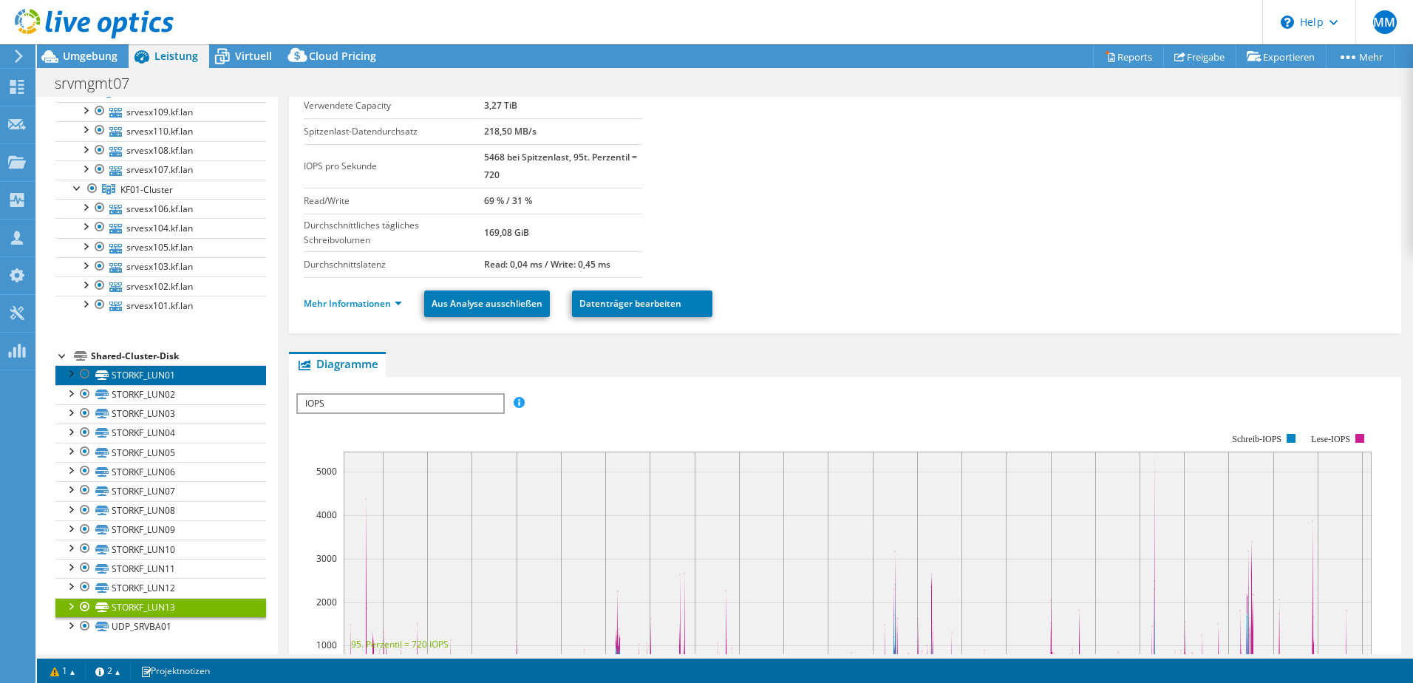
click at [151, 378] on link "STORKF_LUN01" at bounding box center [160, 374] width 211 height 19
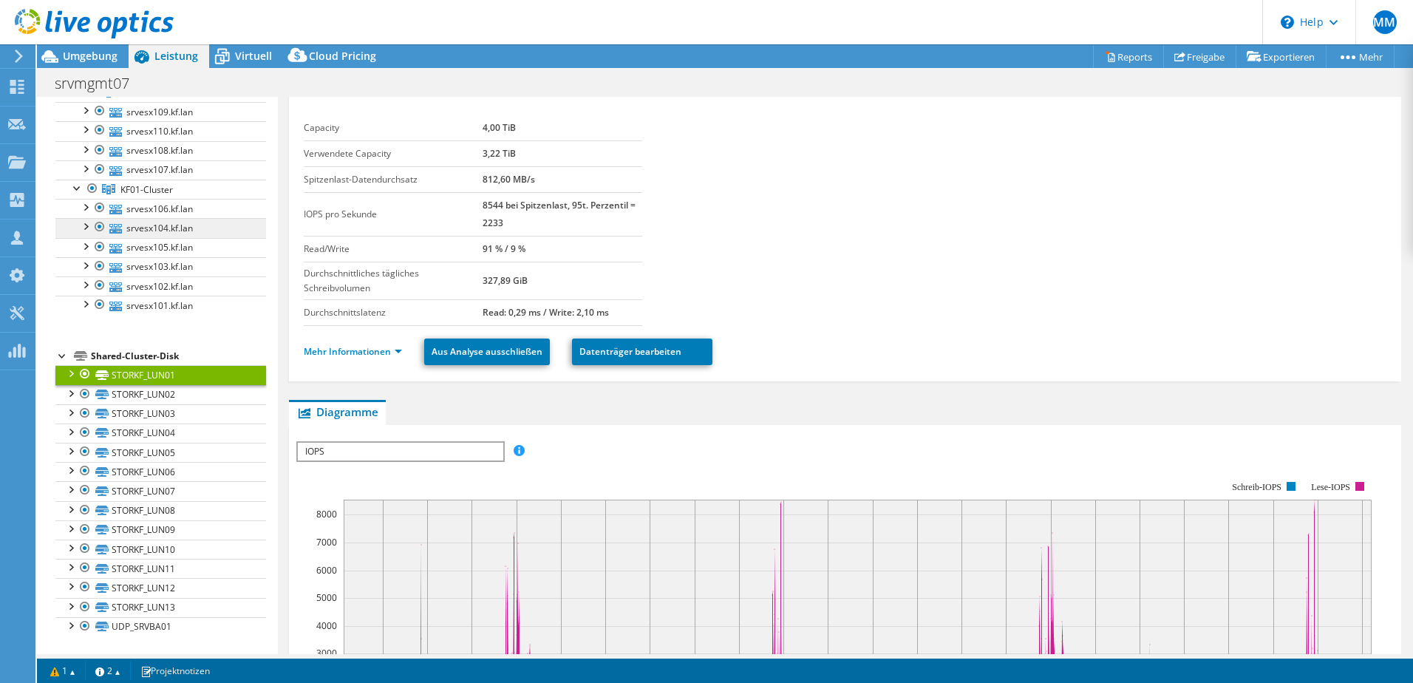
scroll to position [0, 0]
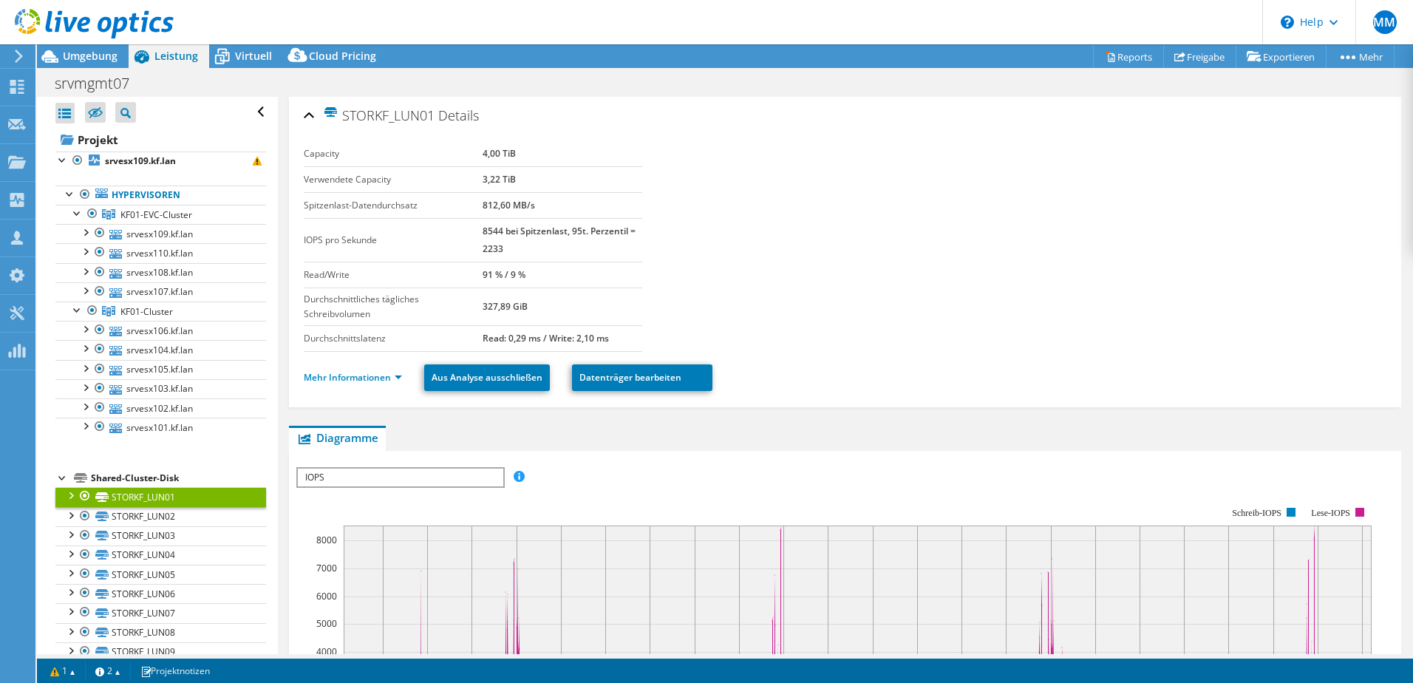
select select "EUFrankfurt"
select select "EUR"
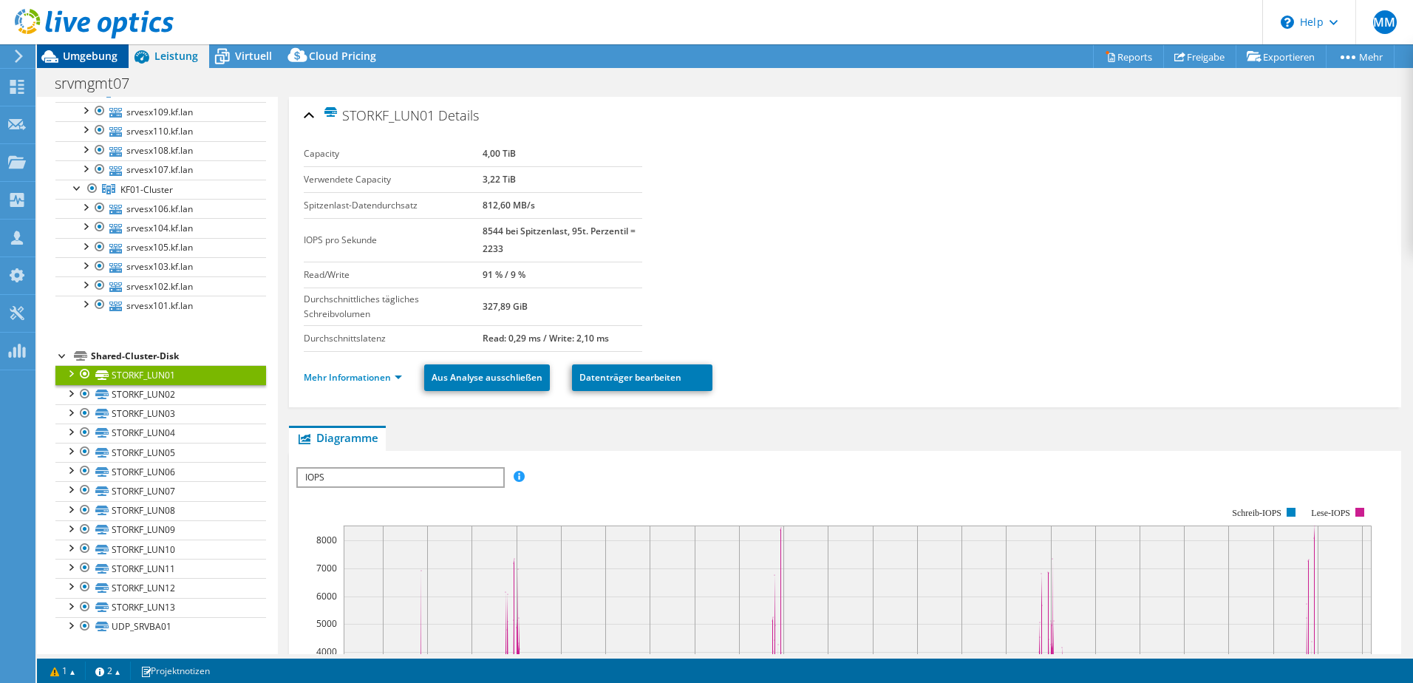
click at [78, 53] on span "Umgebung" at bounding box center [90, 56] width 55 height 14
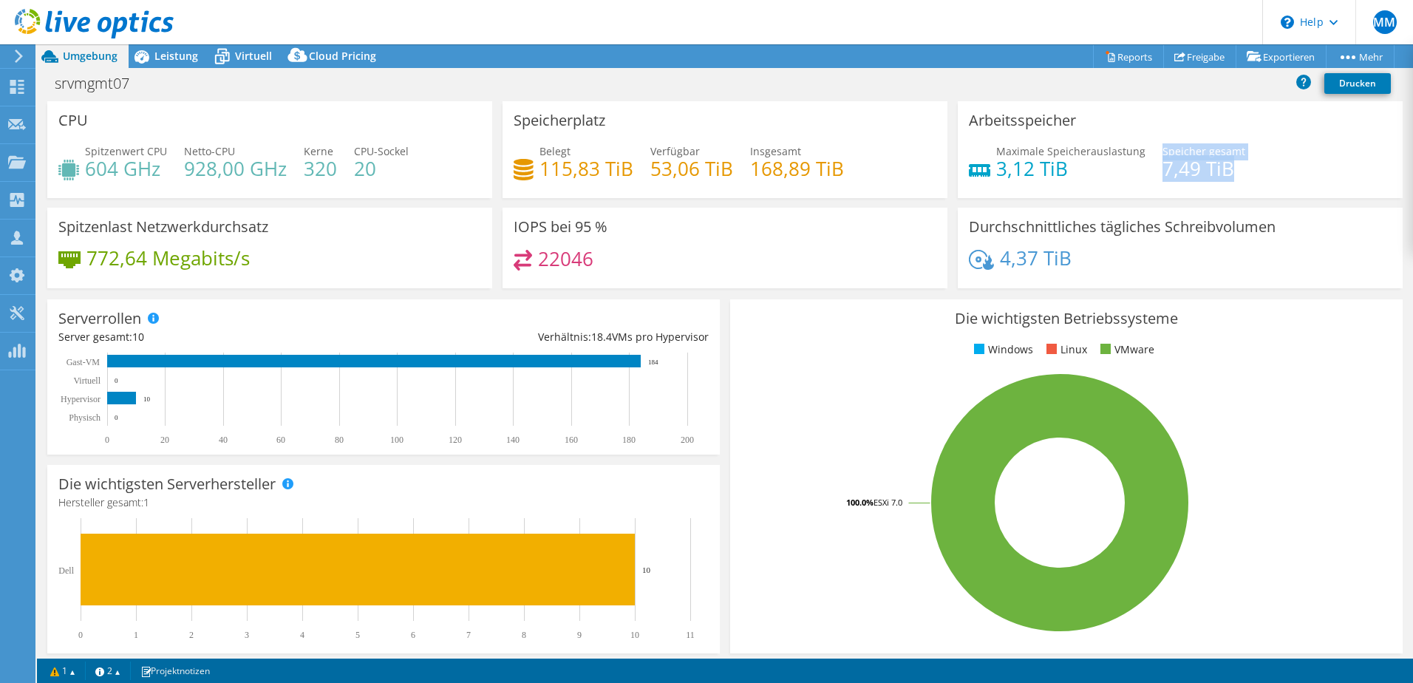
drag, startPoint x: 1148, startPoint y: 166, endPoint x: 1224, endPoint y: 175, distance: 76.6
click at [1224, 175] on div "Maximale Speicherauslastung 3,12 TiB [PERSON_NAME] gesamt 7,49 TiB" at bounding box center [1180, 167] width 423 height 48
drag, startPoint x: 1224, startPoint y: 175, endPoint x: 1212, endPoint y: 172, distance: 12.2
click at [1222, 174] on h4 "7,49 TiB" at bounding box center [1203, 168] width 83 height 16
click at [73, 665] on link "1" at bounding box center [63, 670] width 46 height 18
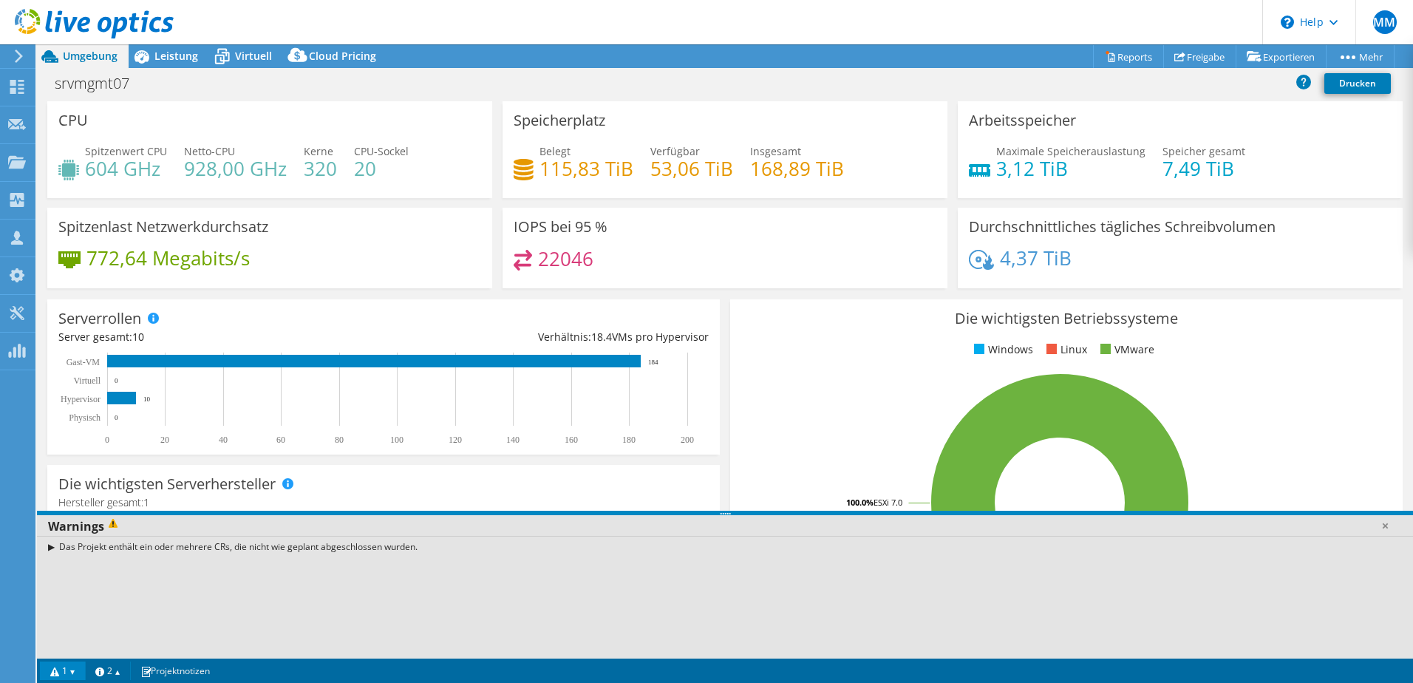
click at [73, 665] on link "1" at bounding box center [63, 670] width 46 height 18
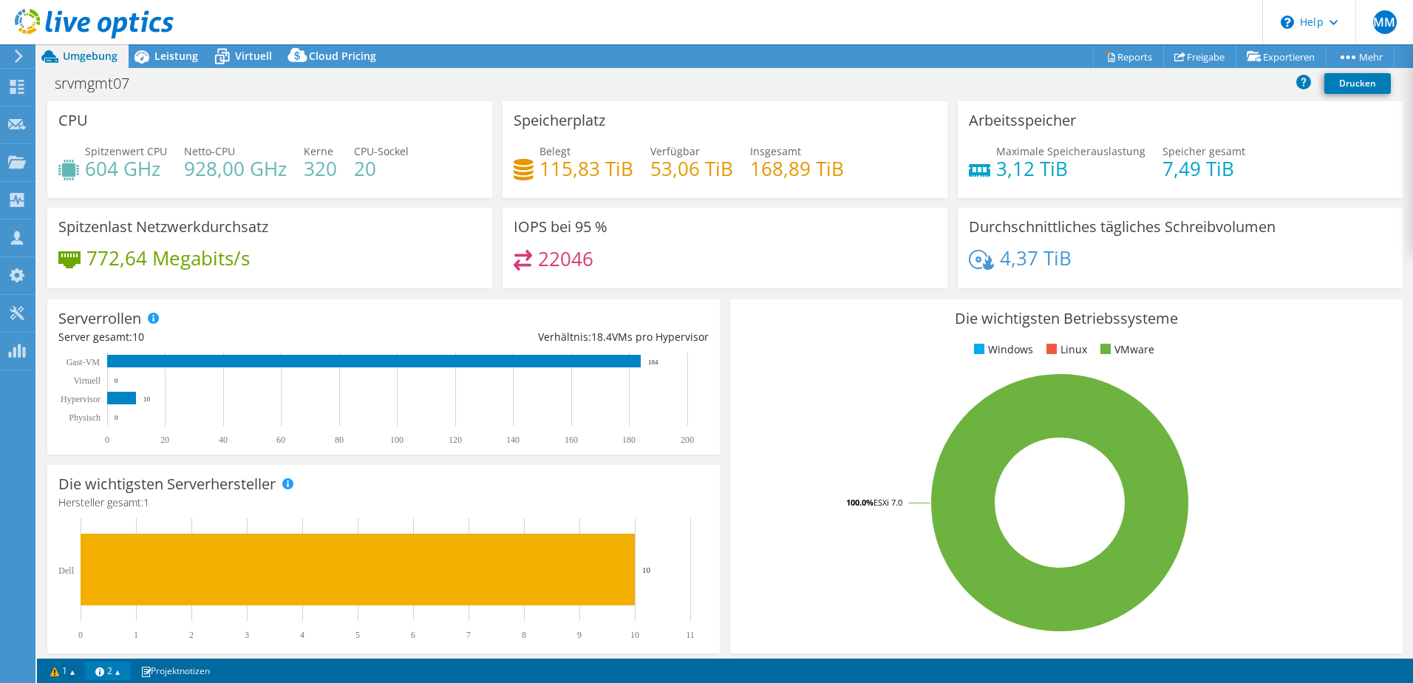
click at [123, 667] on link "2" at bounding box center [108, 670] width 46 height 18
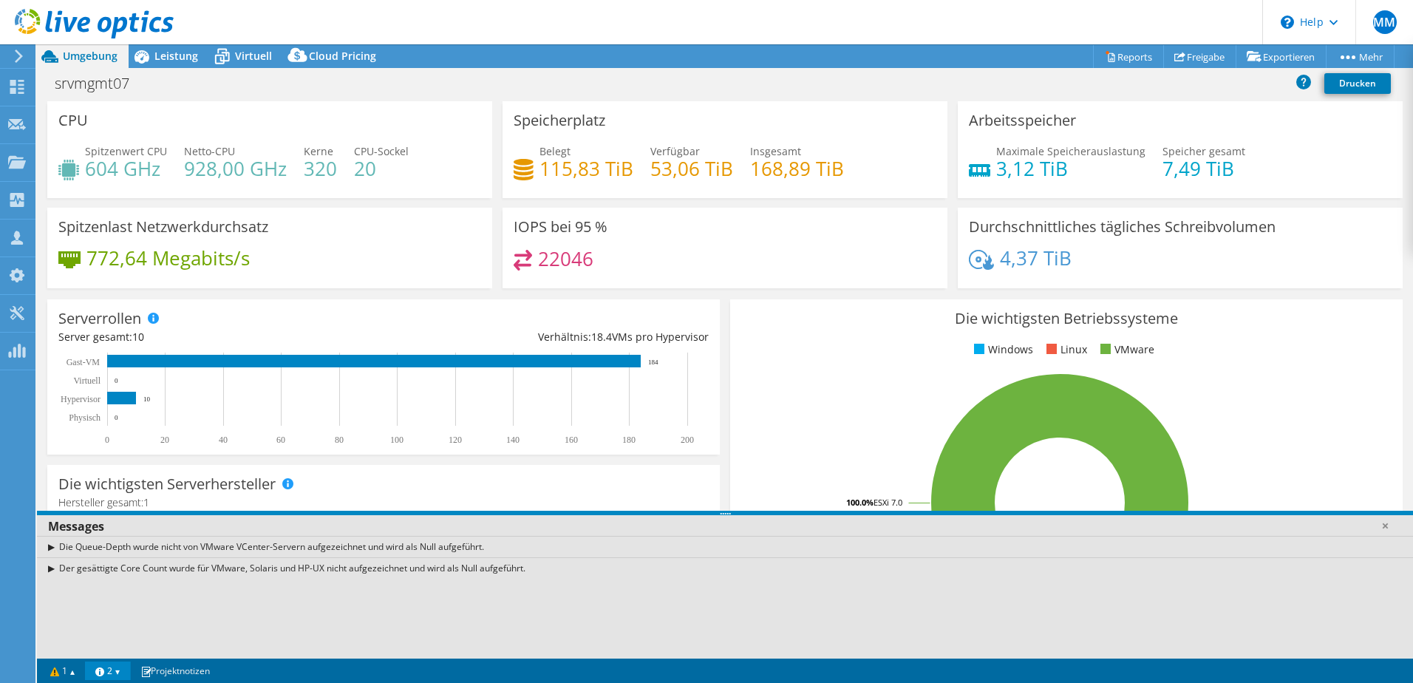
click at [123, 667] on link "2" at bounding box center [108, 670] width 46 height 18
